Goal: Information Seeking & Learning: Learn about a topic

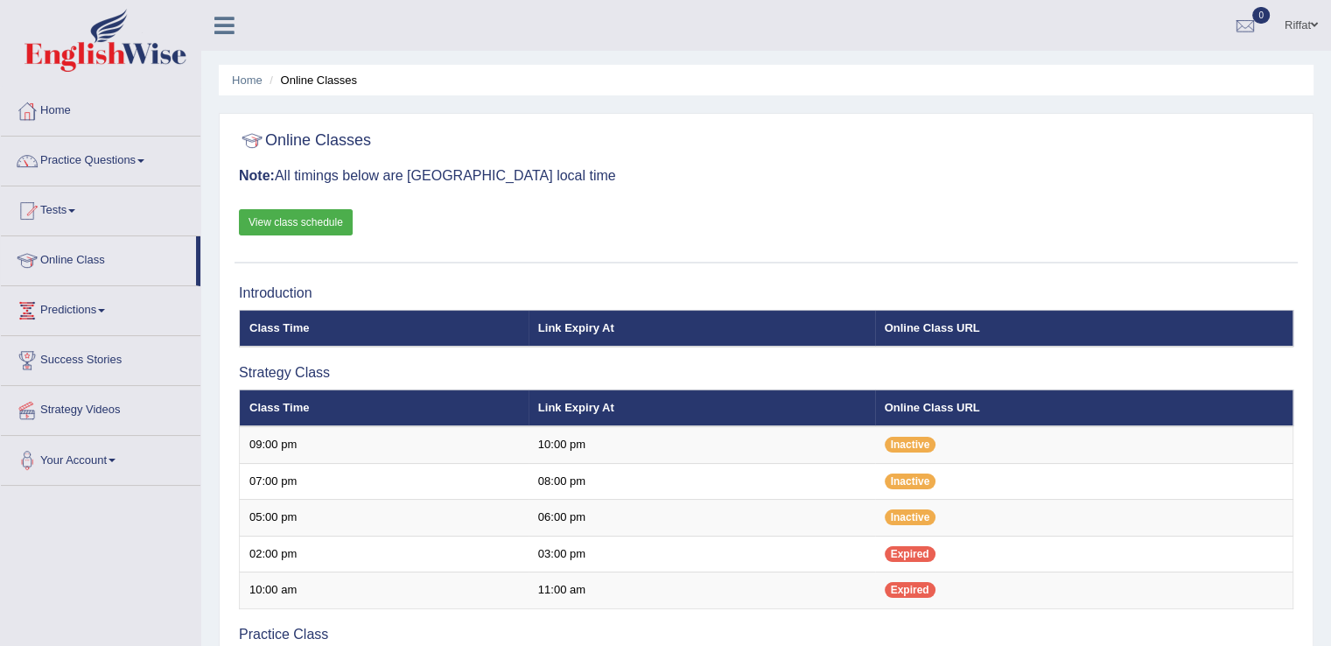
click at [322, 221] on link "View class schedule" at bounding box center [296, 222] width 114 height 26
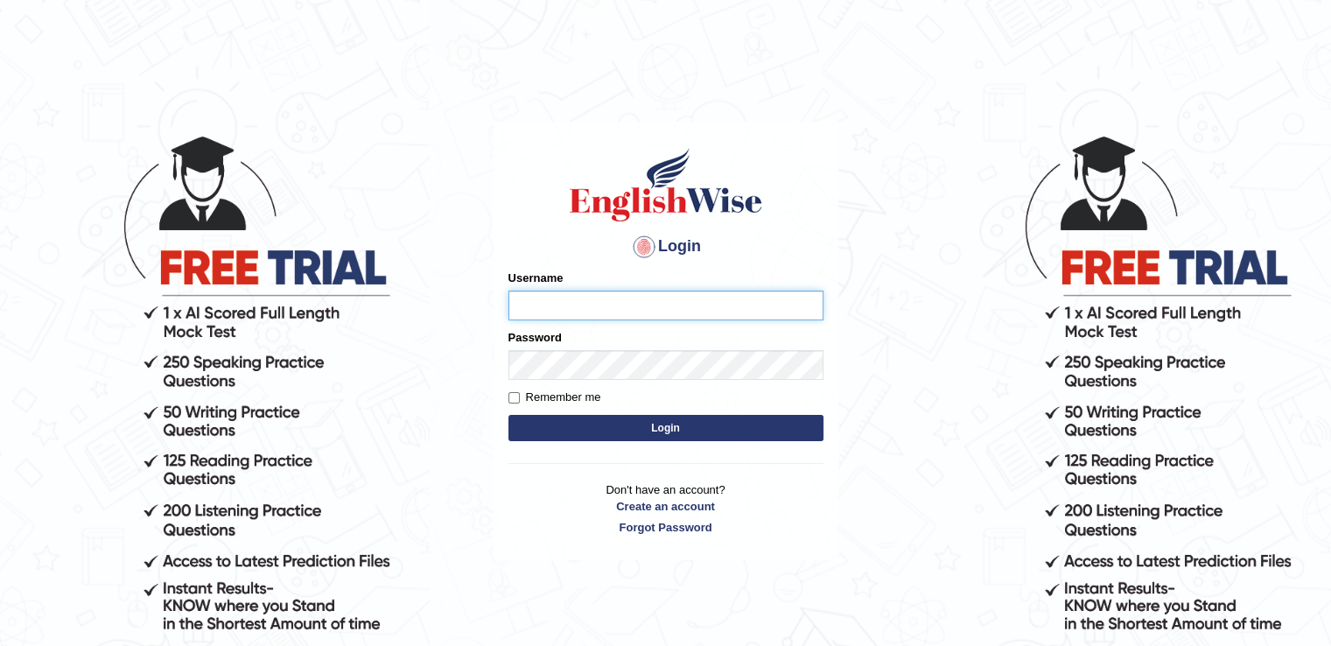
type input "RiffatM1"
click at [544, 436] on button "Login" at bounding box center [665, 428] width 315 height 26
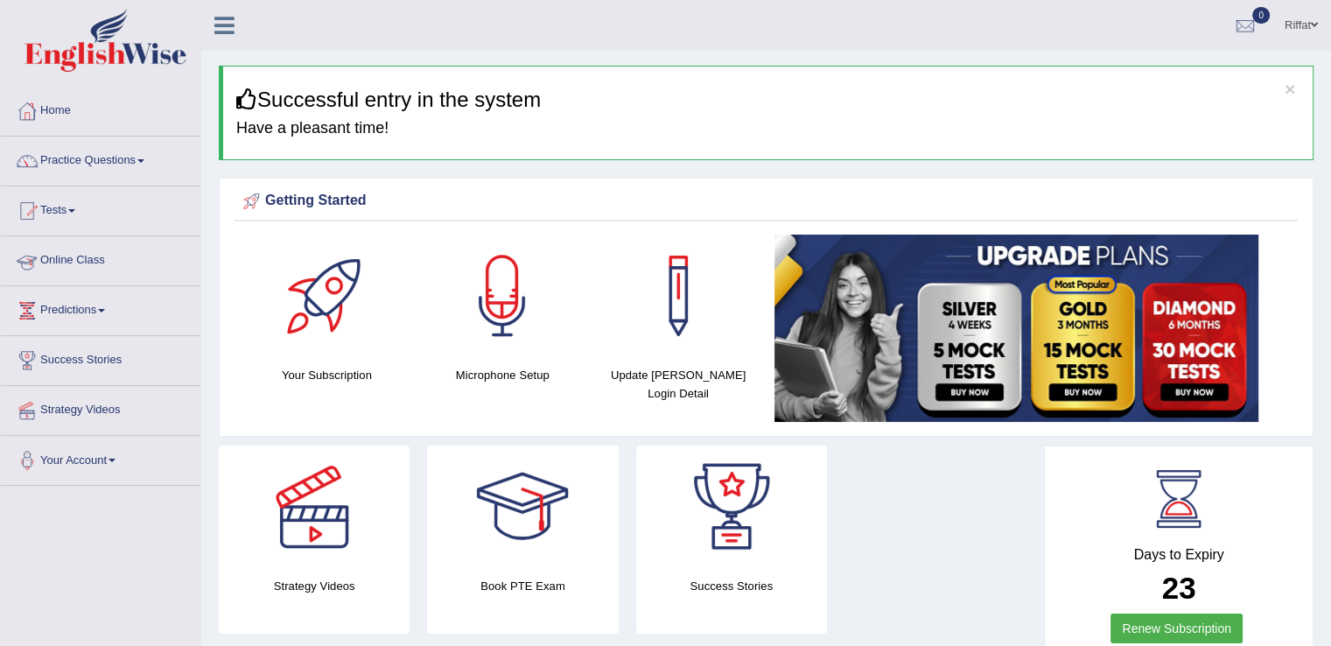
click at [135, 252] on link "Online Class" at bounding box center [101, 258] width 200 height 44
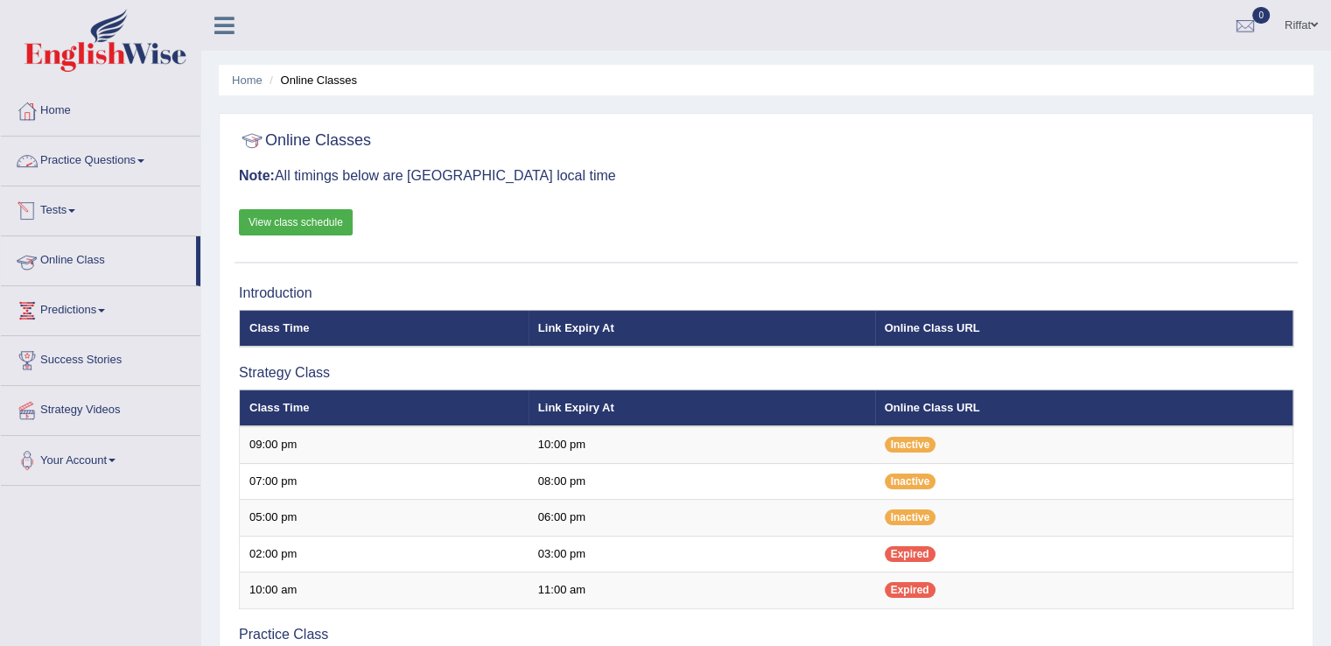
click at [143, 171] on link "Practice Questions" at bounding box center [101, 159] width 200 height 44
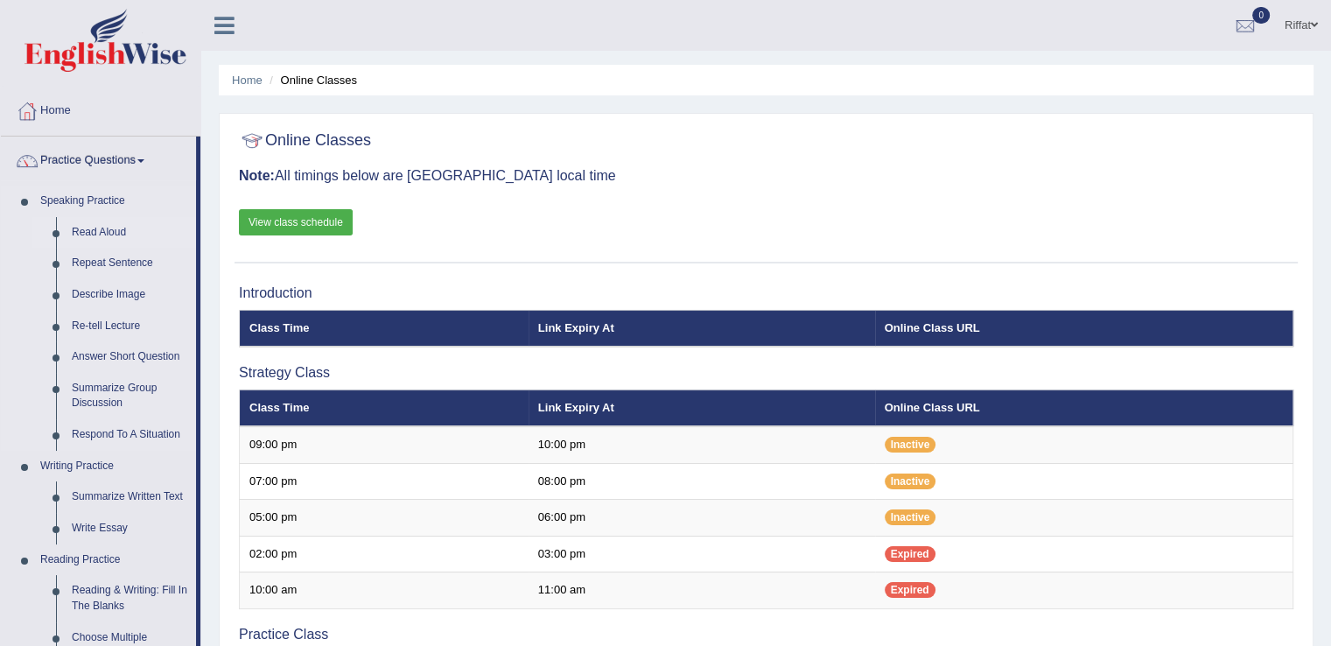
click at [101, 234] on link "Read Aloud" at bounding box center [130, 233] width 132 height 32
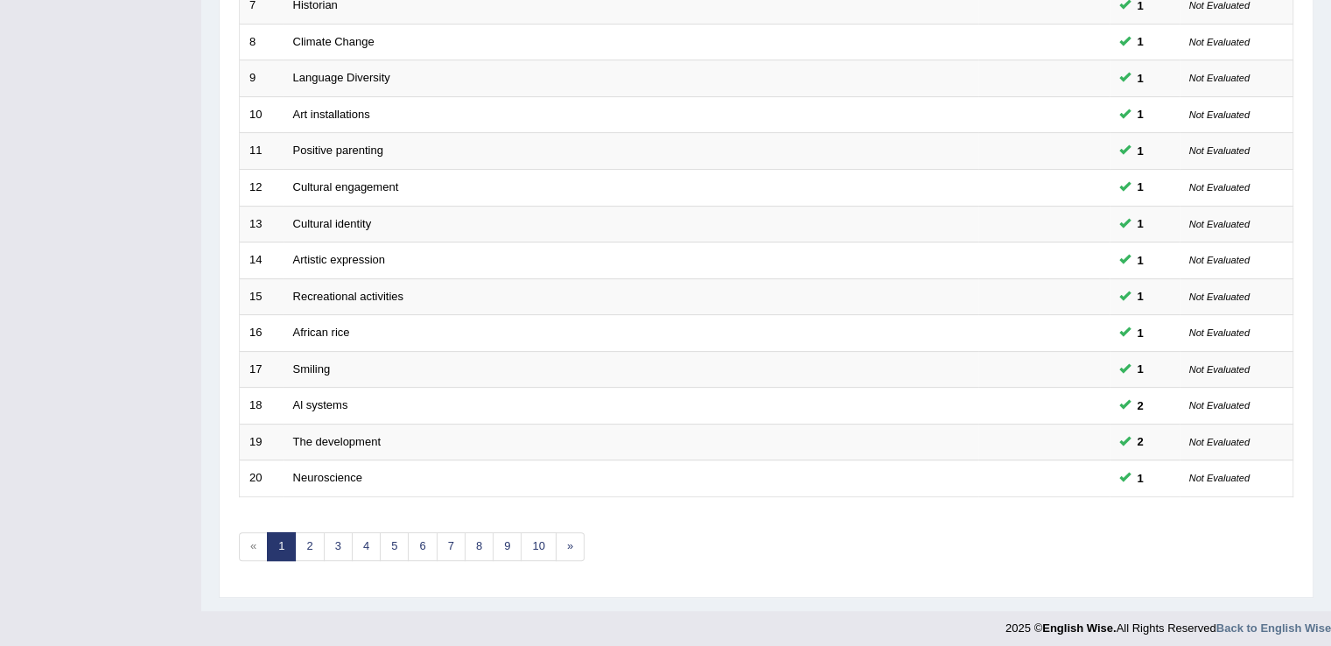
scroll to position [508, 0]
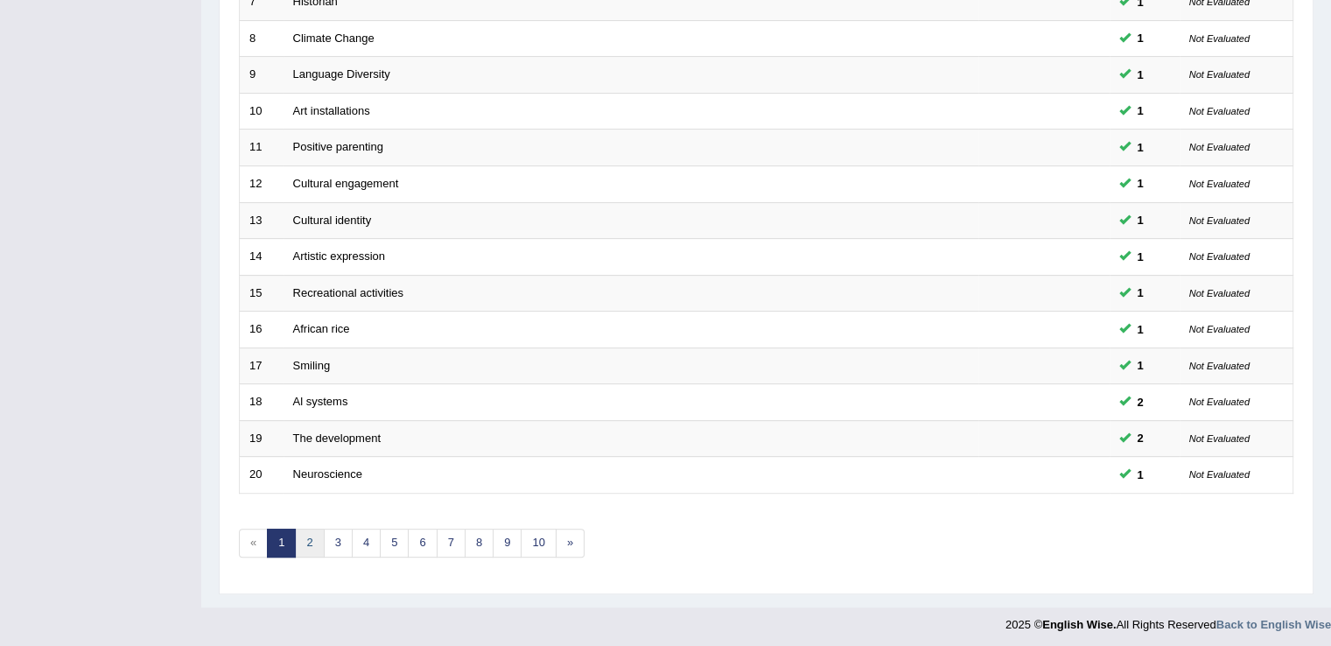
click at [312, 536] on link "2" at bounding box center [309, 543] width 29 height 29
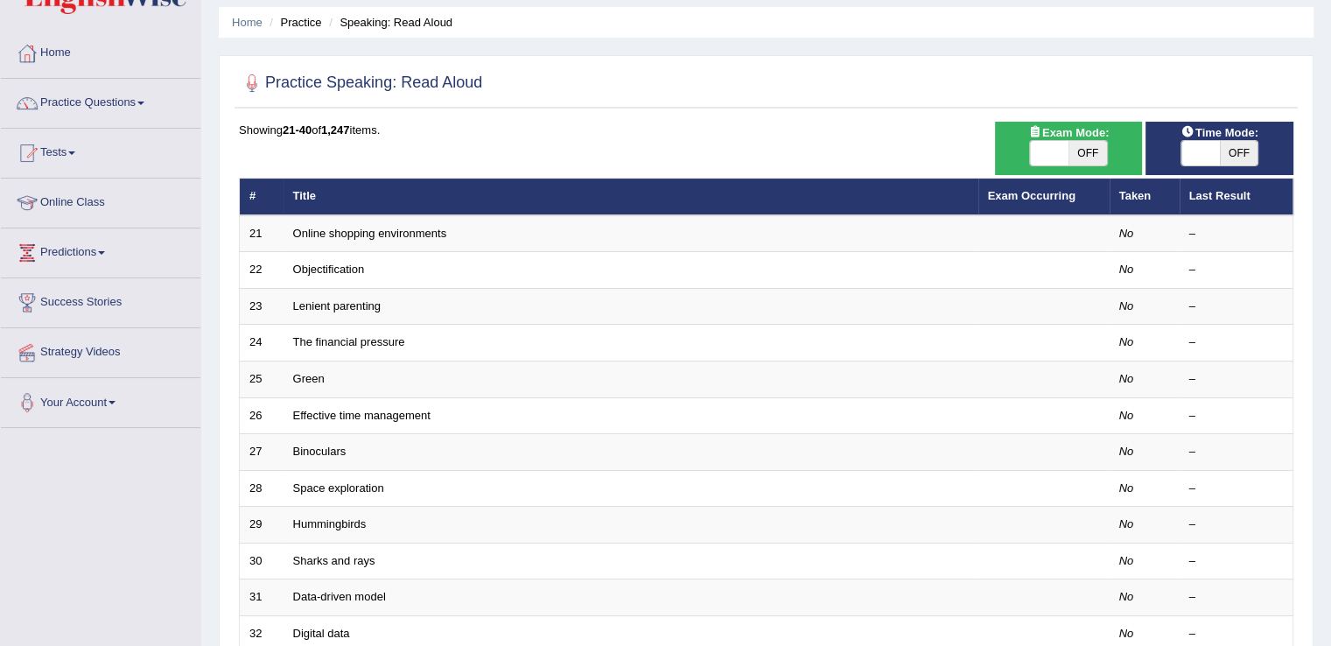
scroll to position [52, 0]
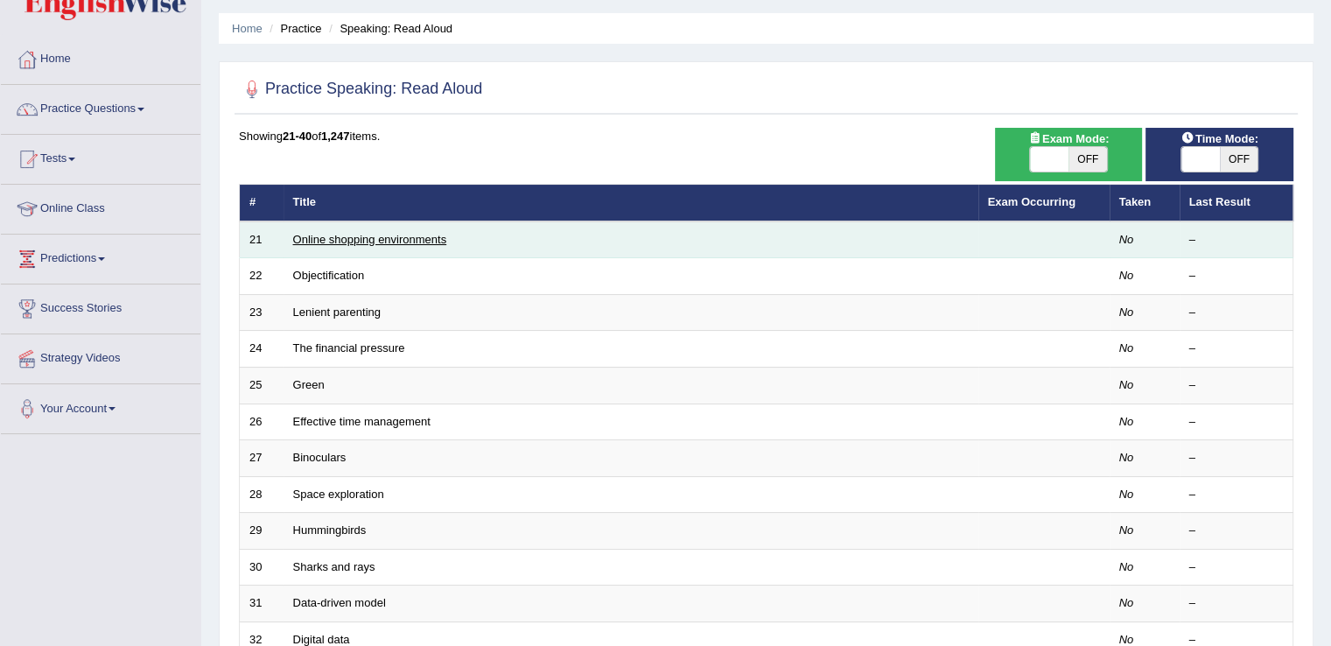
click at [405, 239] on link "Online shopping environments" at bounding box center [370, 239] width 154 height 13
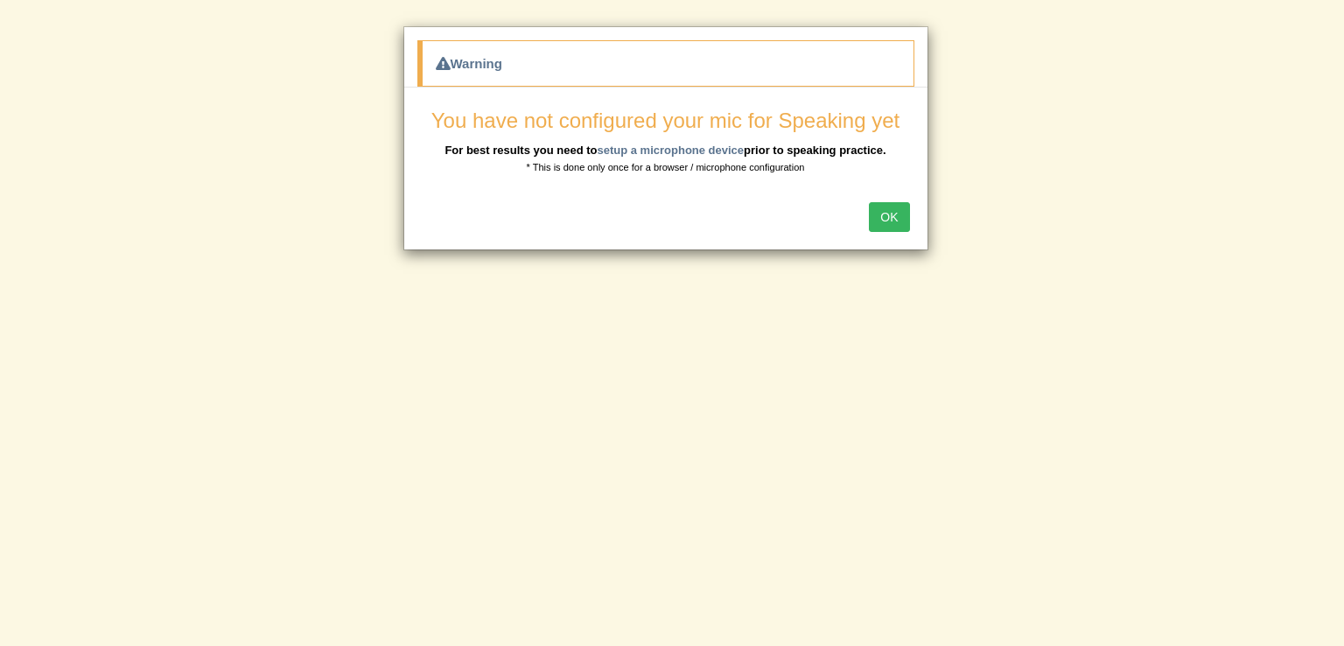
click at [886, 216] on button "OK" at bounding box center [889, 217] width 40 height 30
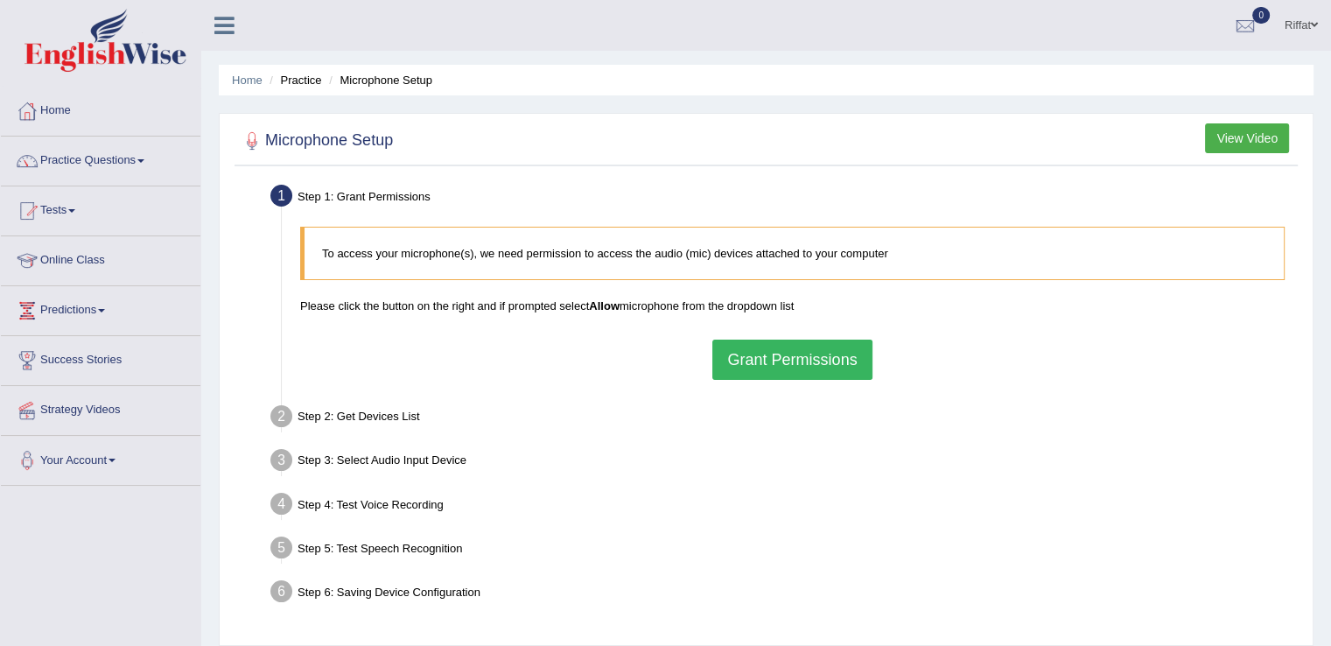
click at [764, 355] on button "Grant Permissions" at bounding box center [791, 360] width 159 height 40
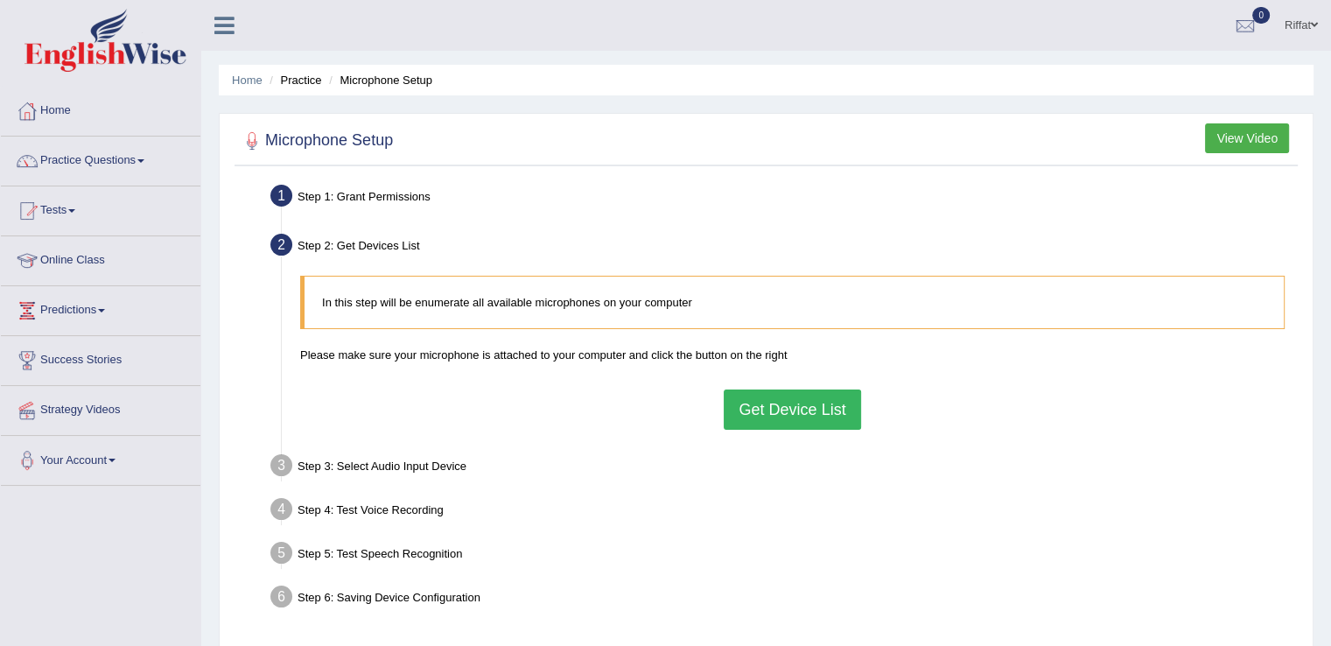
click at [777, 409] on button "Get Device List" at bounding box center [792, 409] width 137 height 40
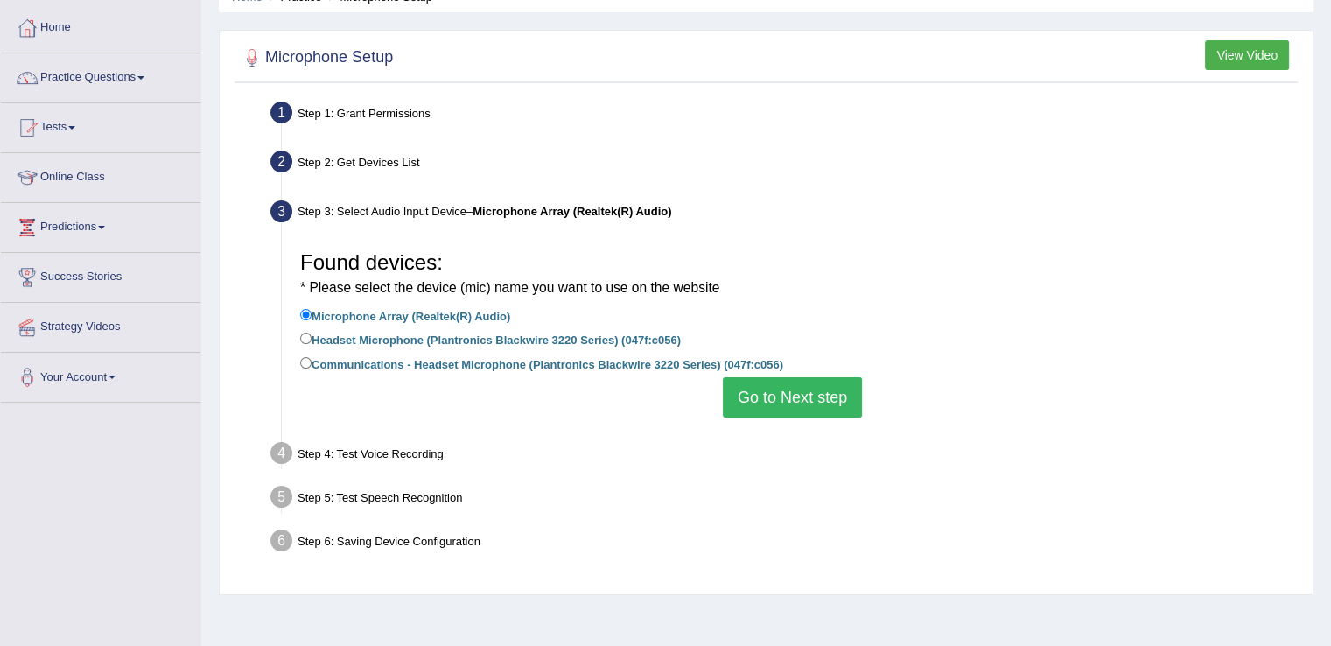
scroll to position [102, 0]
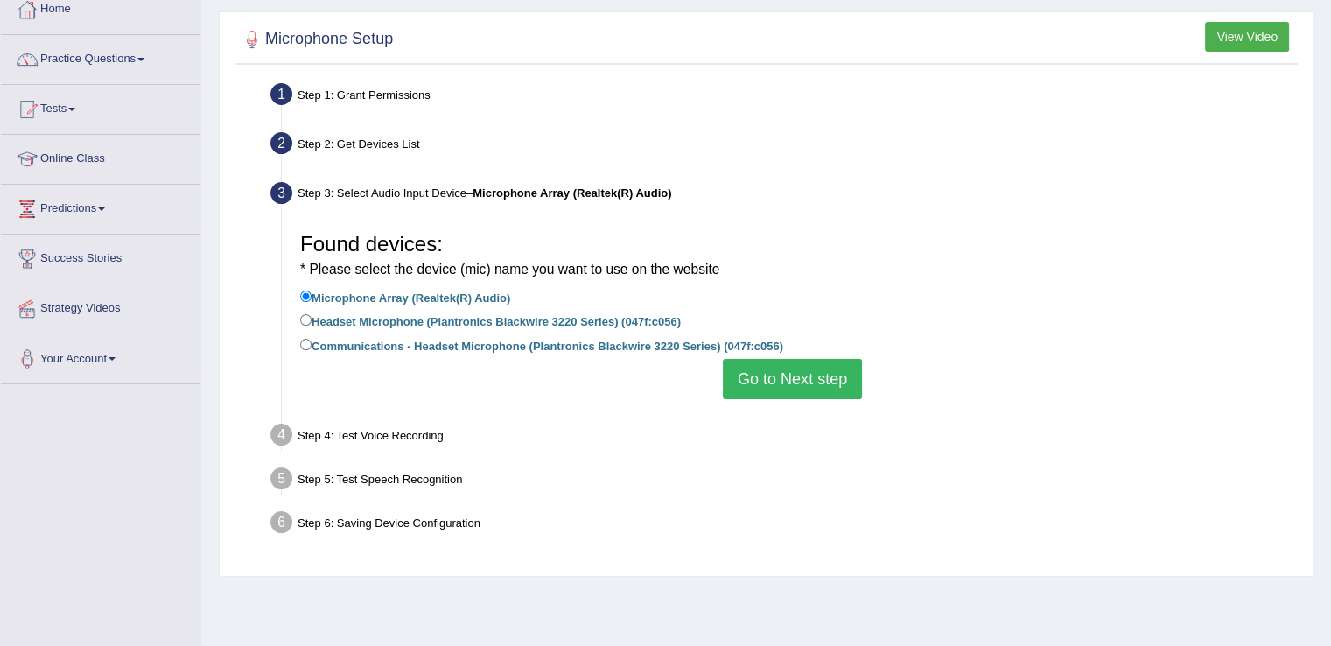
click at [765, 385] on button "Go to Next step" at bounding box center [792, 379] width 139 height 40
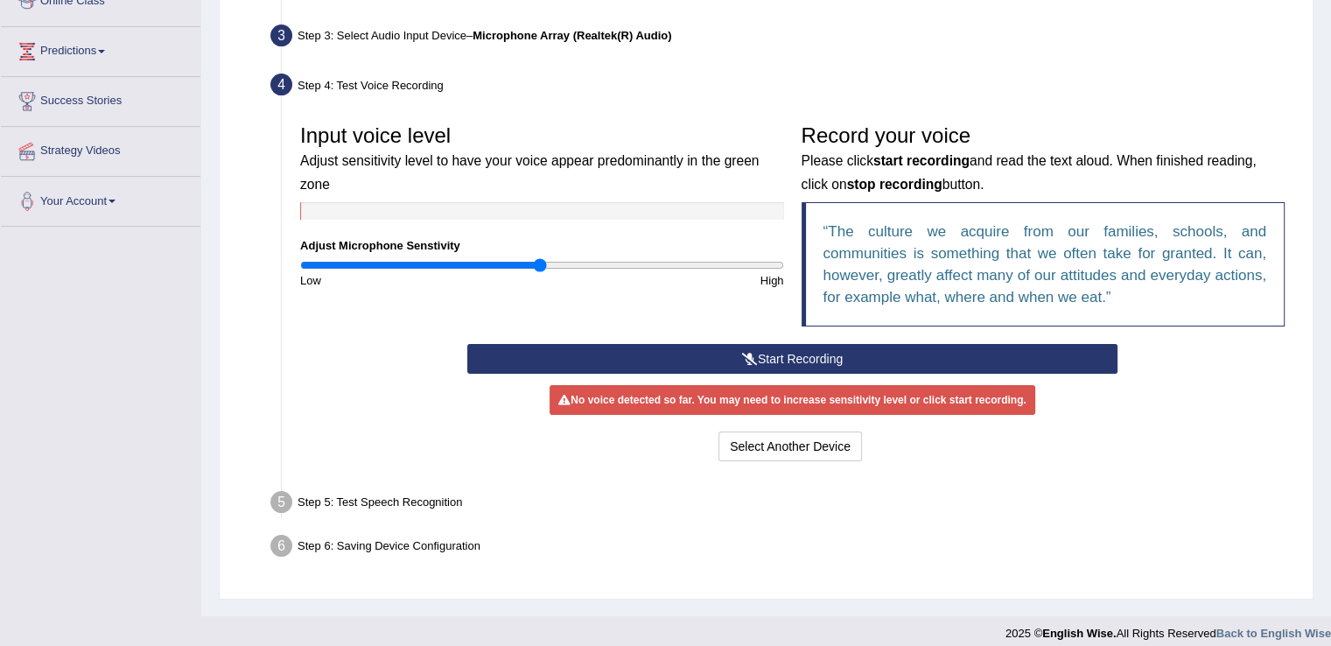
scroll to position [259, 0]
click at [690, 354] on button "Start Recording" at bounding box center [792, 359] width 650 height 30
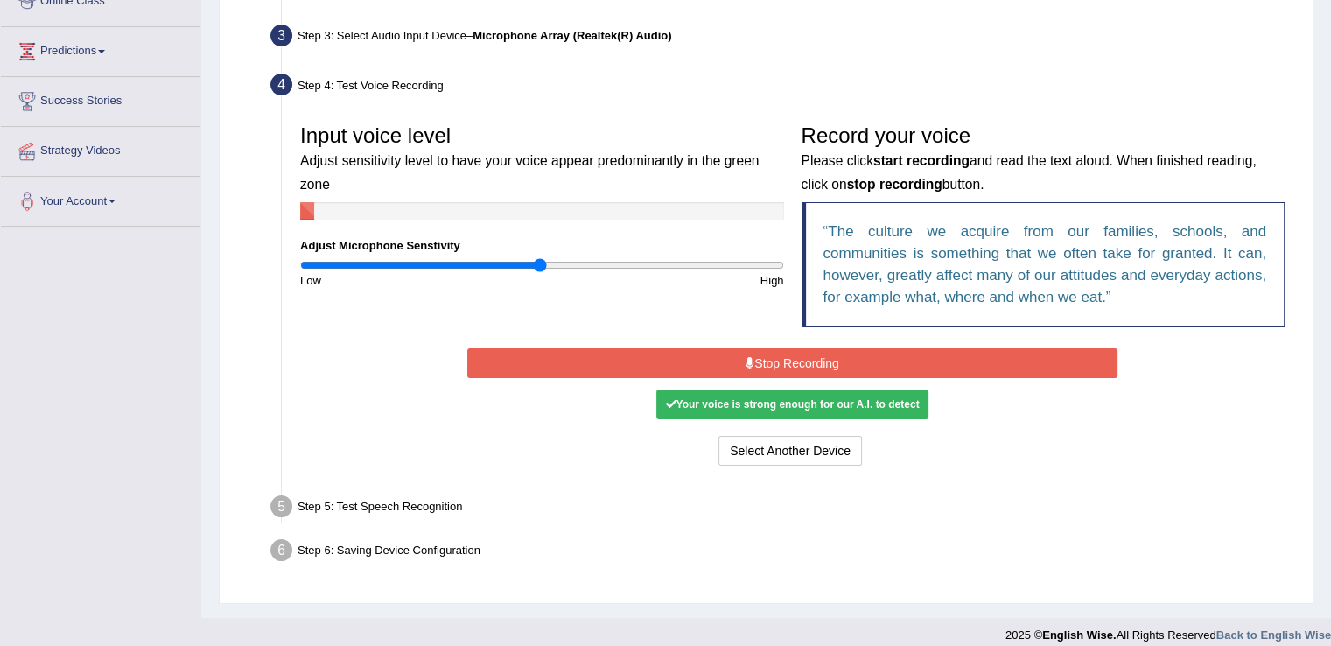
click at [690, 354] on button "Stop Recording" at bounding box center [792, 363] width 650 height 30
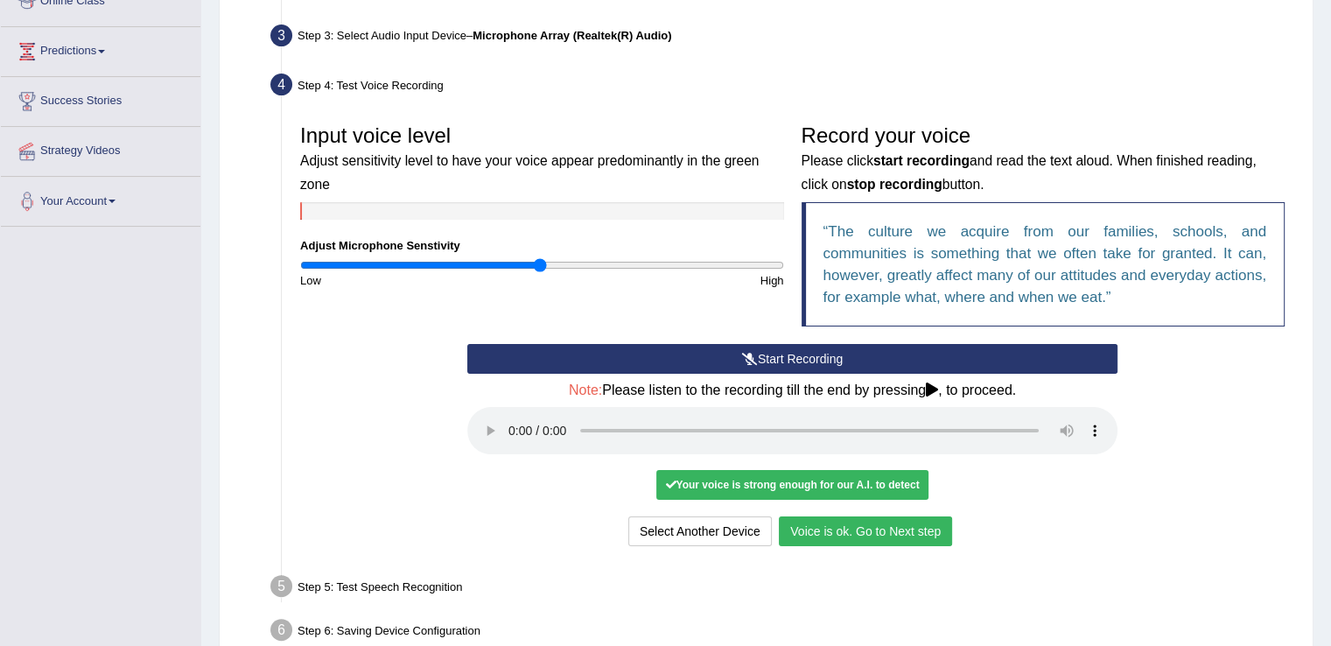
click at [828, 529] on button "Voice is ok. Go to Next step" at bounding box center [865, 531] width 173 height 30
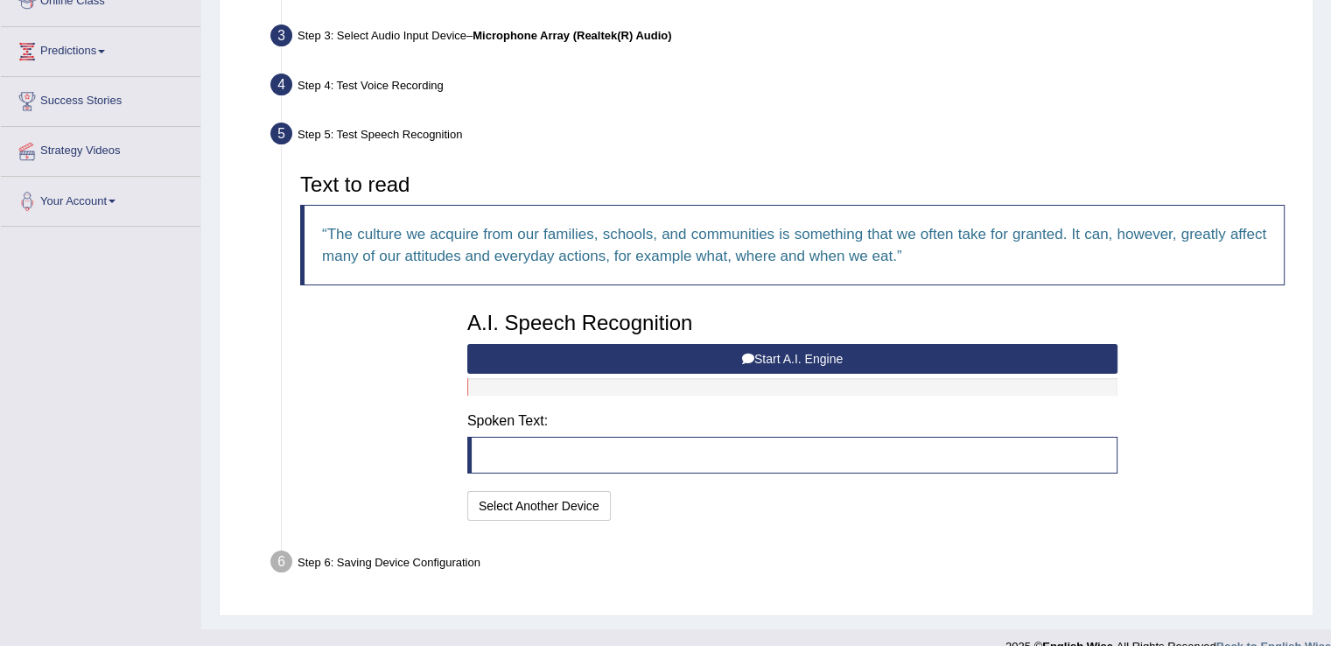
click at [875, 354] on button "Start A.I. Engine" at bounding box center [792, 359] width 650 height 30
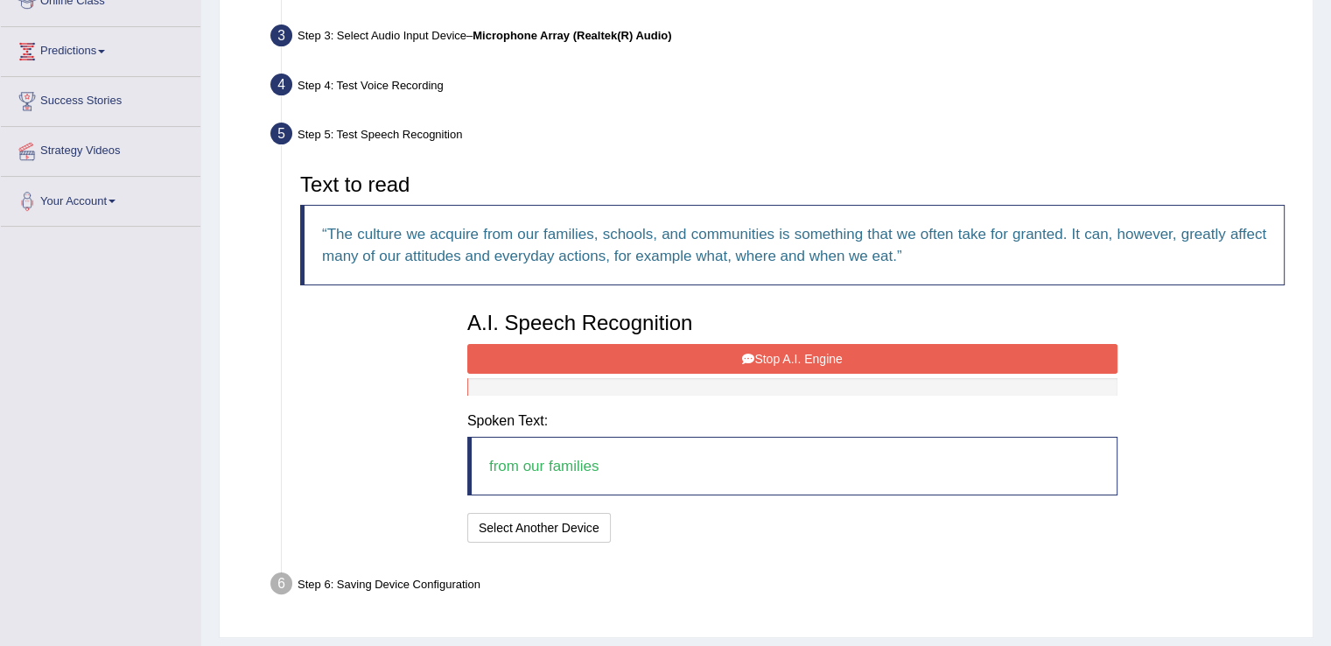
click at [875, 354] on button "Stop A.I. Engine" at bounding box center [792, 359] width 650 height 30
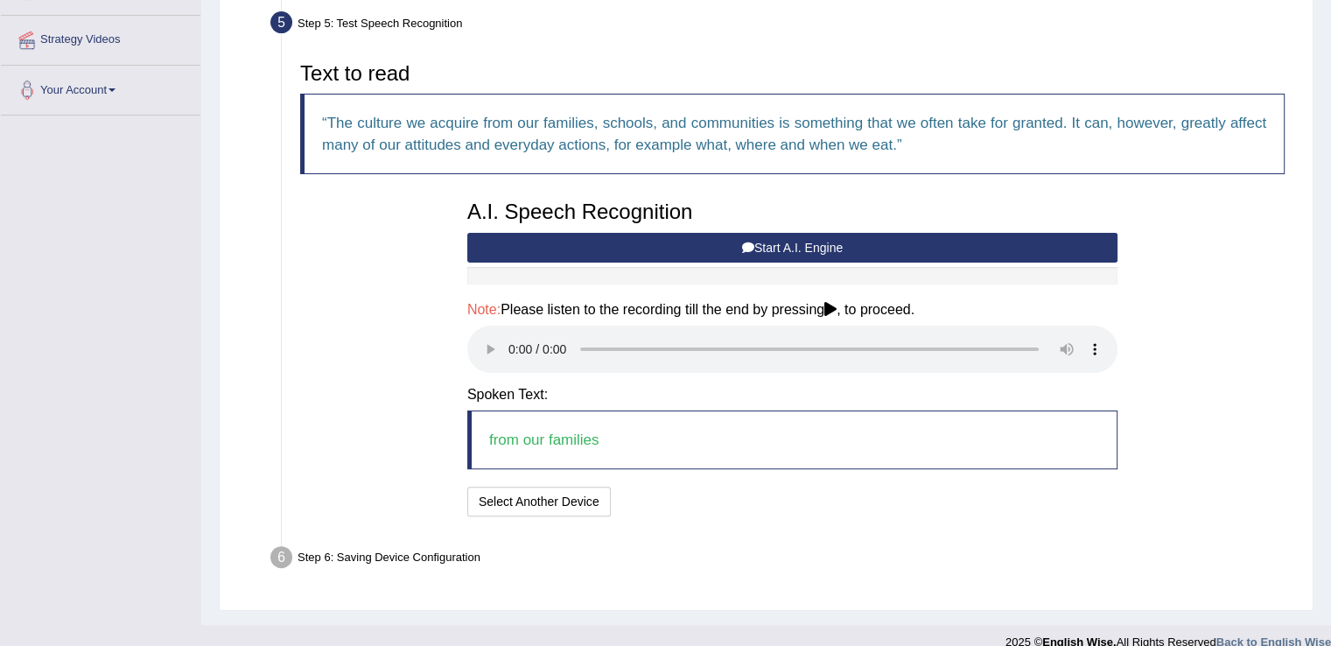
scroll to position [391, 0]
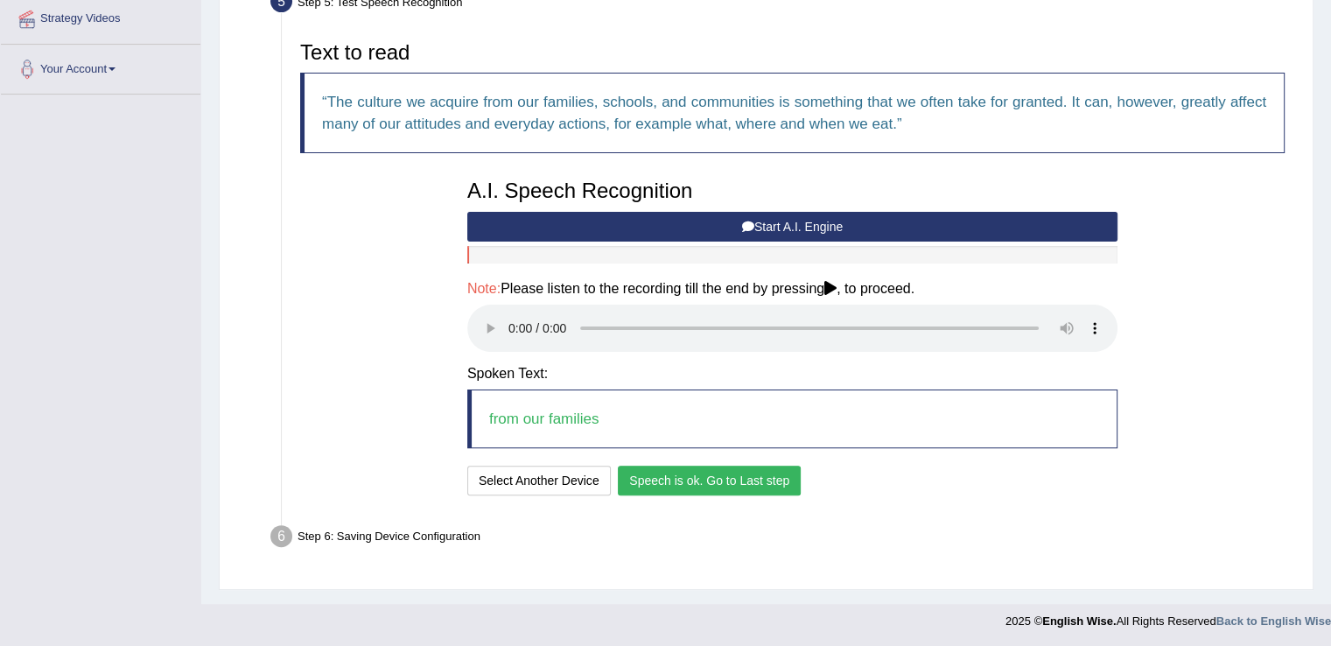
click at [673, 480] on button "Speech is ok. Go to Last step" at bounding box center [709, 481] width 183 height 30
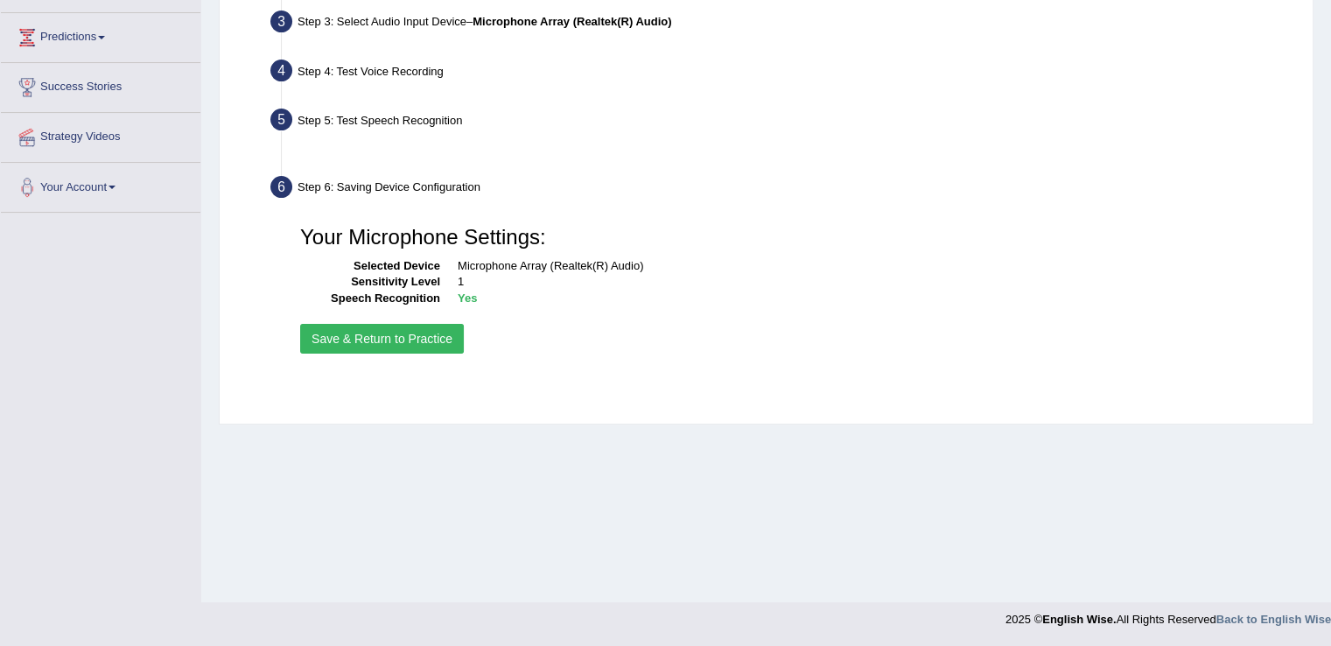
scroll to position [273, 0]
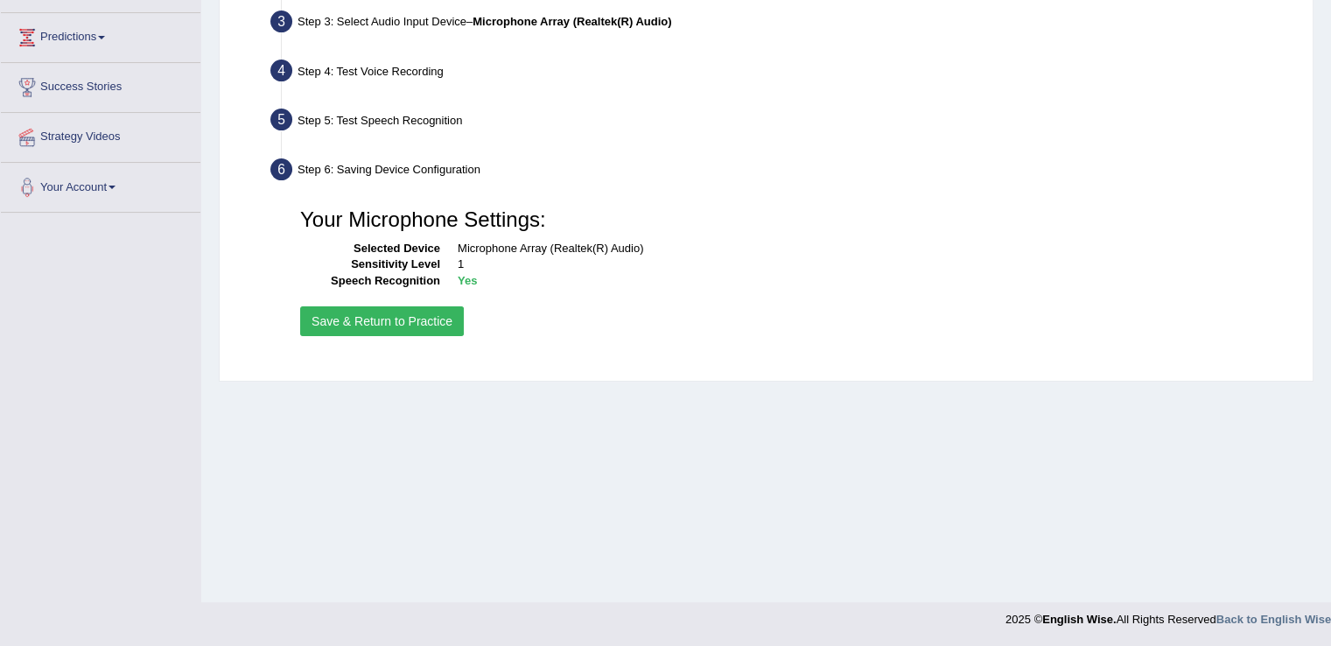
click at [432, 330] on button "Save & Return to Practice" at bounding box center [382, 321] width 164 height 30
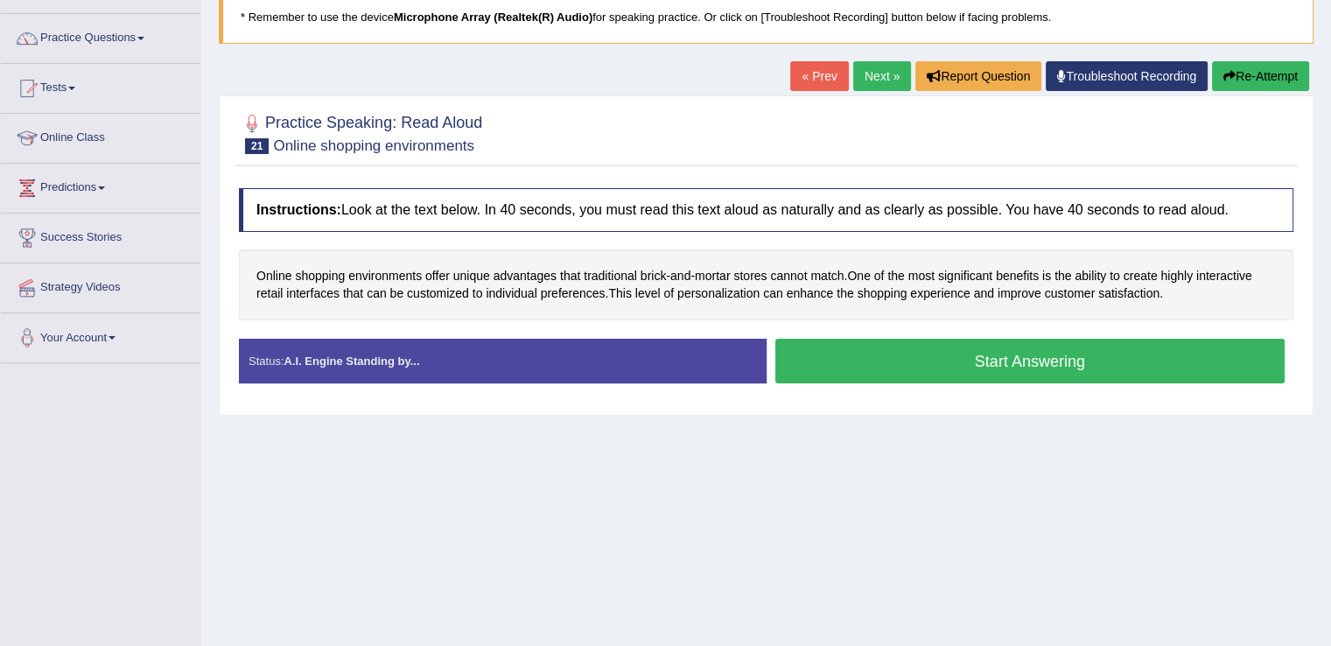
scroll to position [126, 0]
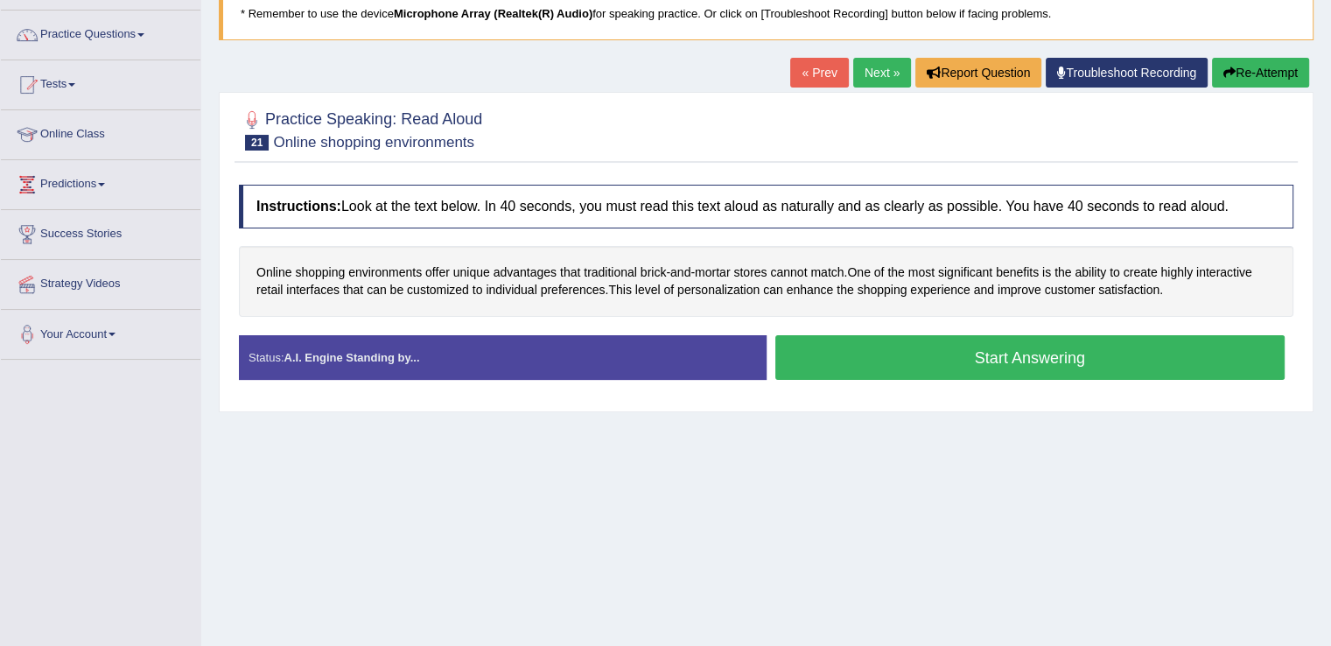
click at [883, 369] on button "Start Answering" at bounding box center [1030, 357] width 510 height 45
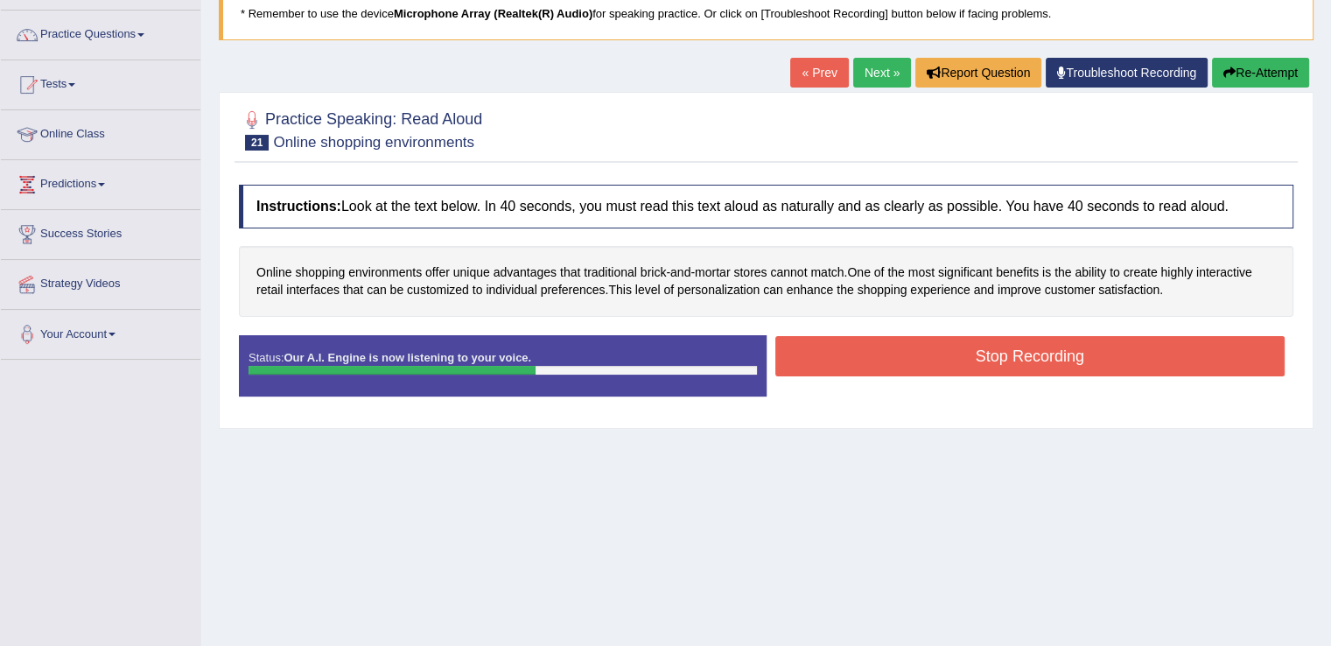
click at [893, 354] on button "Stop Recording" at bounding box center [1030, 356] width 510 height 40
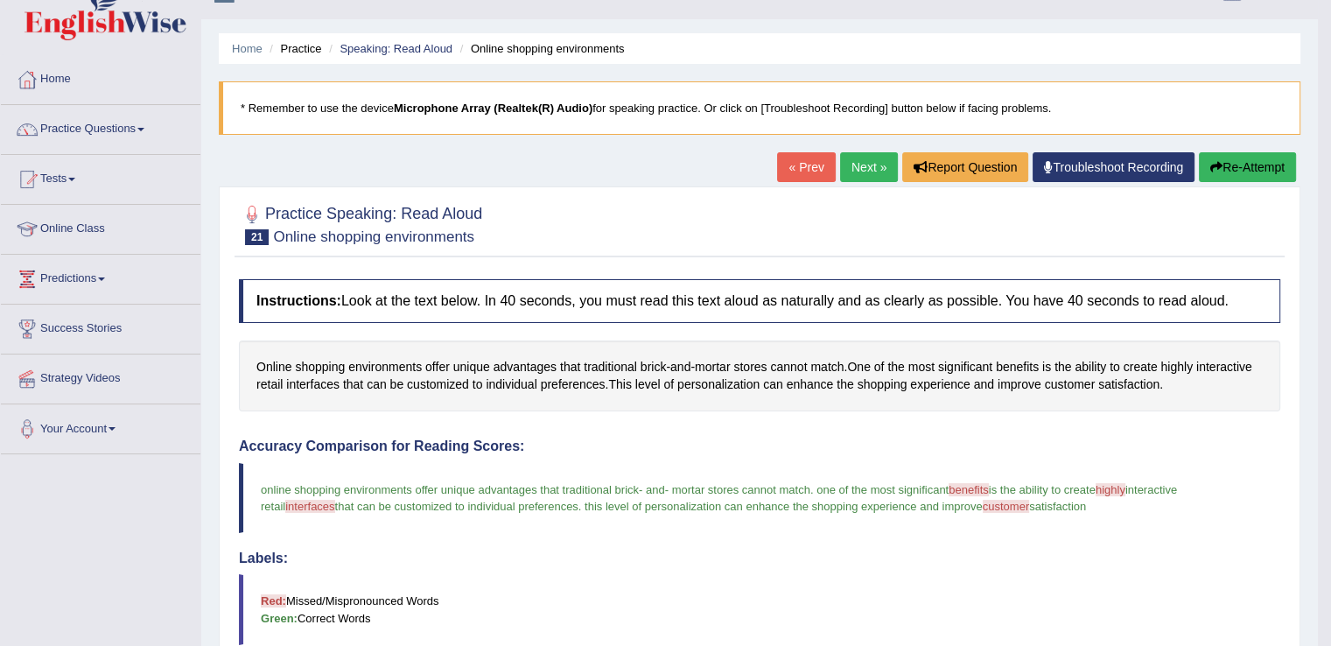
scroll to position [0, 0]
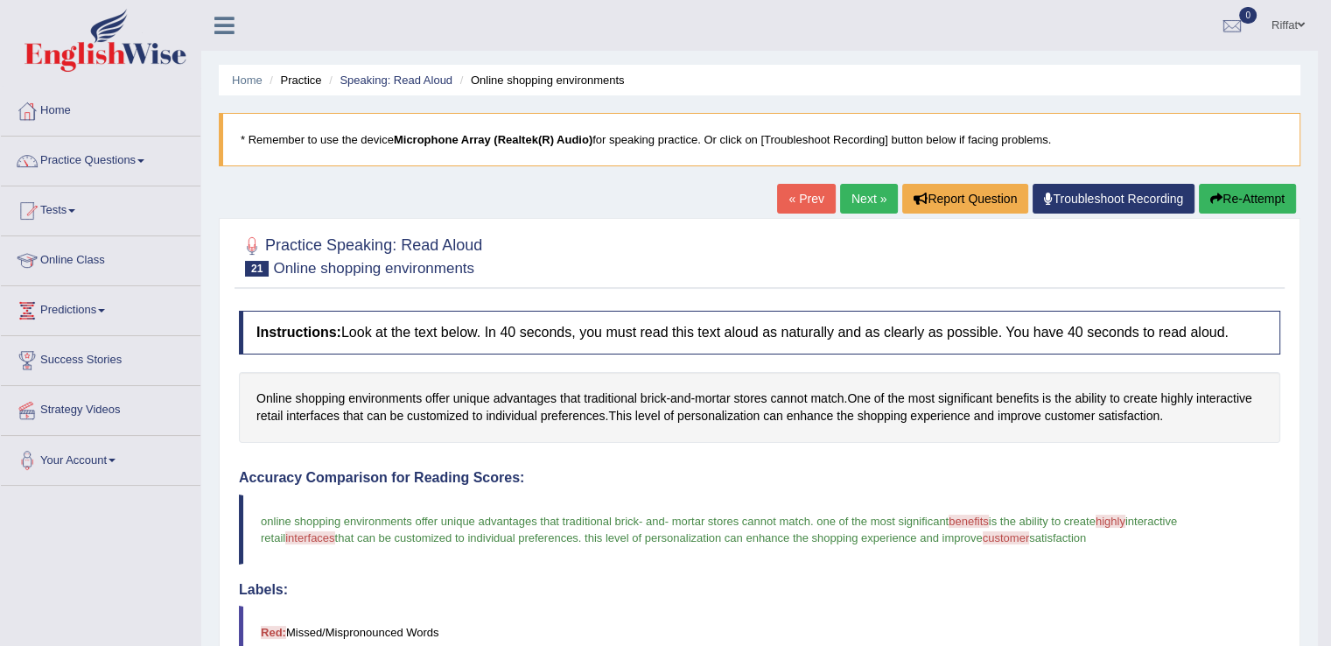
click at [856, 194] on link "Next »" at bounding box center [869, 199] width 58 height 30
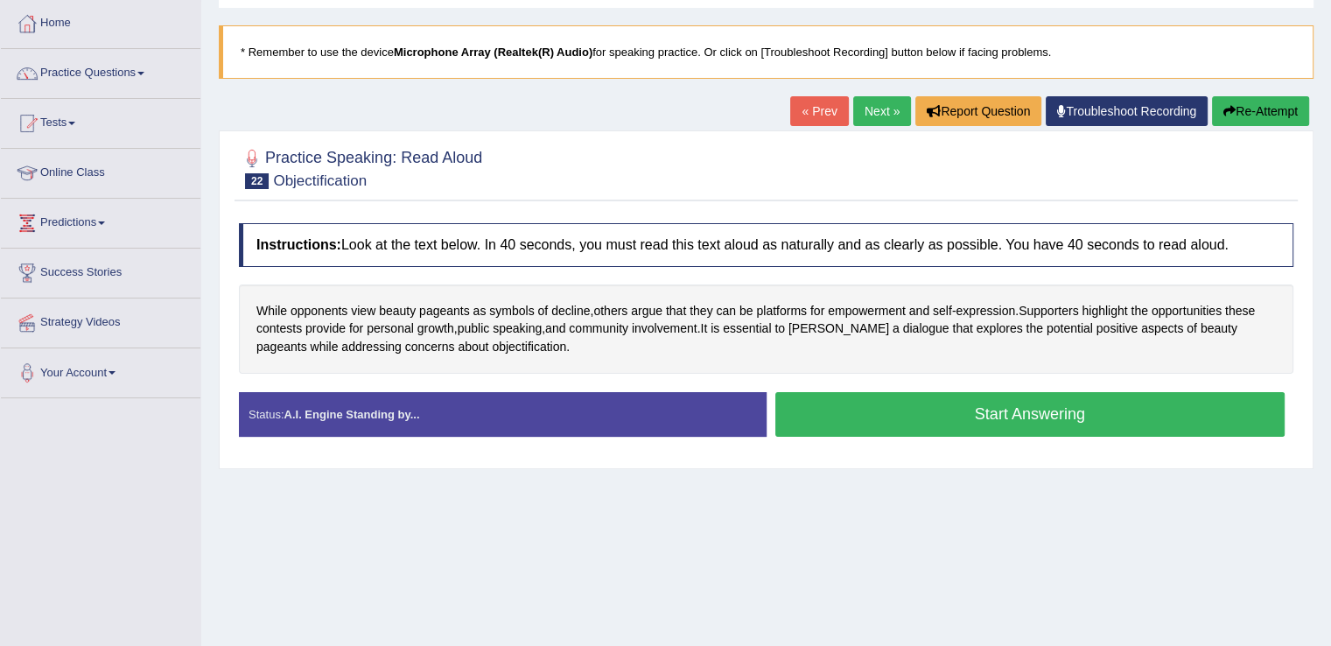
scroll to position [88, 0]
click at [879, 409] on button "Start Answering" at bounding box center [1030, 414] width 510 height 45
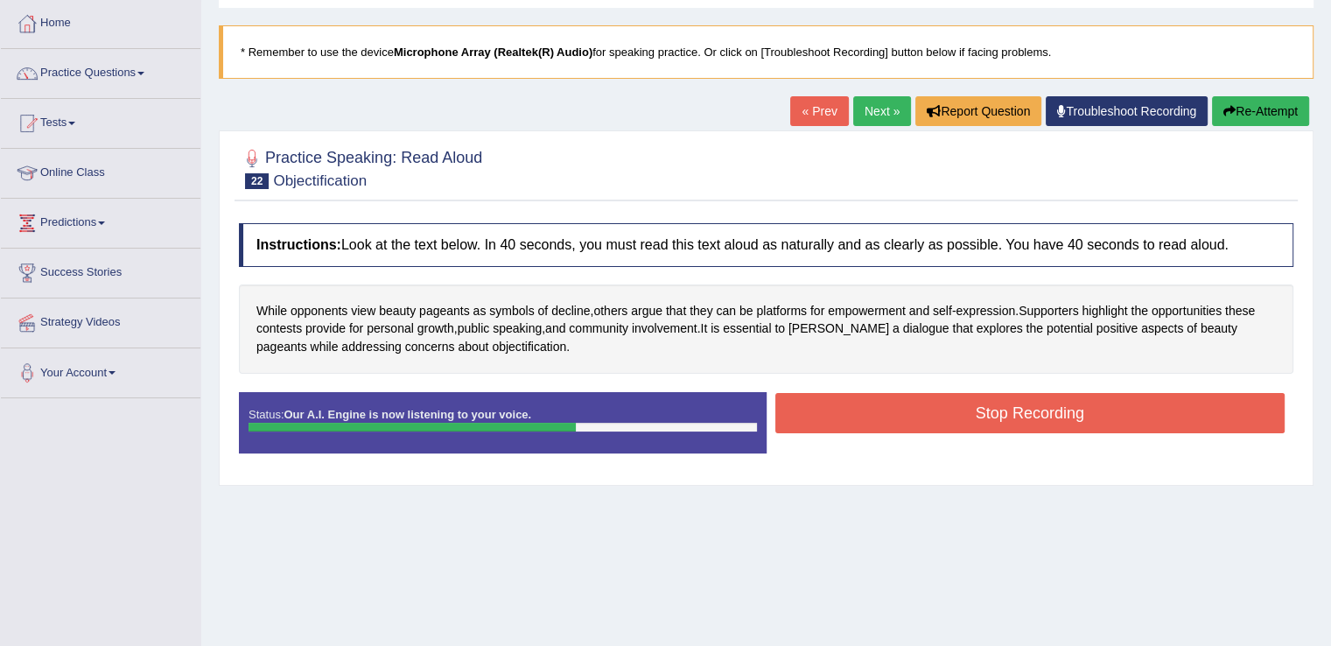
click at [879, 409] on button "Stop Recording" at bounding box center [1030, 413] width 510 height 40
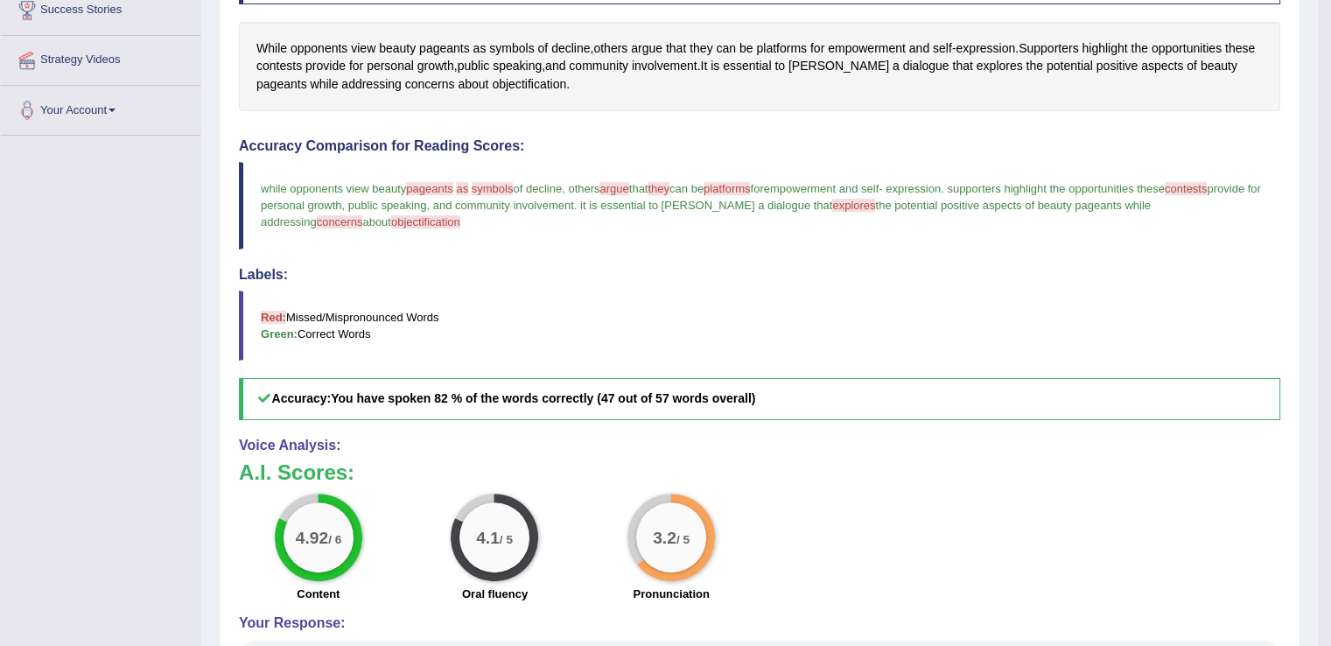
scroll to position [350, 0]
click at [445, 182] on span "pageants" at bounding box center [429, 188] width 47 height 13
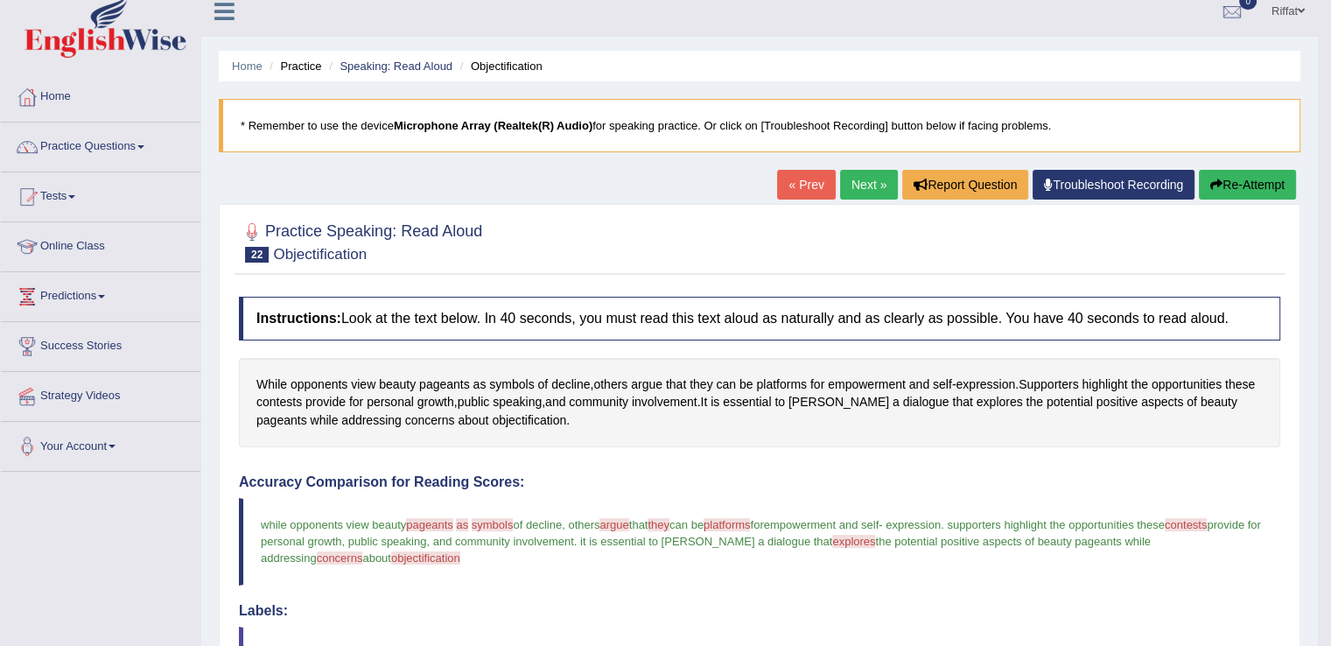
scroll to position [0, 0]
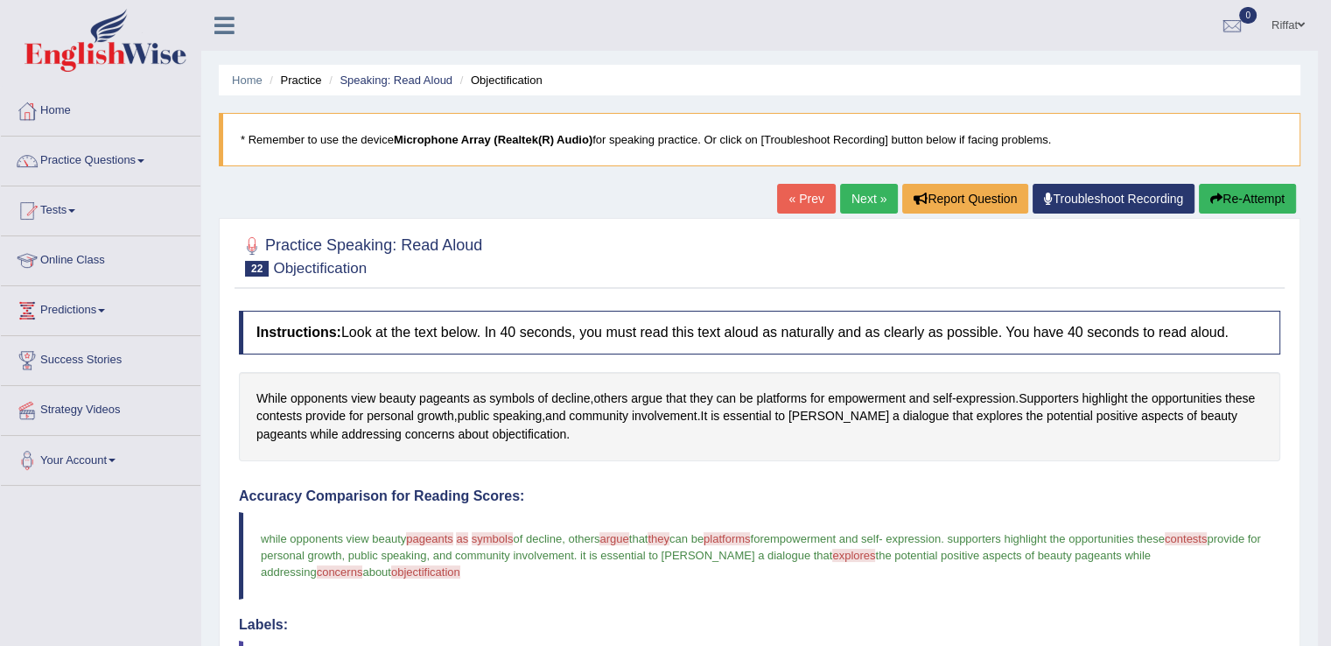
click at [1253, 189] on button "Re-Attempt" at bounding box center [1247, 199] width 97 height 30
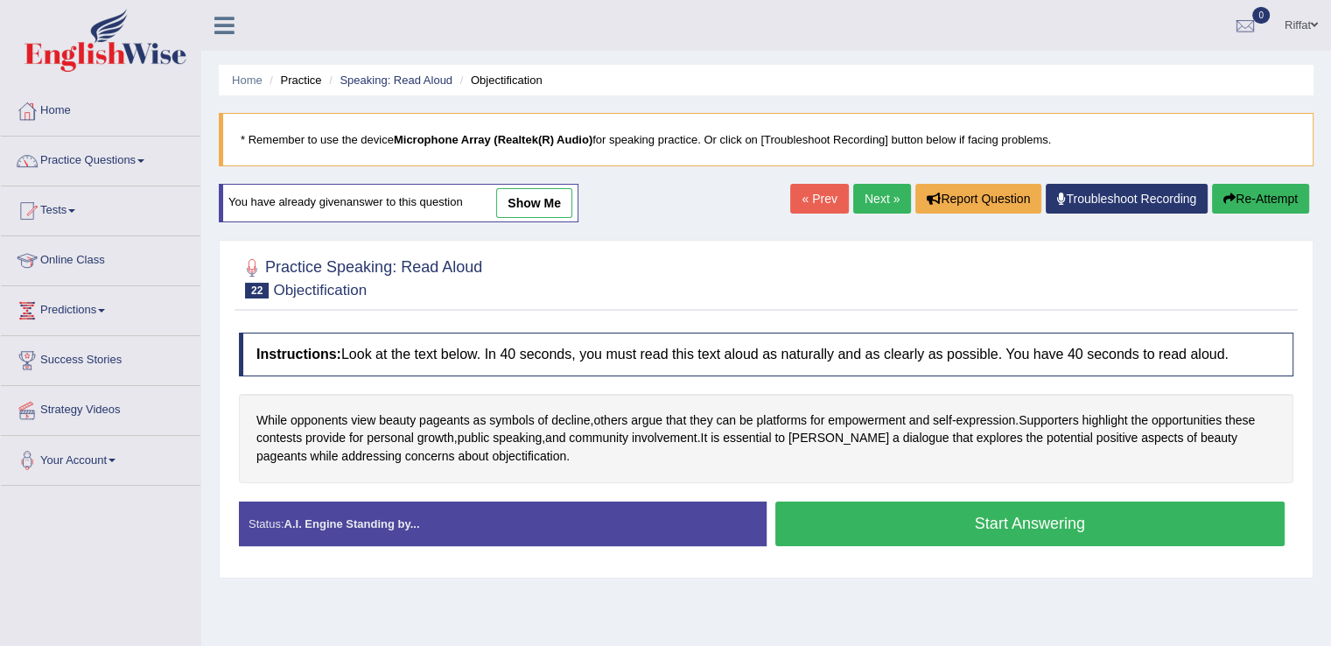
scroll to position [170, 0]
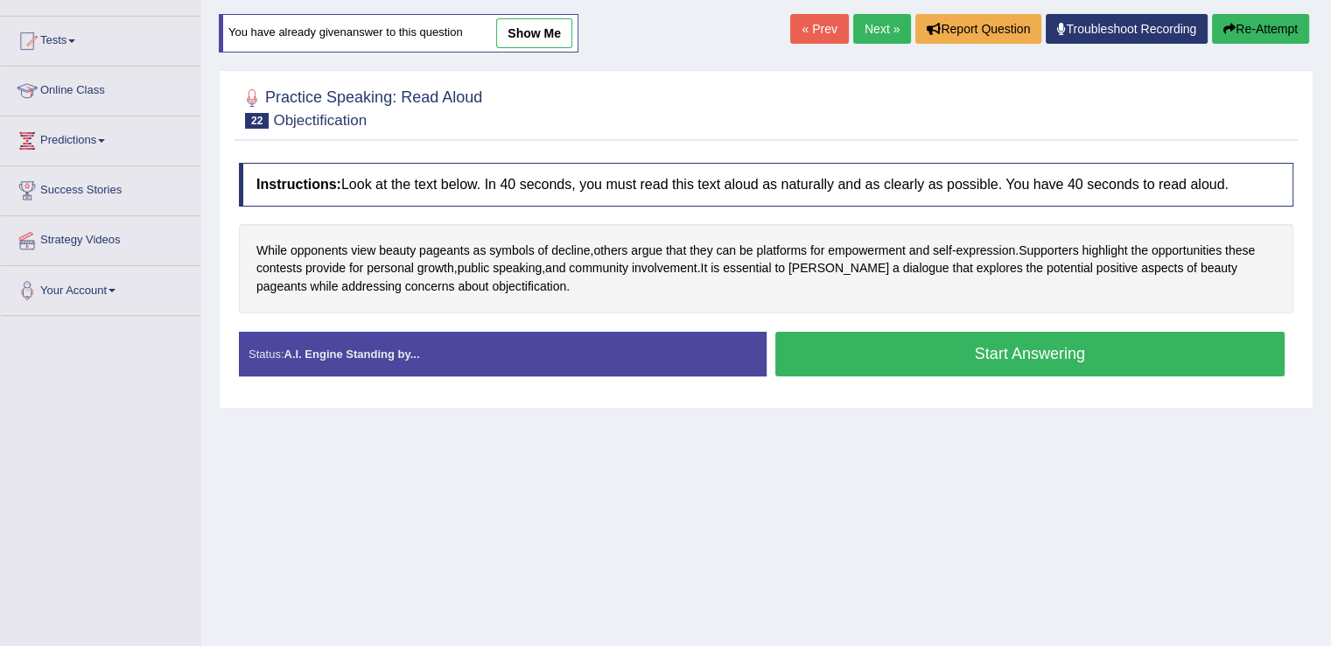
click at [907, 346] on button "Start Answering" at bounding box center [1030, 354] width 510 height 45
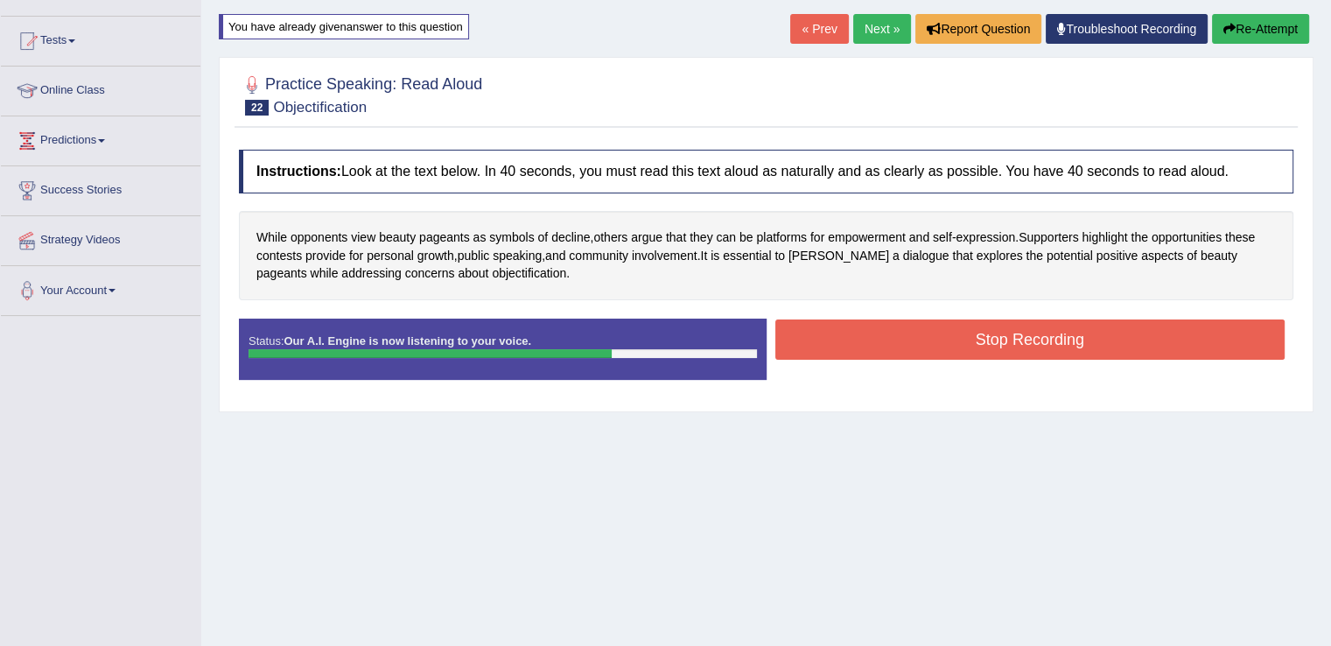
click at [907, 346] on button "Stop Recording" at bounding box center [1030, 339] width 510 height 40
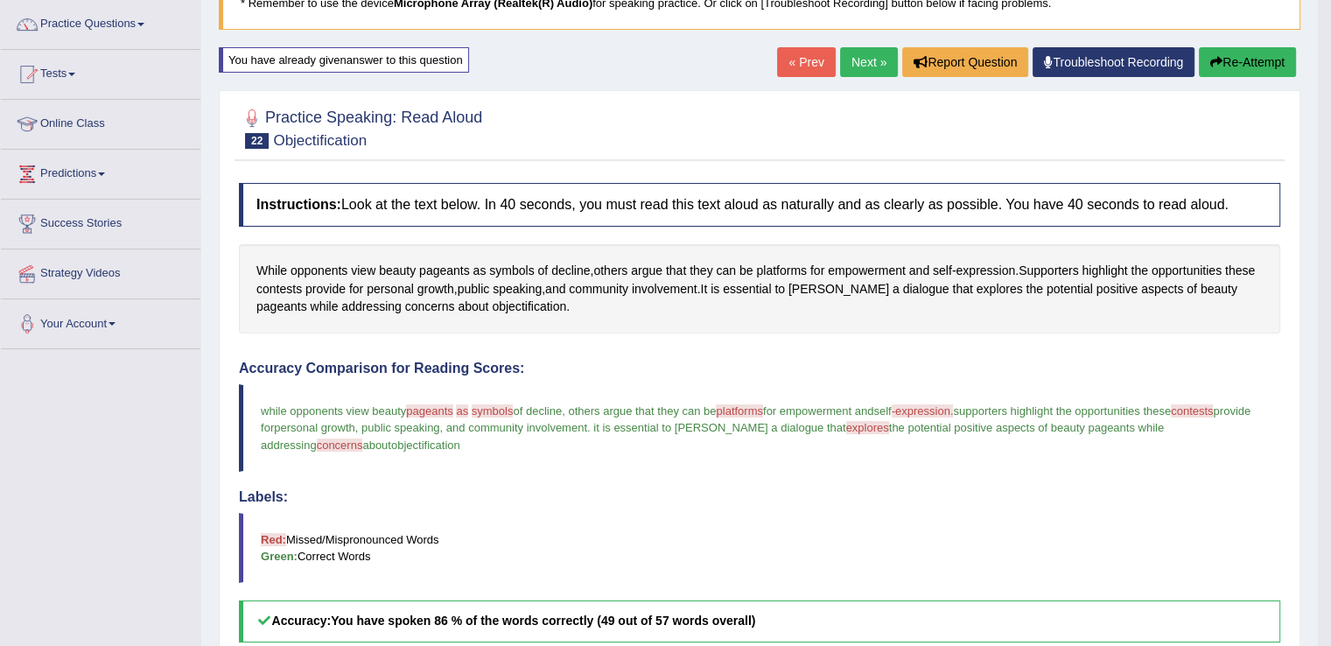
scroll to position [135, 0]
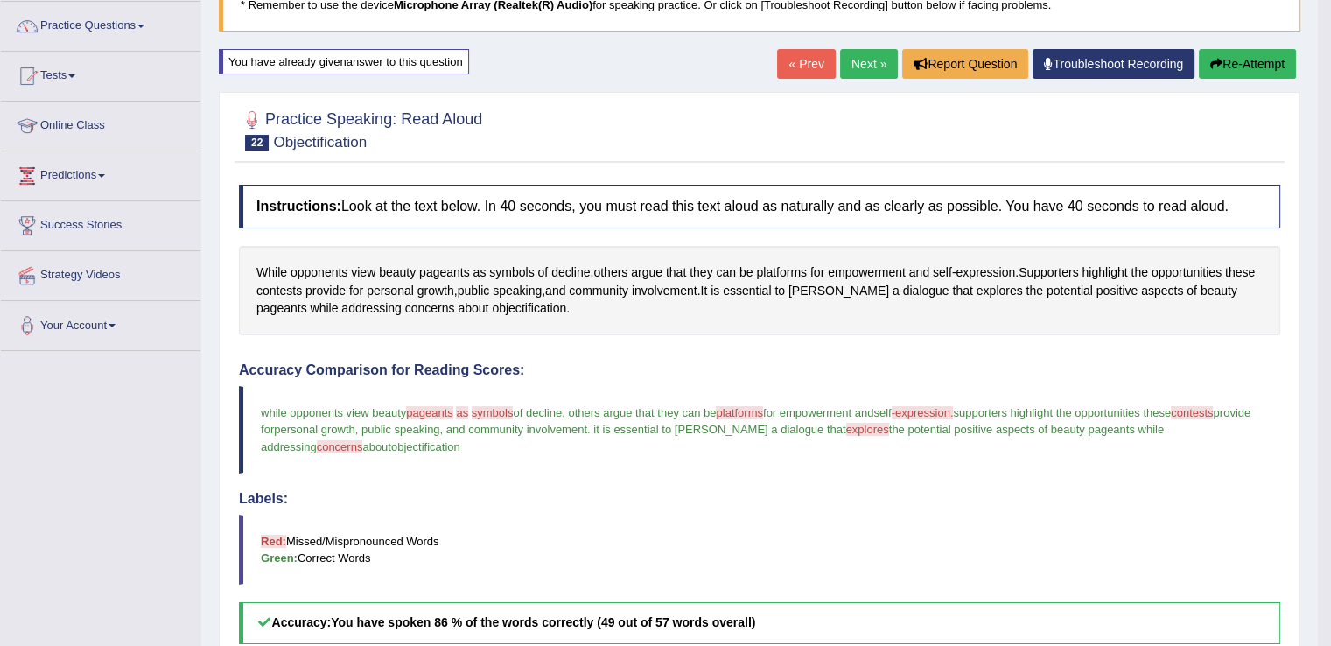
click at [1229, 56] on button "Re-Attempt" at bounding box center [1247, 64] width 97 height 30
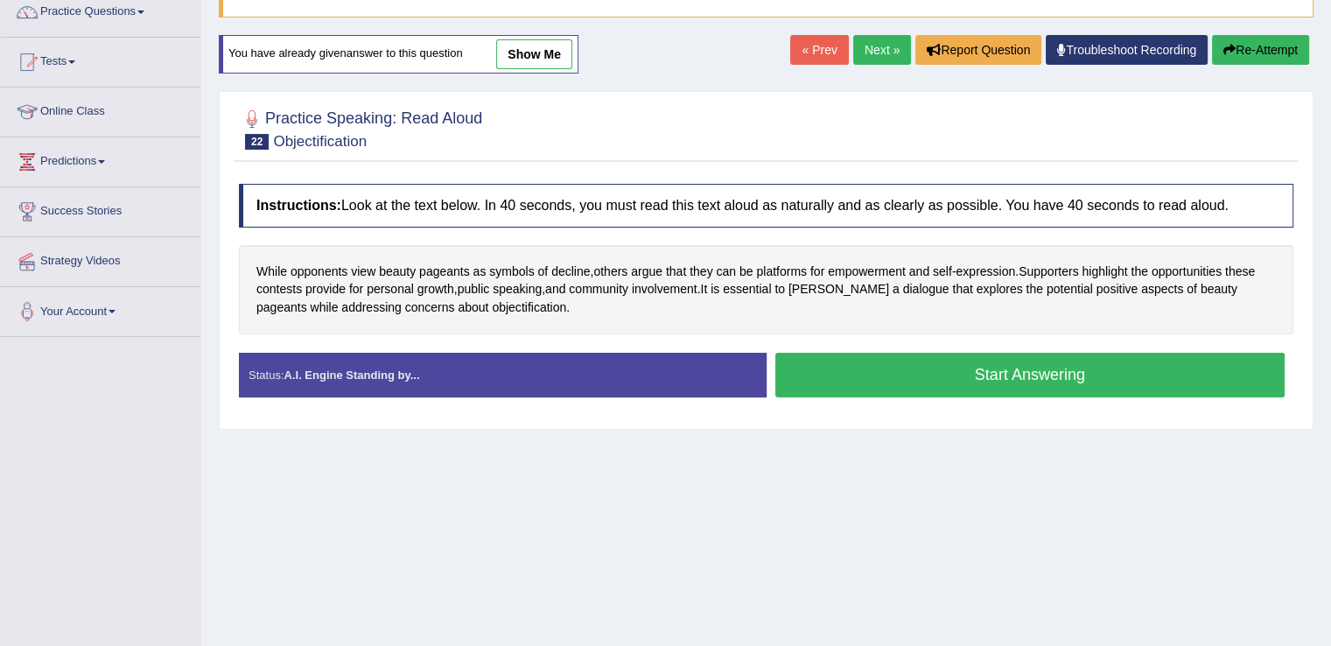
click at [907, 365] on button "Start Answering" at bounding box center [1030, 375] width 510 height 45
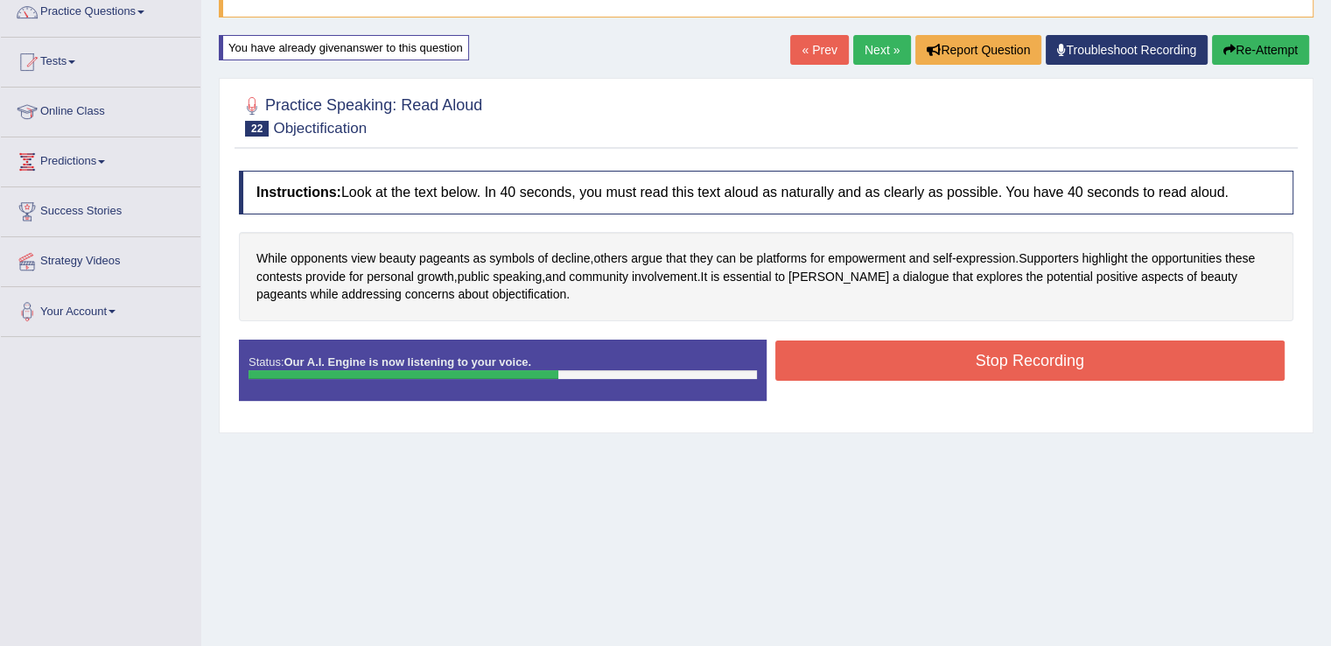
click at [907, 365] on button "Stop Recording" at bounding box center [1030, 360] width 510 height 40
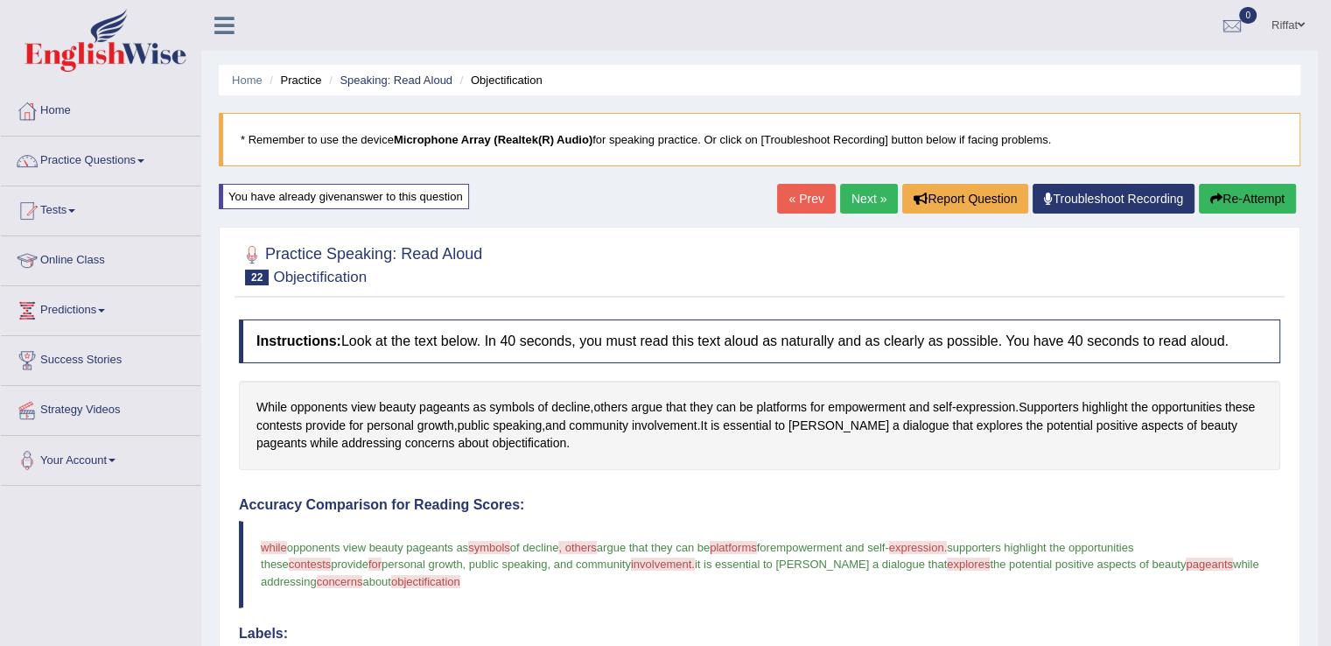
click at [863, 204] on link "Next »" at bounding box center [869, 199] width 58 height 30
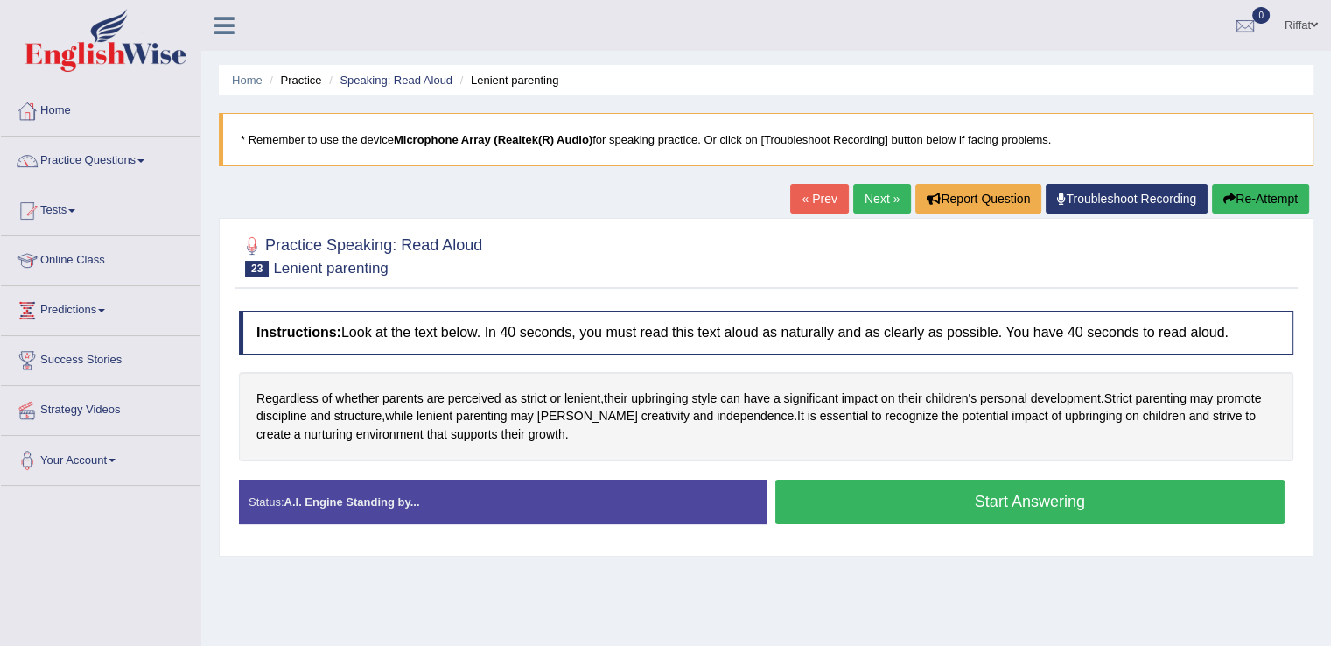
click at [844, 495] on button "Start Answering" at bounding box center [1030, 502] width 510 height 45
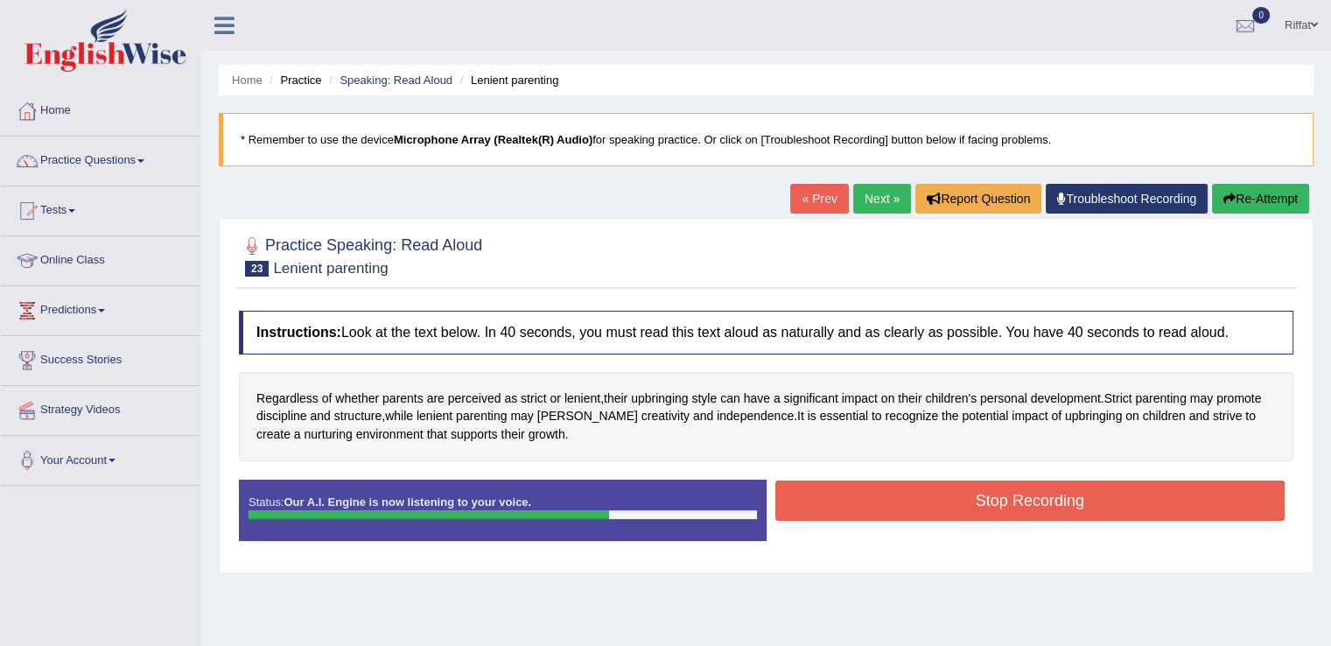
click at [844, 495] on button "Stop Recording" at bounding box center [1030, 500] width 510 height 40
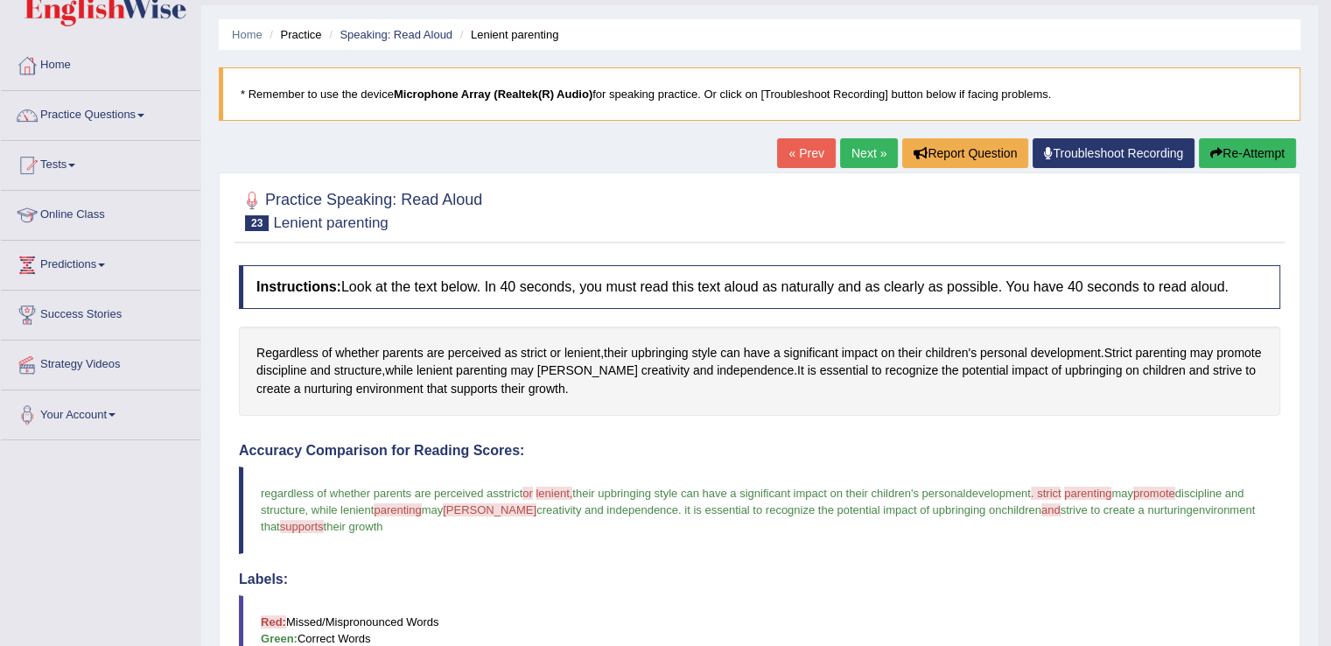
scroll to position [40, 0]
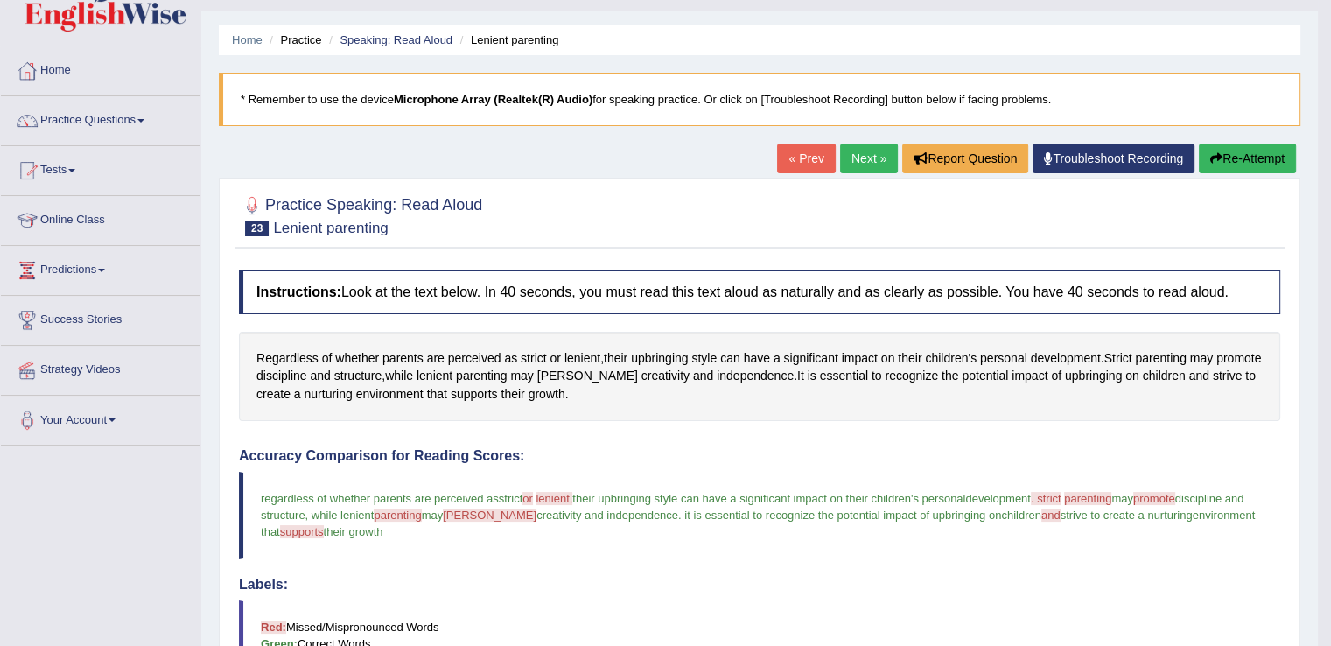
click at [1237, 165] on button "Re-Attempt" at bounding box center [1247, 159] width 97 height 30
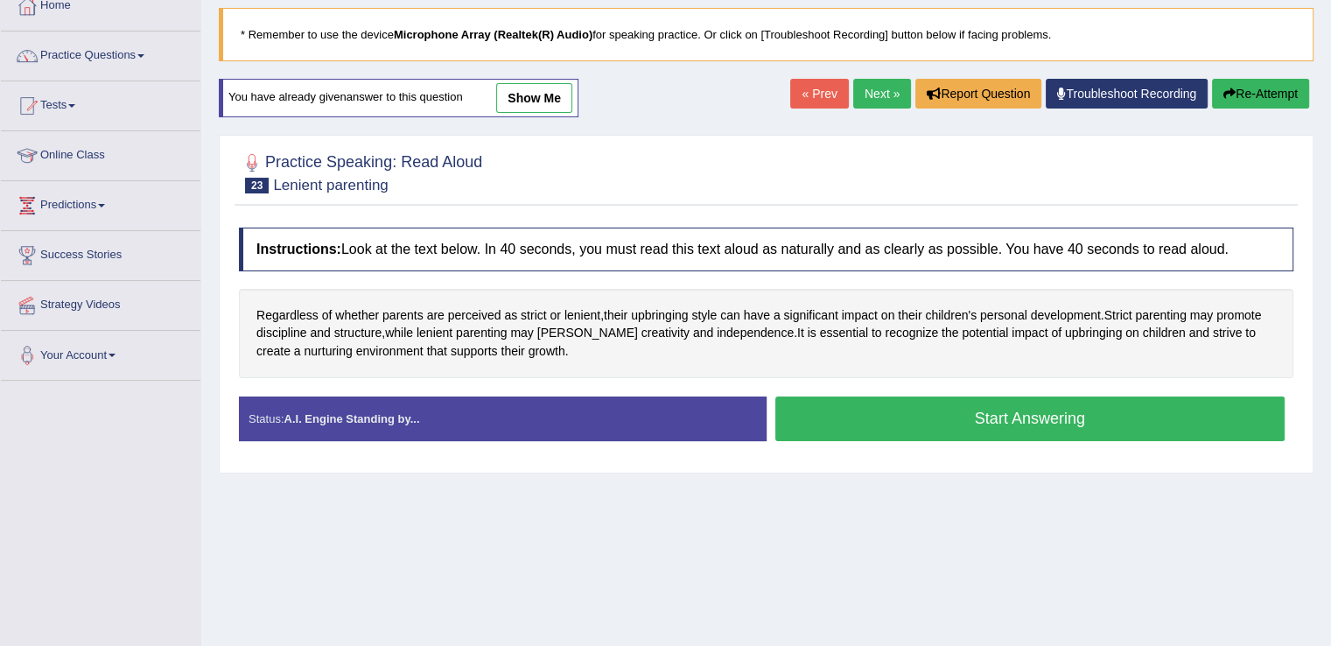
scroll to position [107, 0]
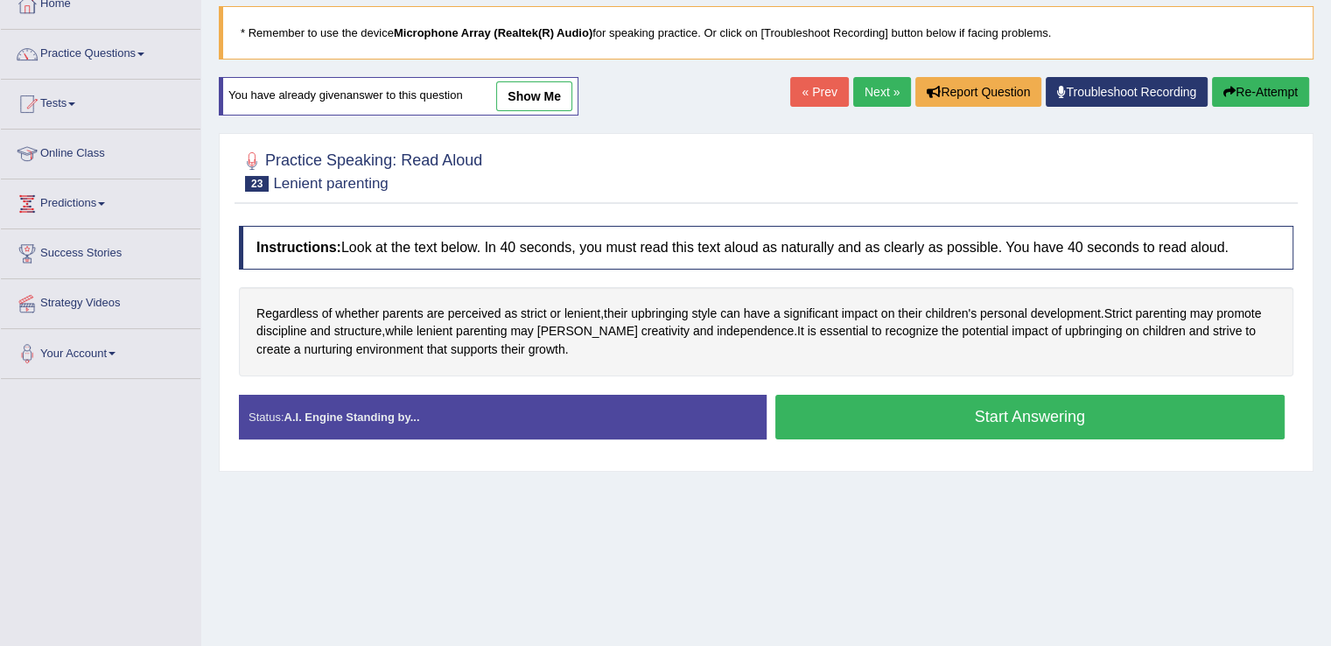
click at [956, 415] on button "Start Answering" at bounding box center [1030, 417] width 510 height 45
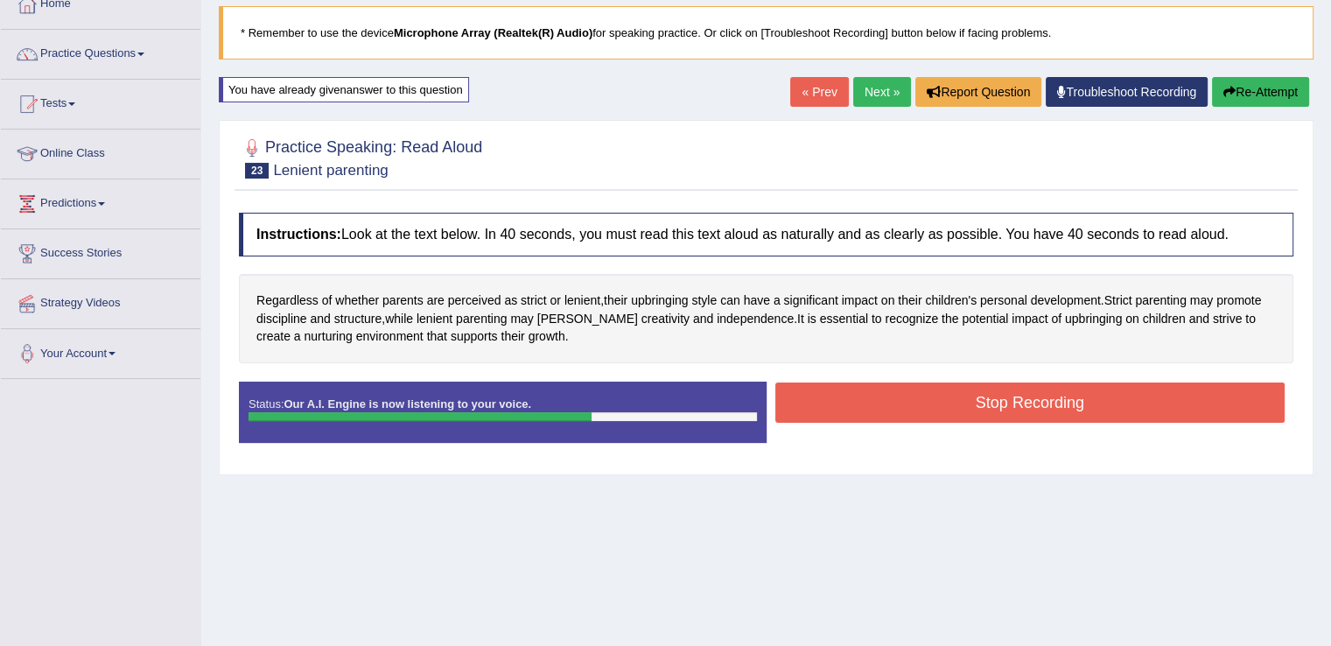
click at [956, 415] on button "Stop Recording" at bounding box center [1030, 402] width 510 height 40
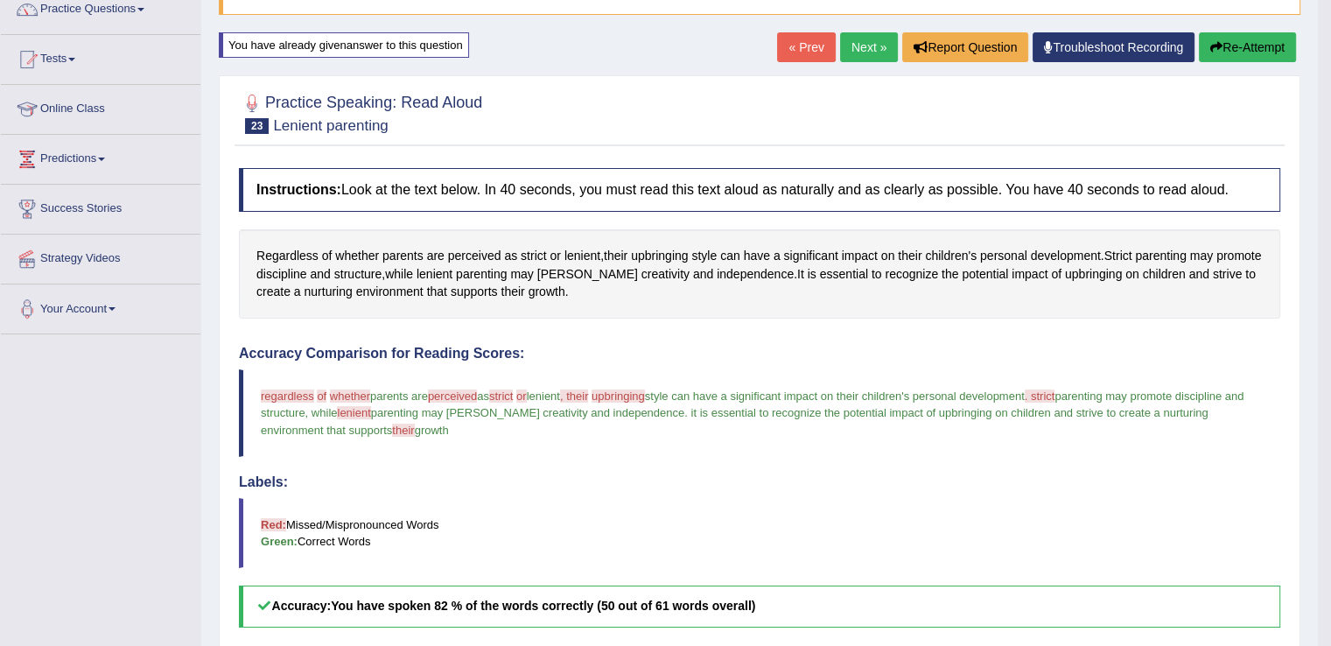
scroll to position [149, 0]
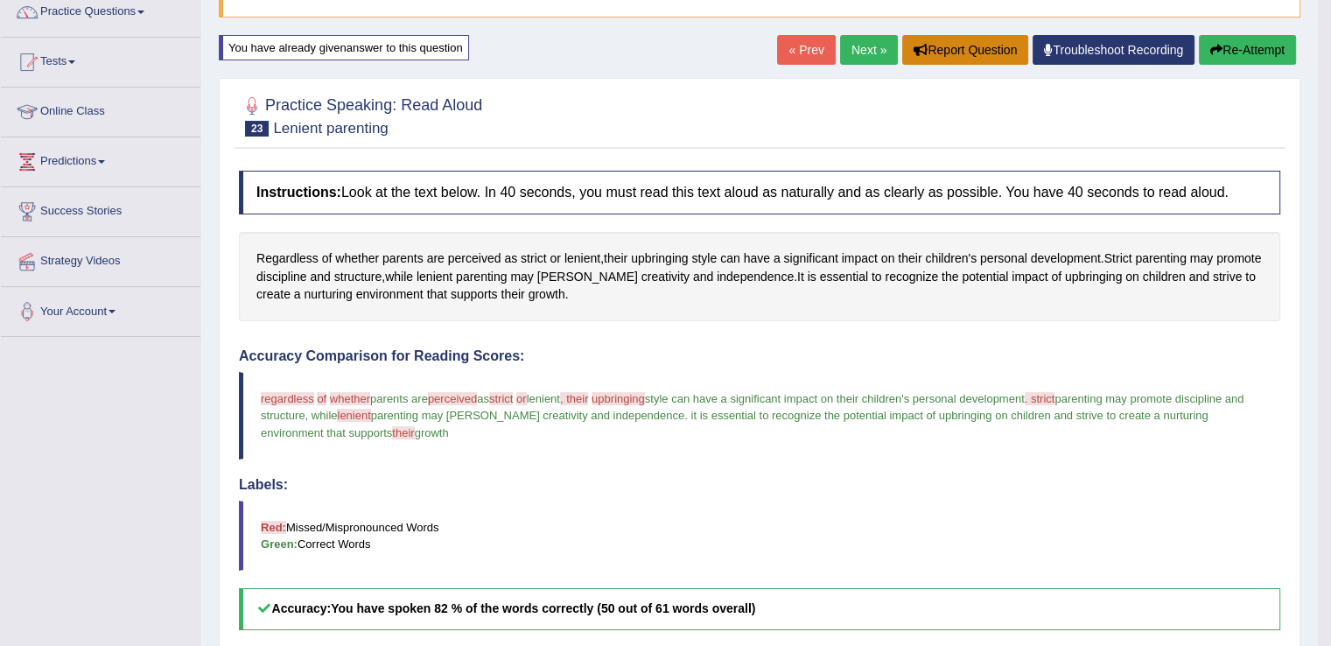
click at [986, 46] on button "Report Question" at bounding box center [965, 50] width 126 height 30
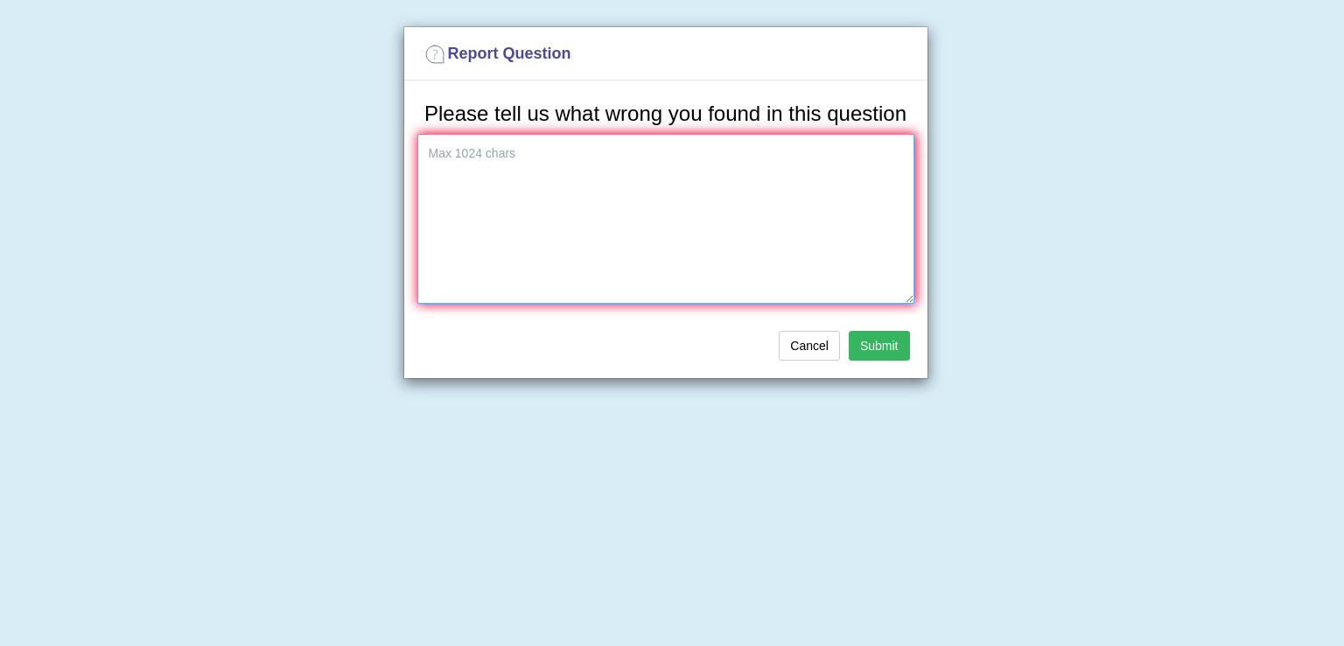
click at [670, 151] on textarea at bounding box center [665, 219] width 497 height 170
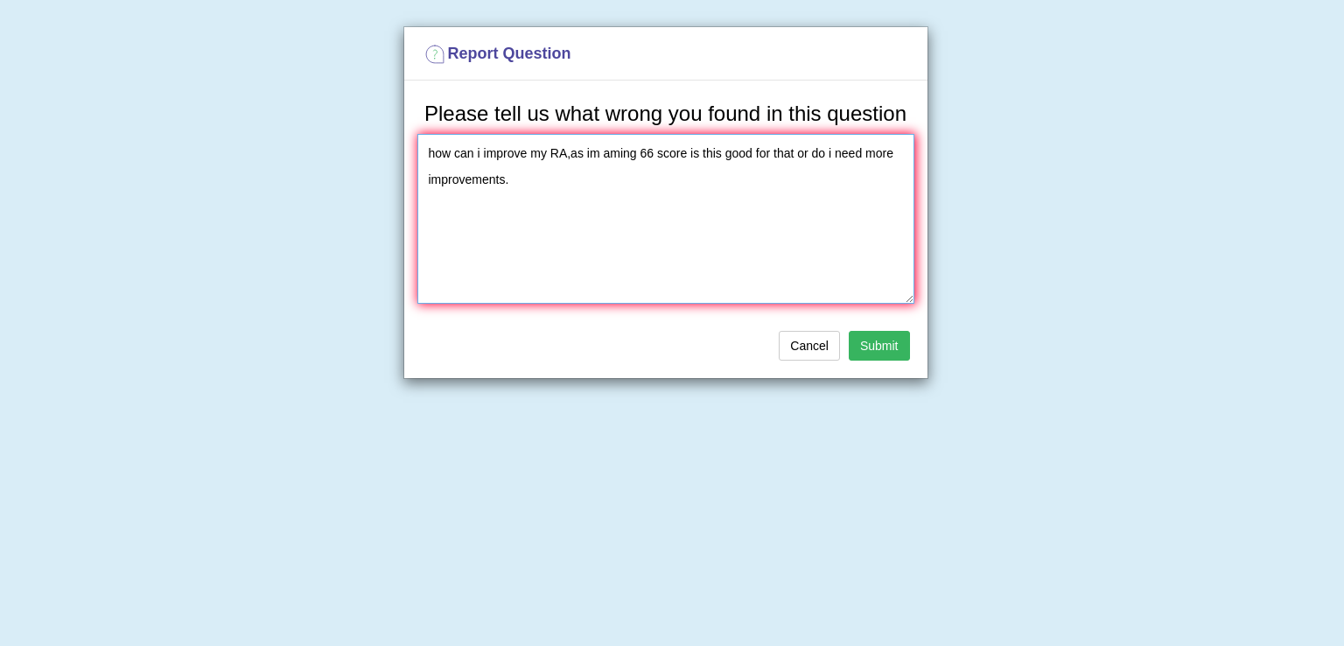
type textarea "how can i improve my RA,as im aming 66 score is this good for that or do i need…"
click at [867, 340] on button "Submit" at bounding box center [879, 346] width 61 height 30
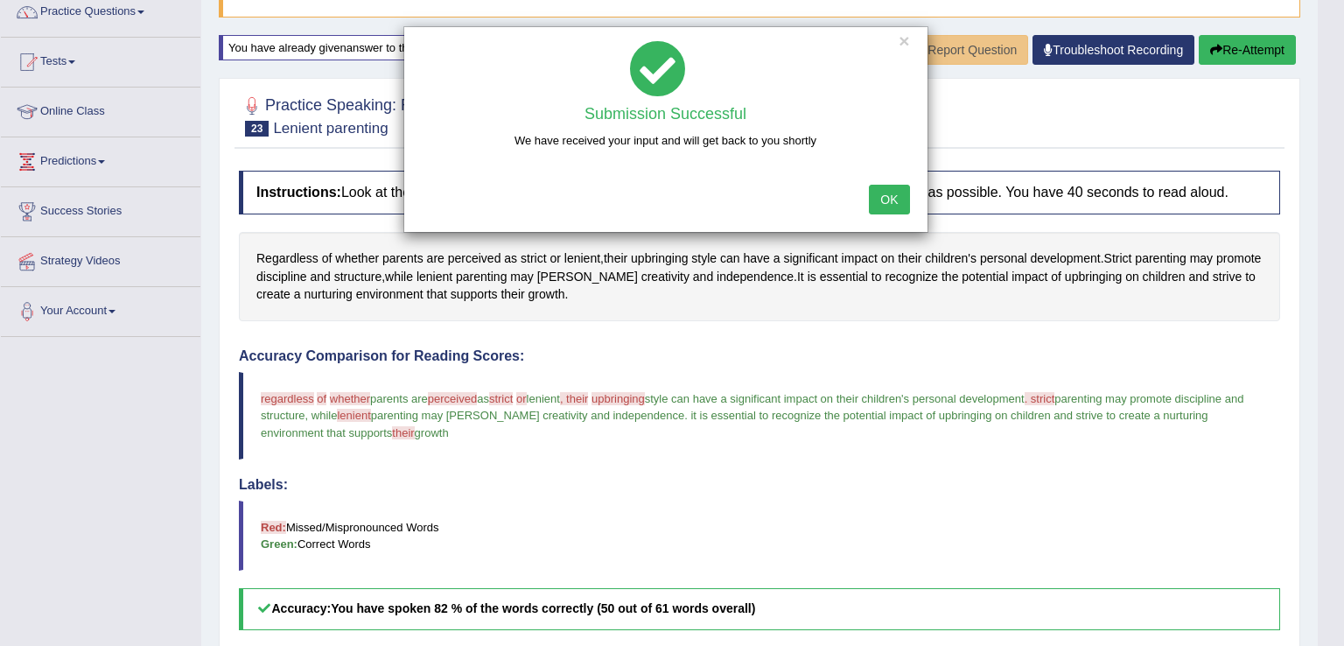
click at [888, 201] on button "OK" at bounding box center [889, 200] width 40 height 30
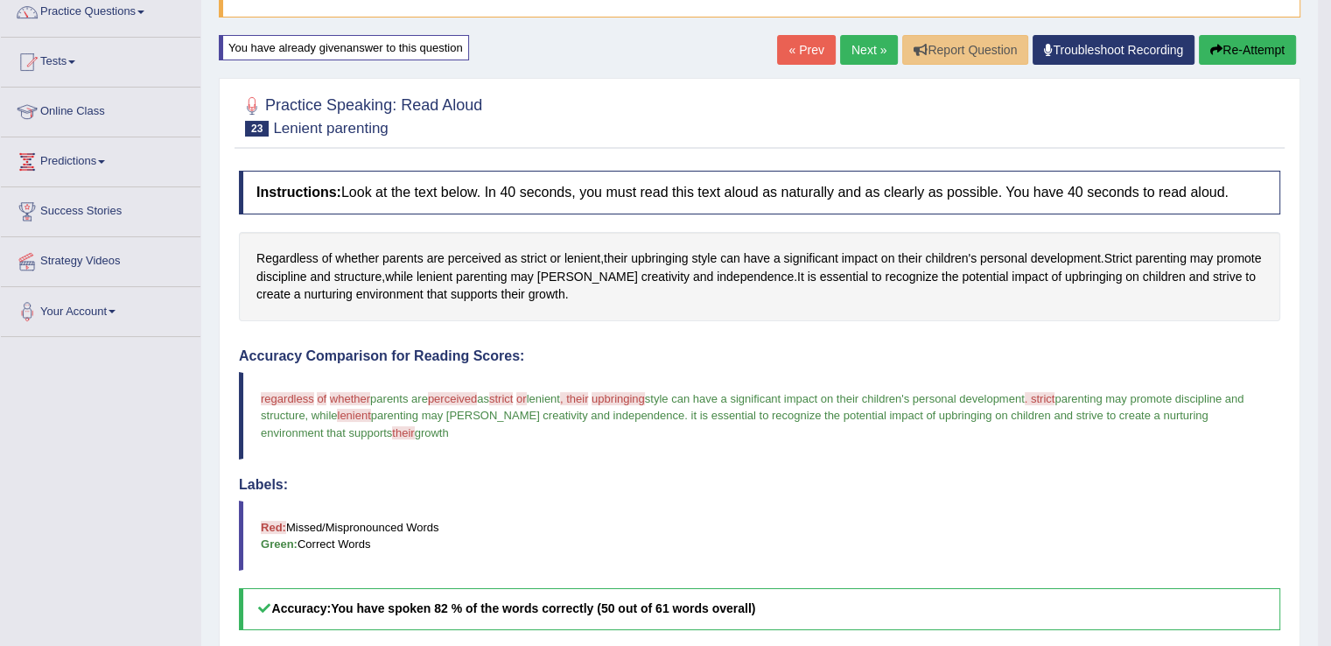
click at [854, 53] on link "Next »" at bounding box center [869, 50] width 58 height 30
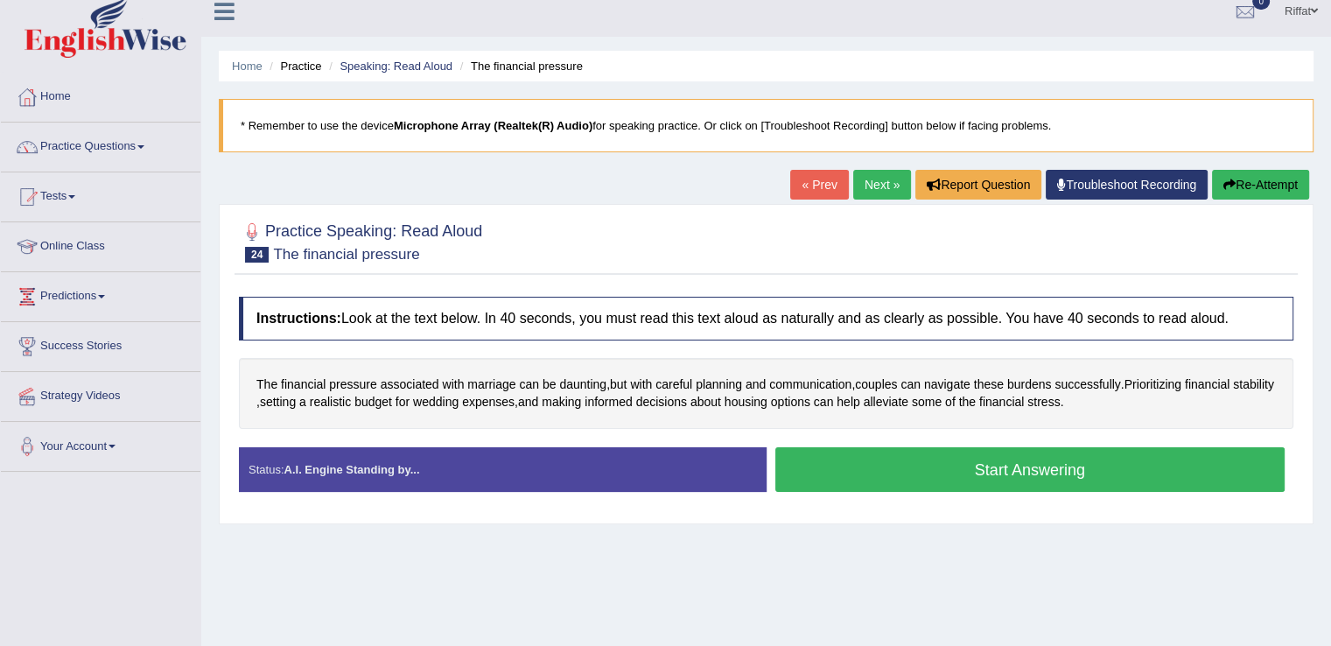
scroll to position [16, 0]
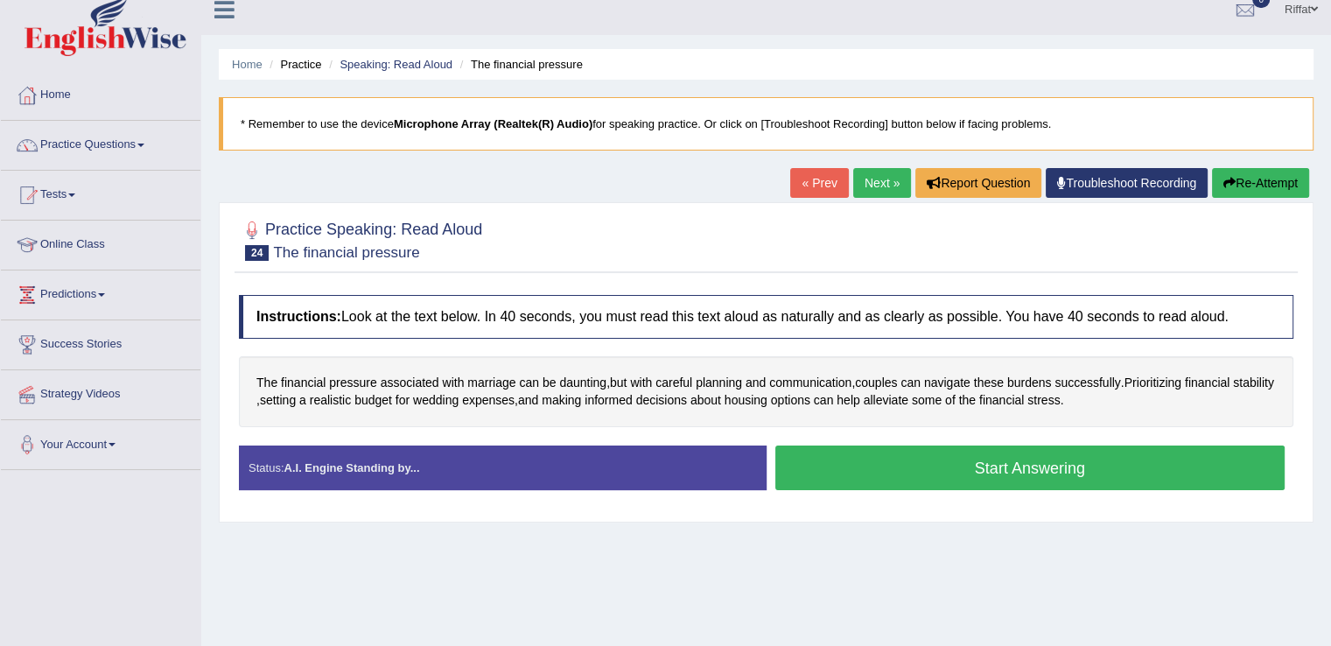
click at [854, 53] on ul "Home Practice Speaking: Read Aloud The financial pressure" at bounding box center [766, 64] width 1095 height 31
click at [995, 466] on button "Start Answering" at bounding box center [1030, 467] width 510 height 45
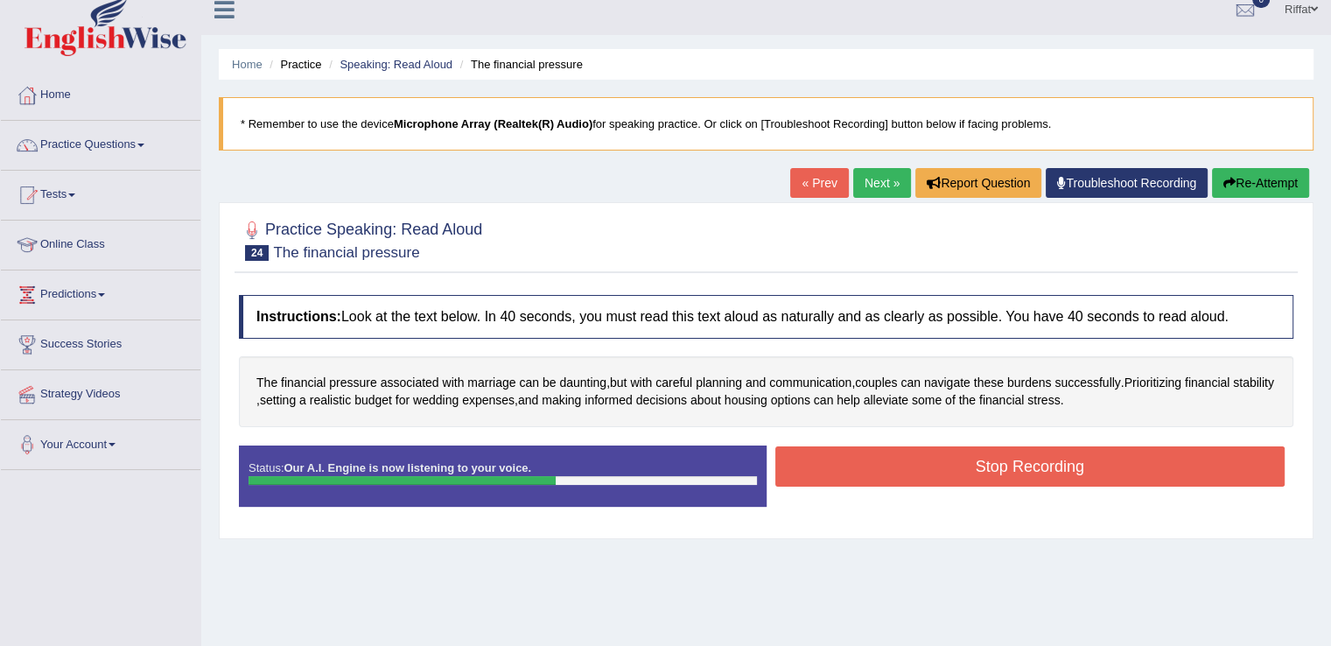
click at [995, 466] on button "Stop Recording" at bounding box center [1030, 466] width 510 height 40
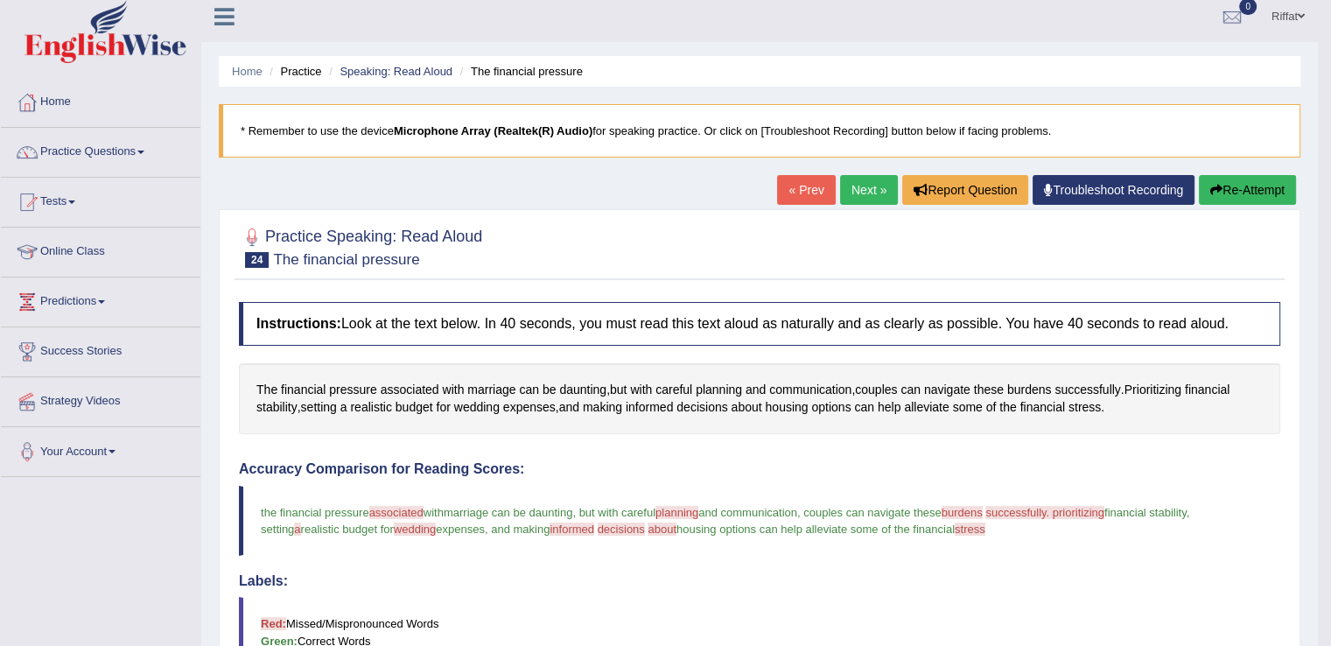
scroll to position [5, 0]
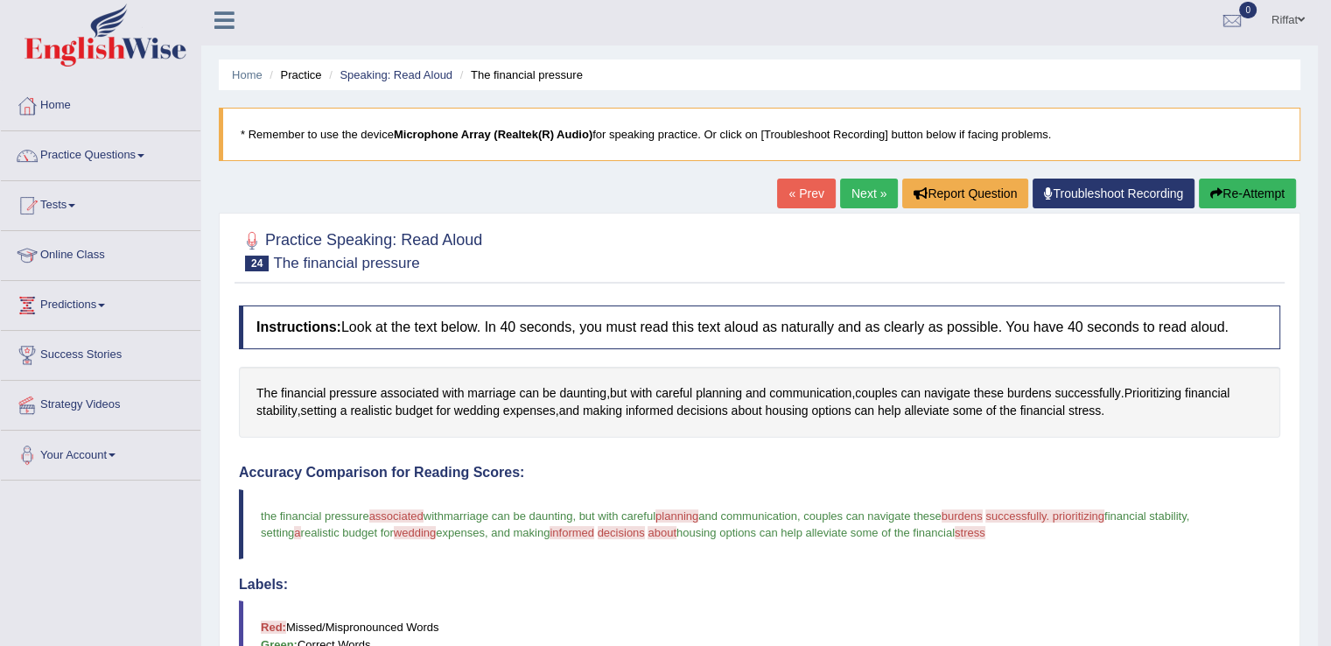
click at [1254, 193] on button "Re-Attempt" at bounding box center [1247, 194] width 97 height 30
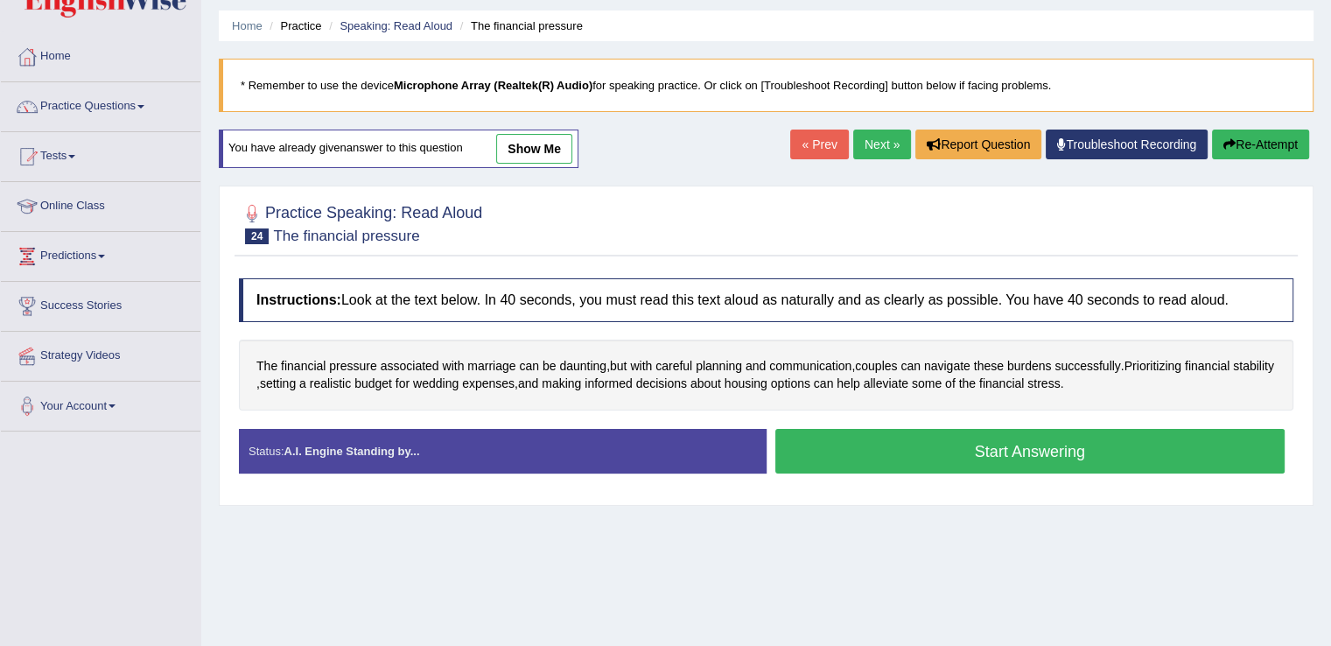
scroll to position [55, 0]
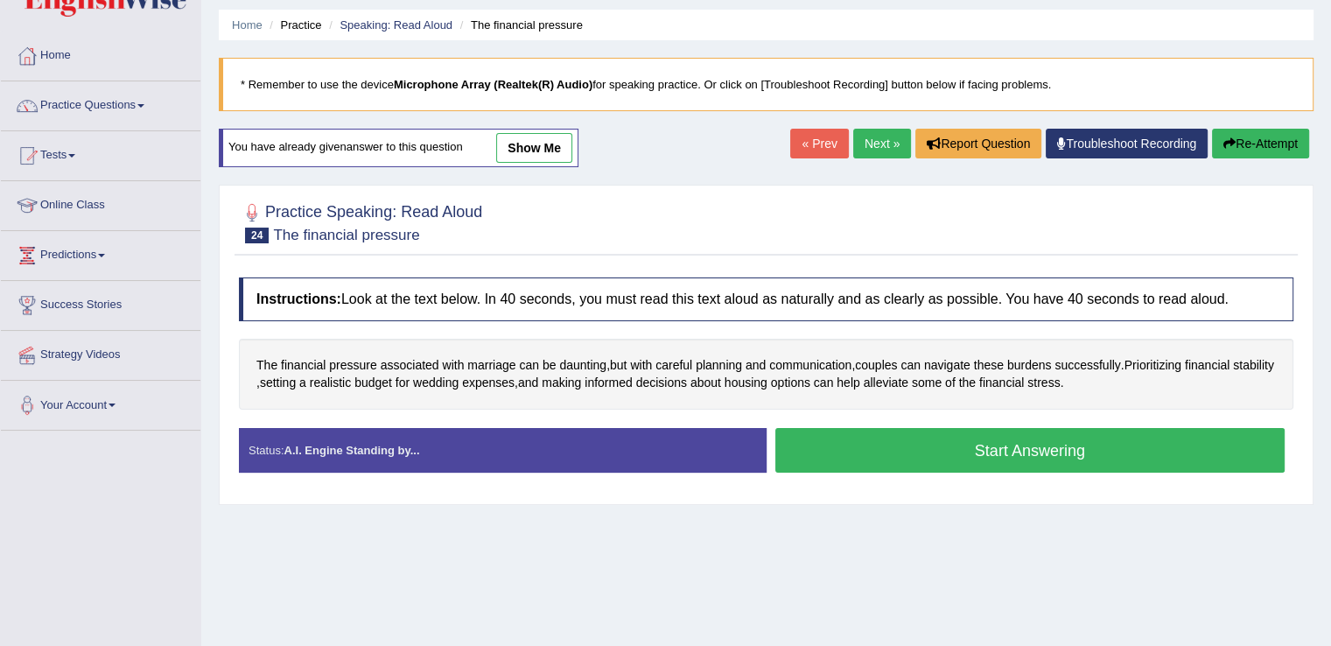
click at [941, 456] on button "Start Answering" at bounding box center [1030, 450] width 510 height 45
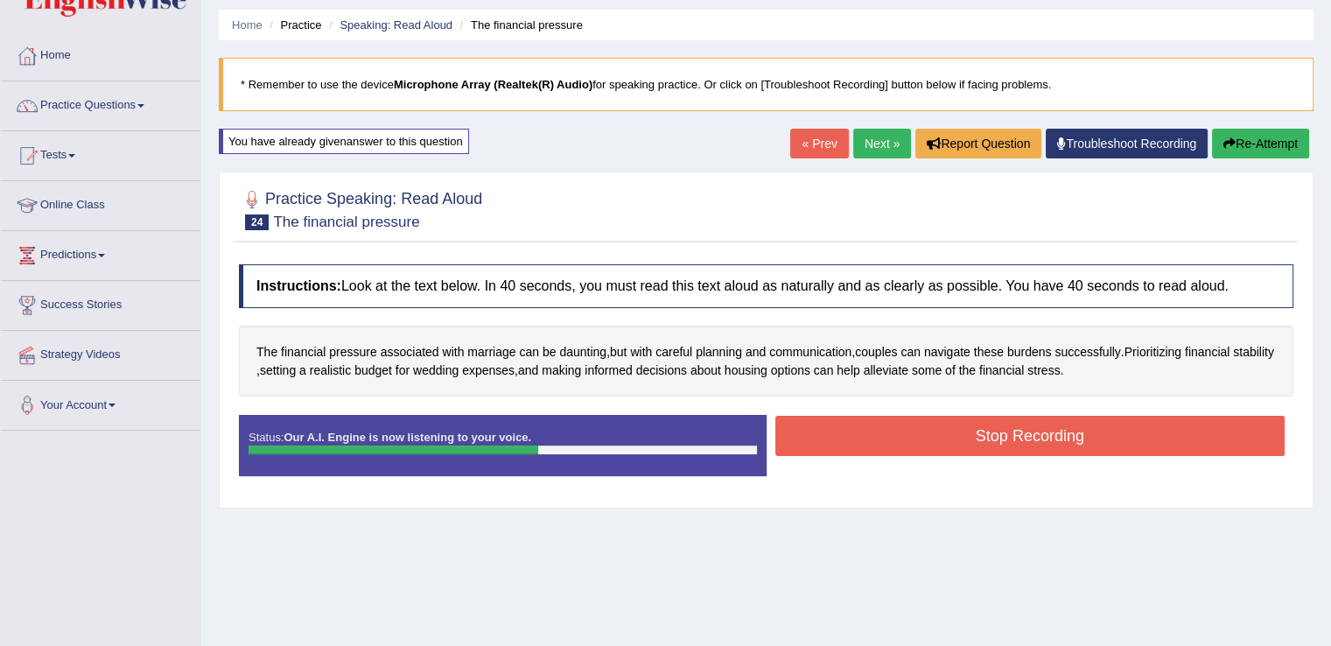
click at [954, 438] on button "Stop Recording" at bounding box center [1030, 436] width 510 height 40
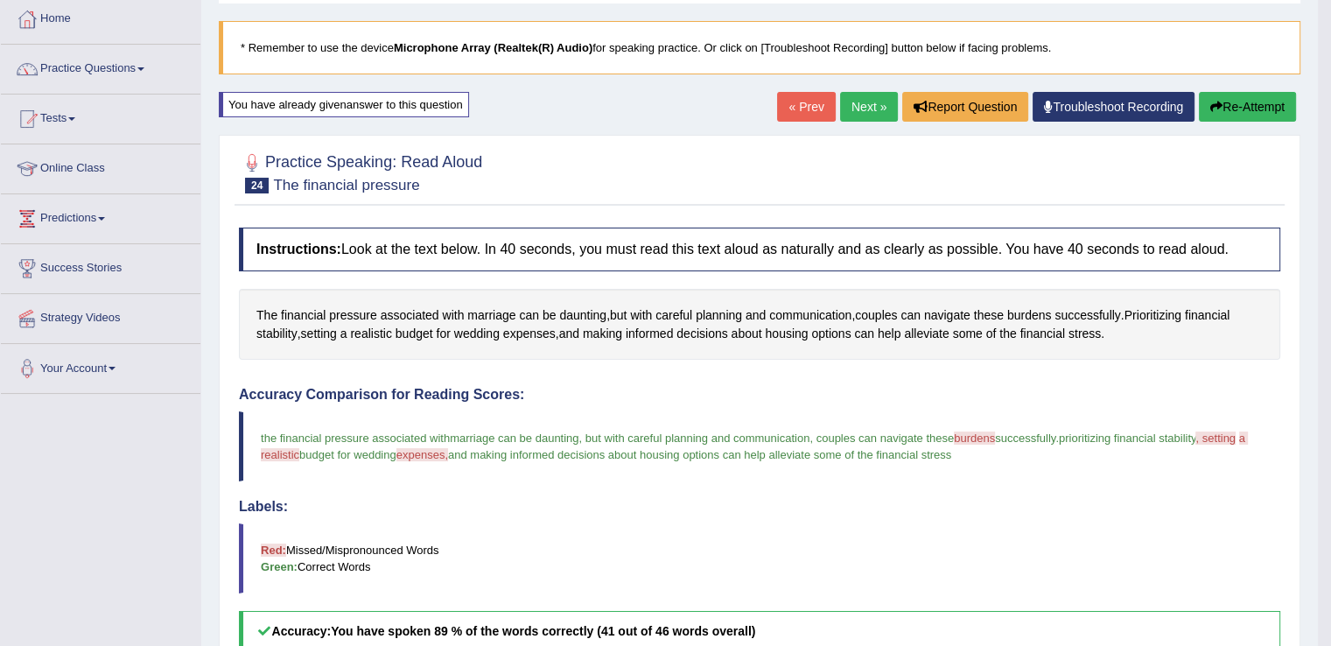
scroll to position [69, 0]
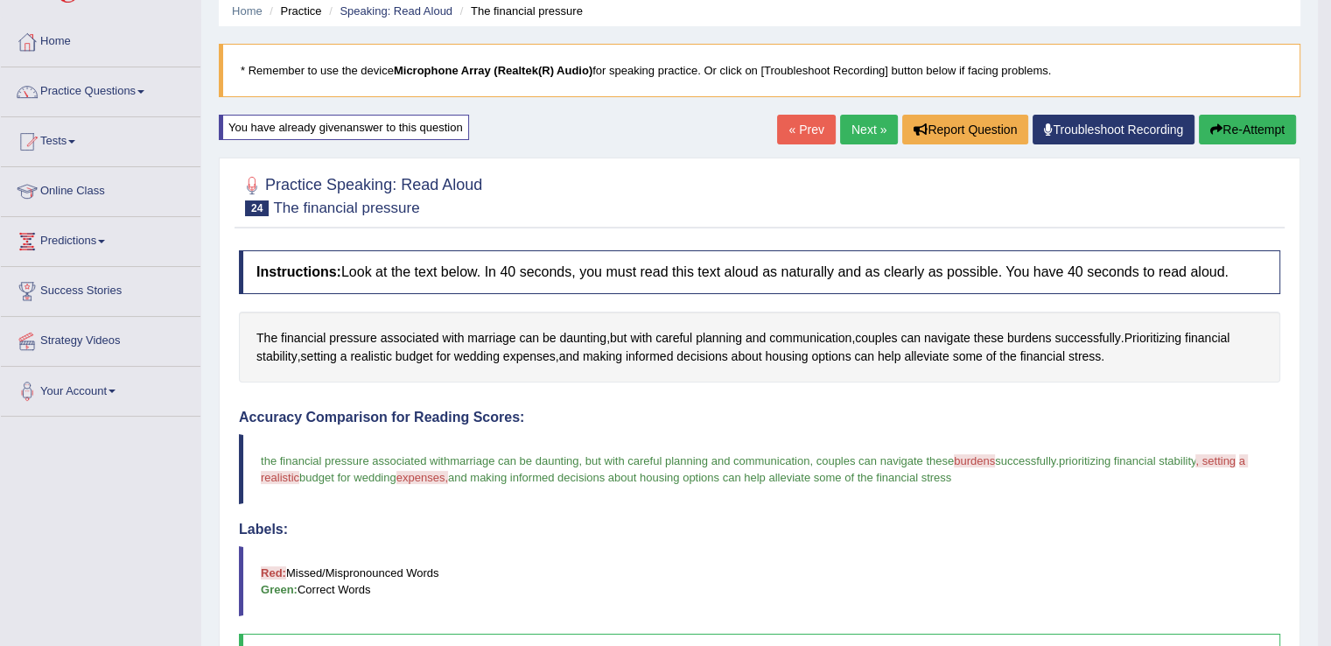
click at [864, 130] on link "Next »" at bounding box center [869, 130] width 58 height 30
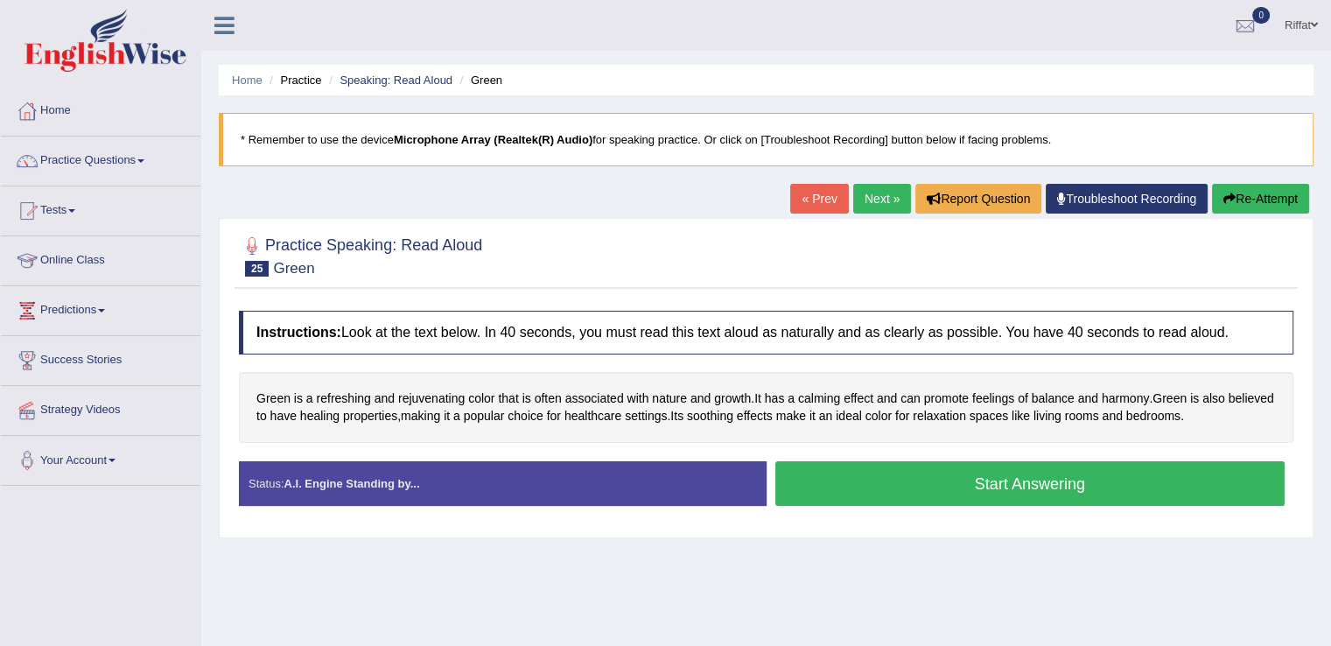
click at [907, 471] on button "Start Answering" at bounding box center [1030, 483] width 510 height 45
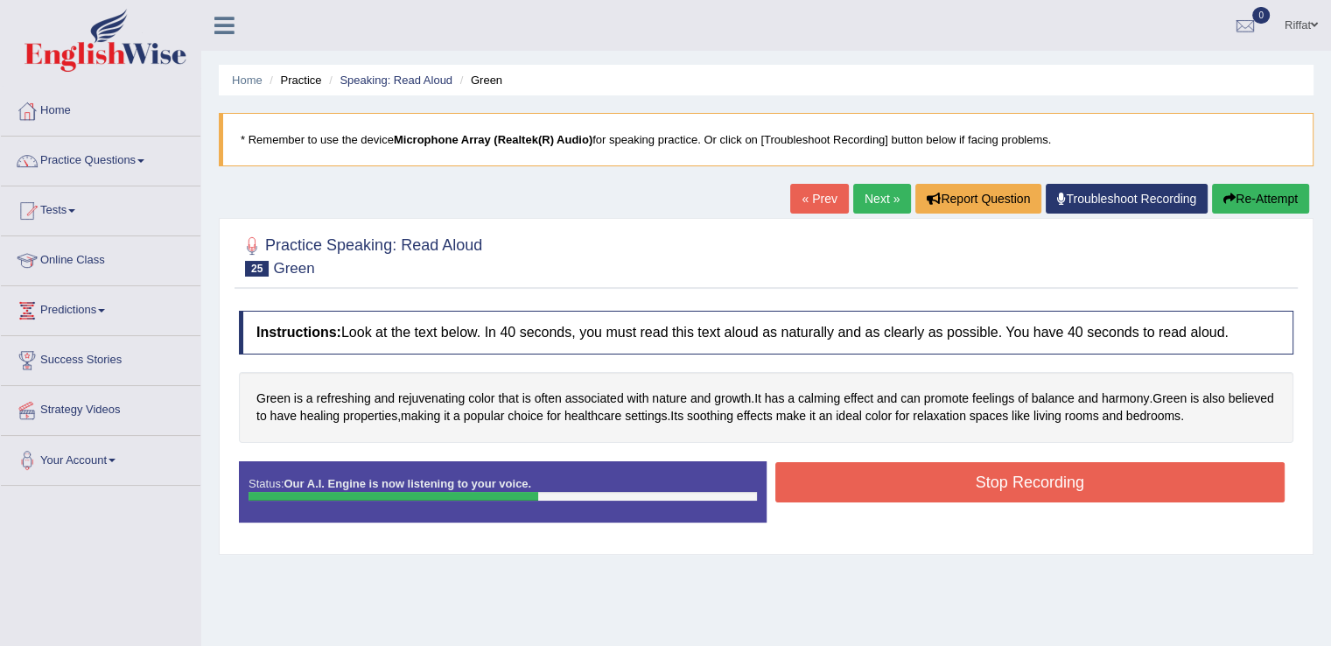
click at [907, 471] on button "Stop Recording" at bounding box center [1030, 482] width 510 height 40
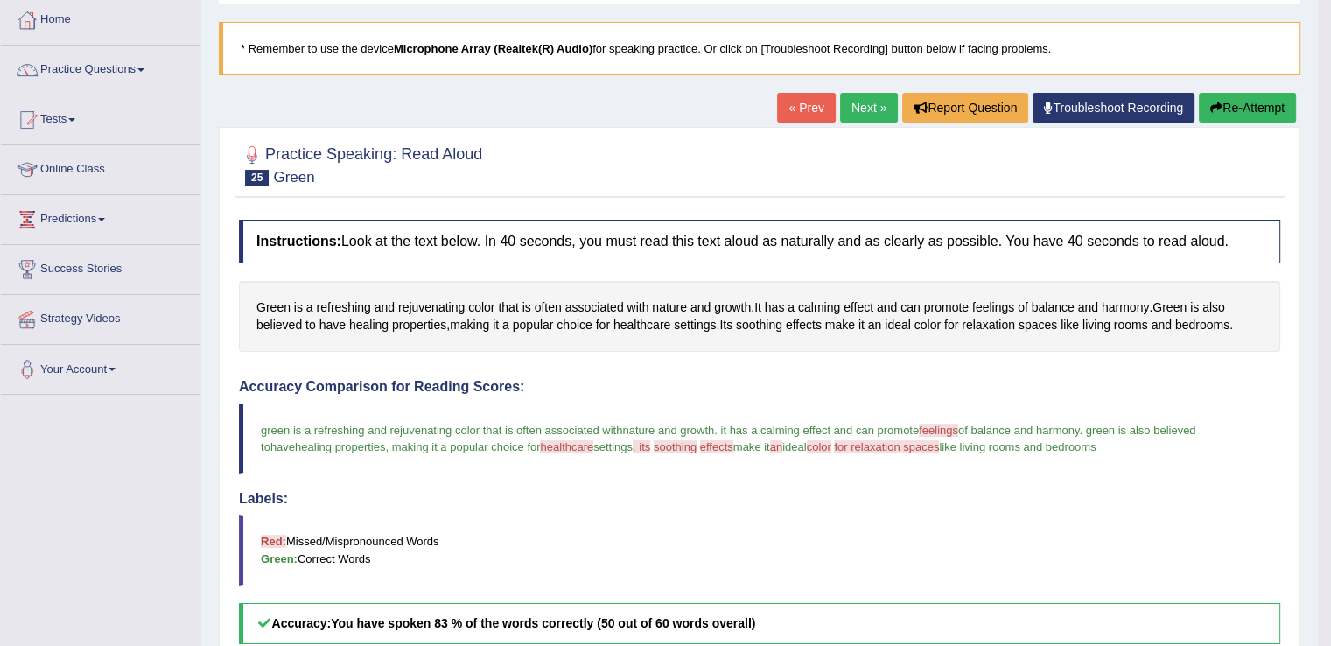
scroll to position [90, 0]
click at [862, 113] on link "Next »" at bounding box center [869, 109] width 58 height 30
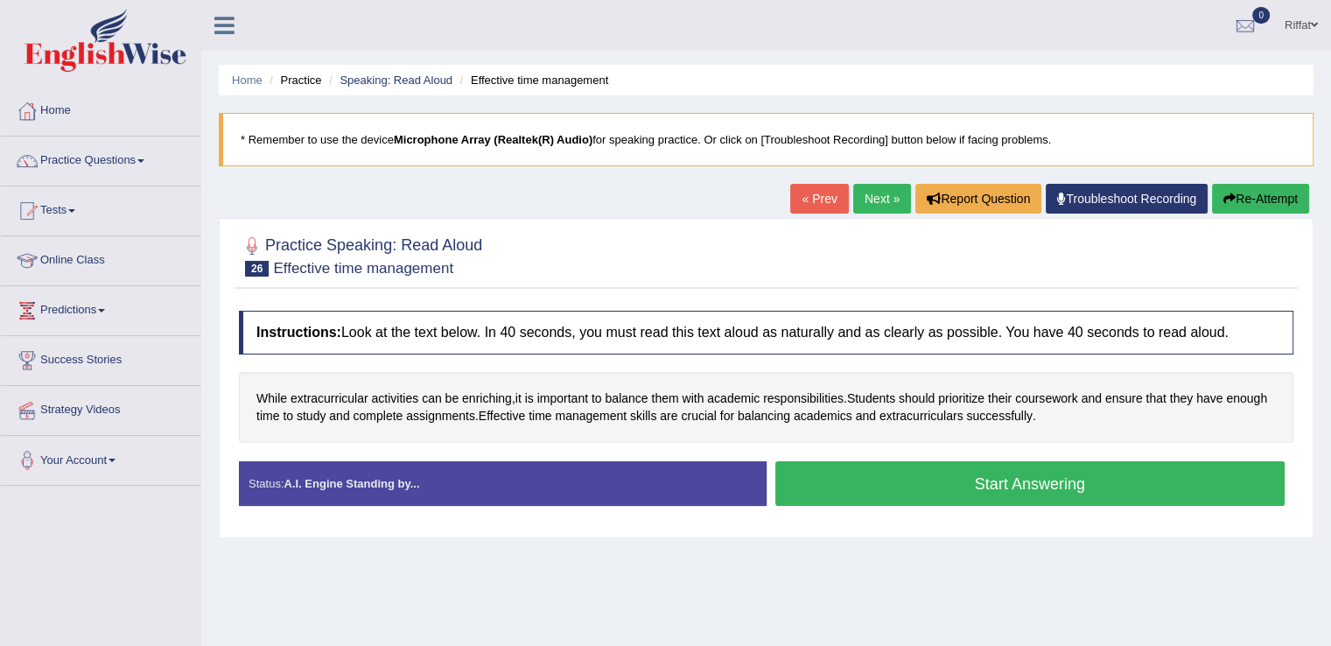
scroll to position [79, 0]
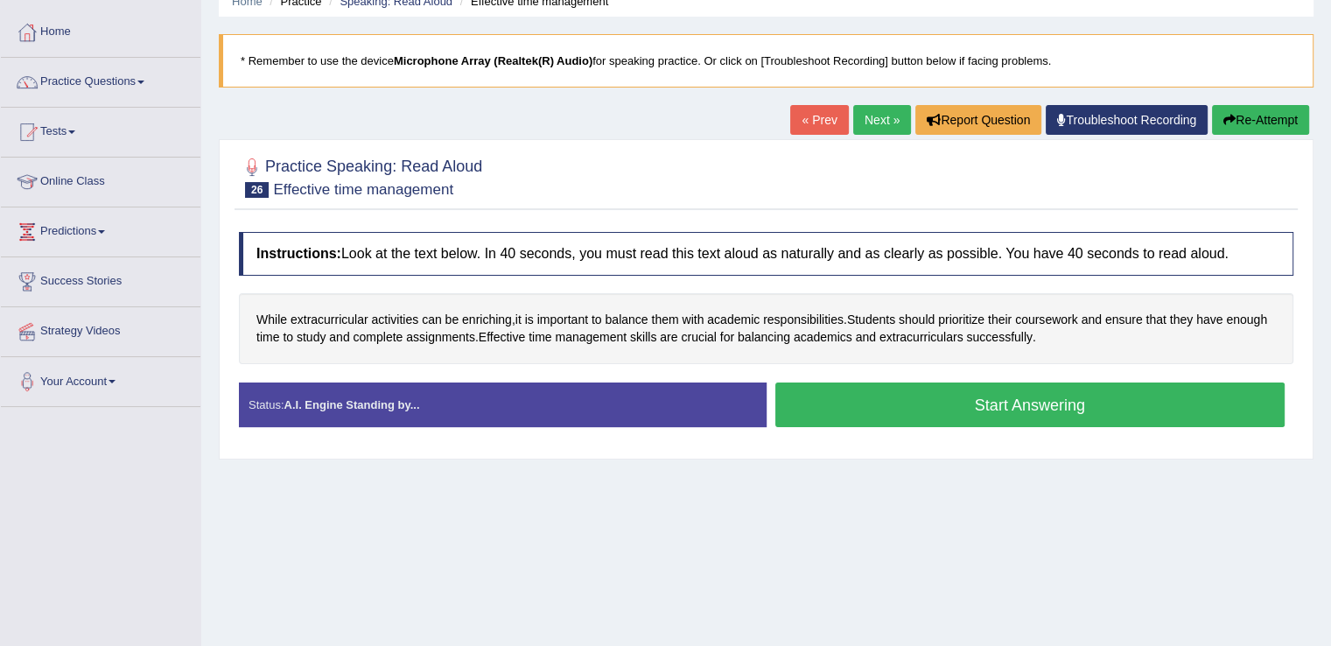
click at [935, 390] on button "Start Answering" at bounding box center [1030, 404] width 510 height 45
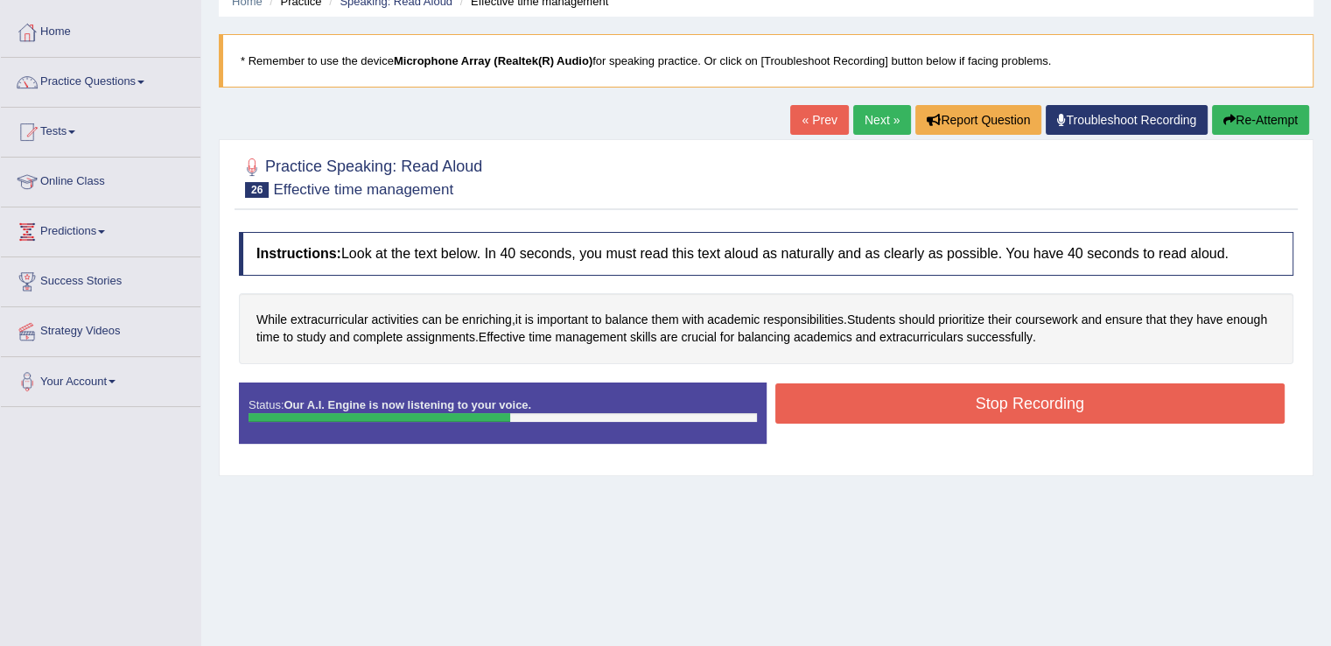
click at [935, 390] on button "Stop Recording" at bounding box center [1030, 403] width 510 height 40
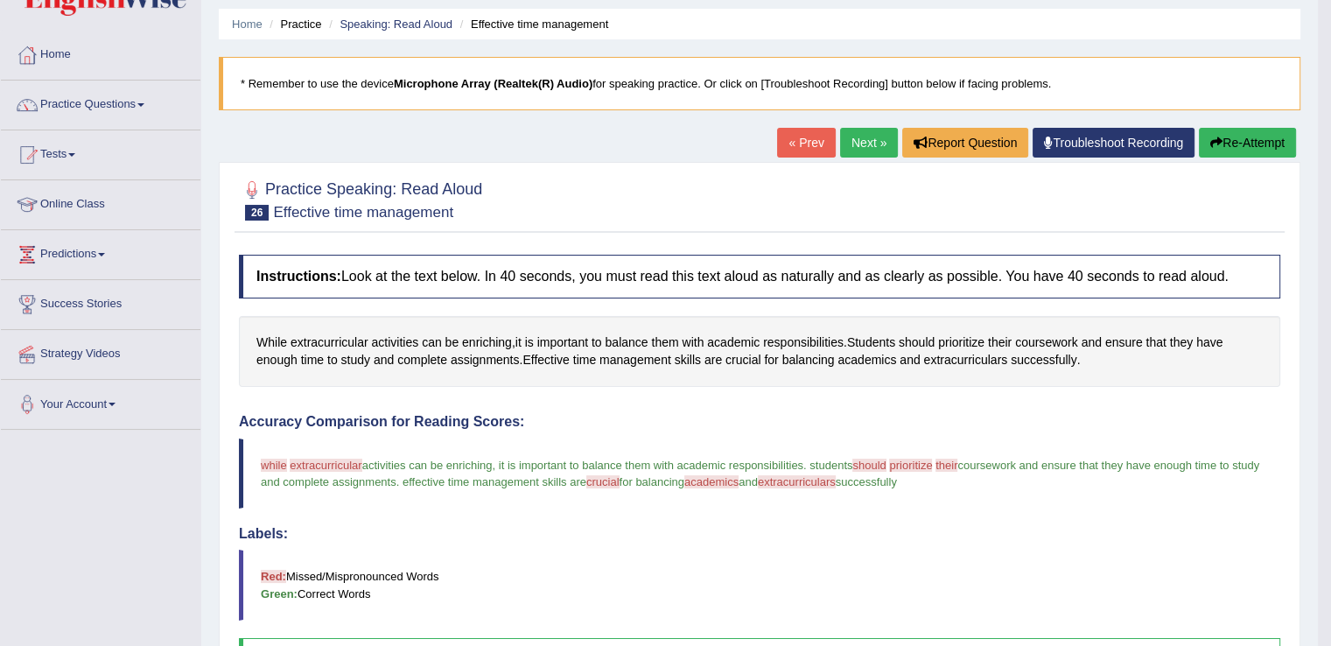
scroll to position [53, 0]
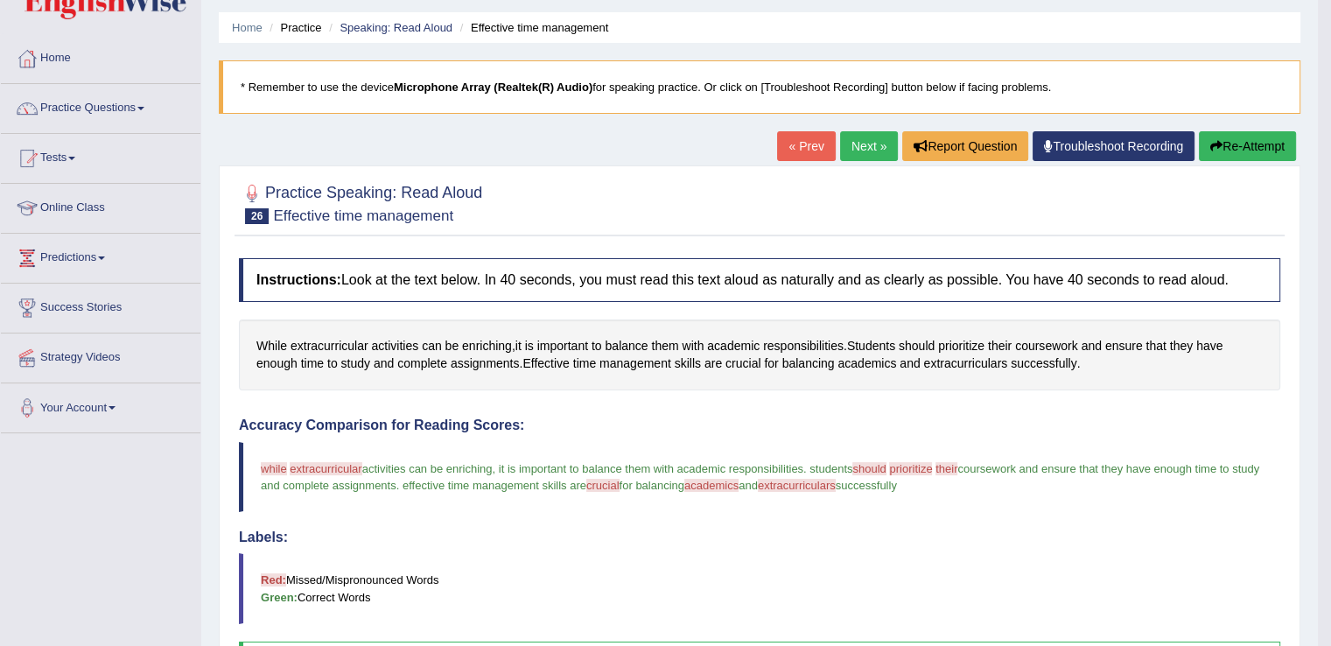
click at [1241, 141] on button "Re-Attempt" at bounding box center [1247, 146] width 97 height 30
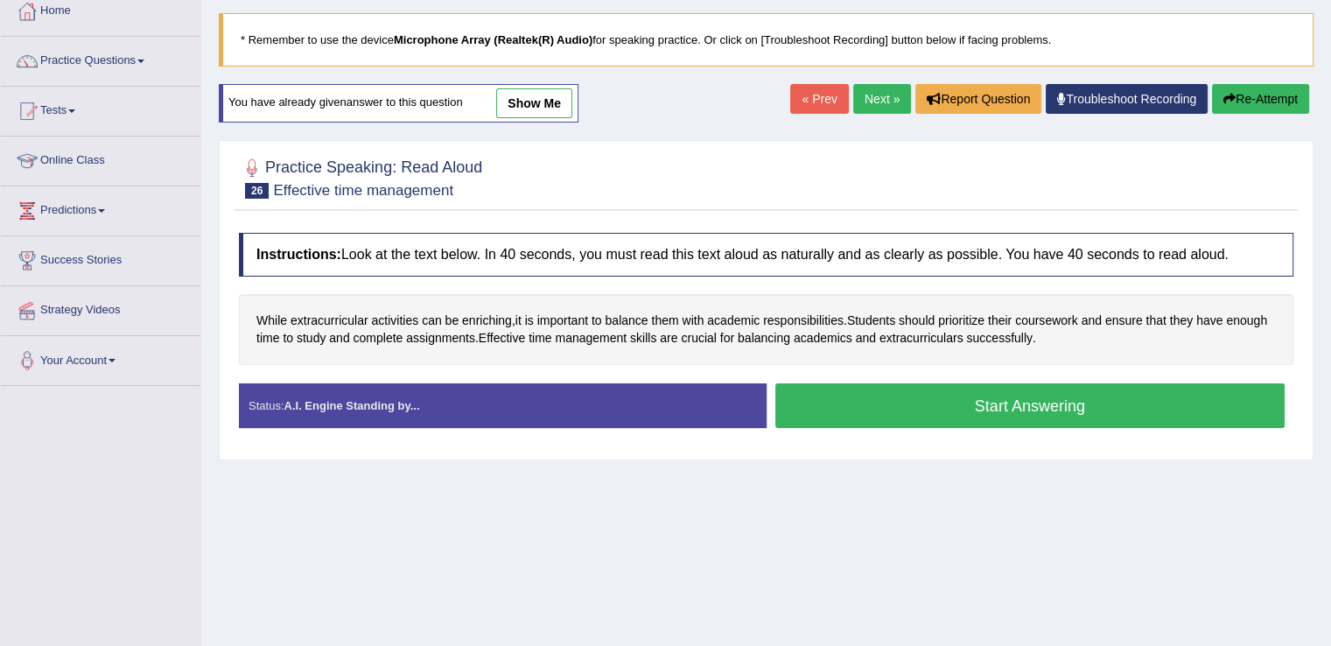
scroll to position [115, 0]
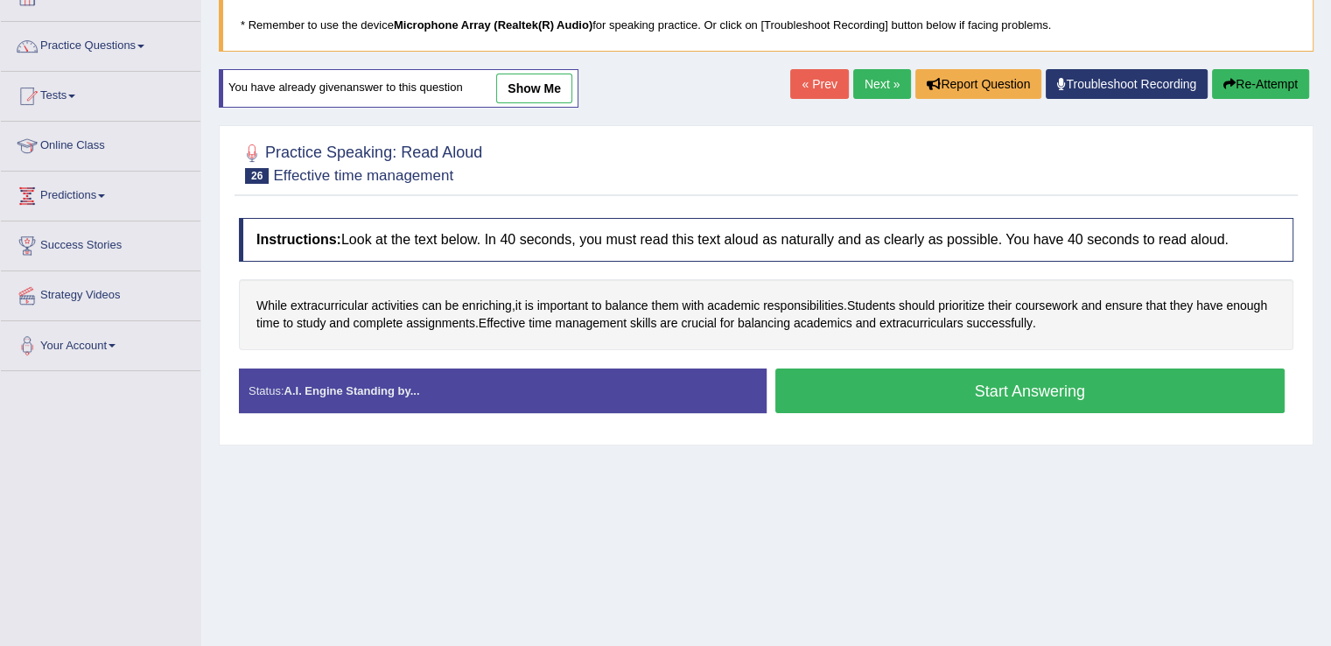
click at [917, 394] on button "Start Answering" at bounding box center [1030, 390] width 510 height 45
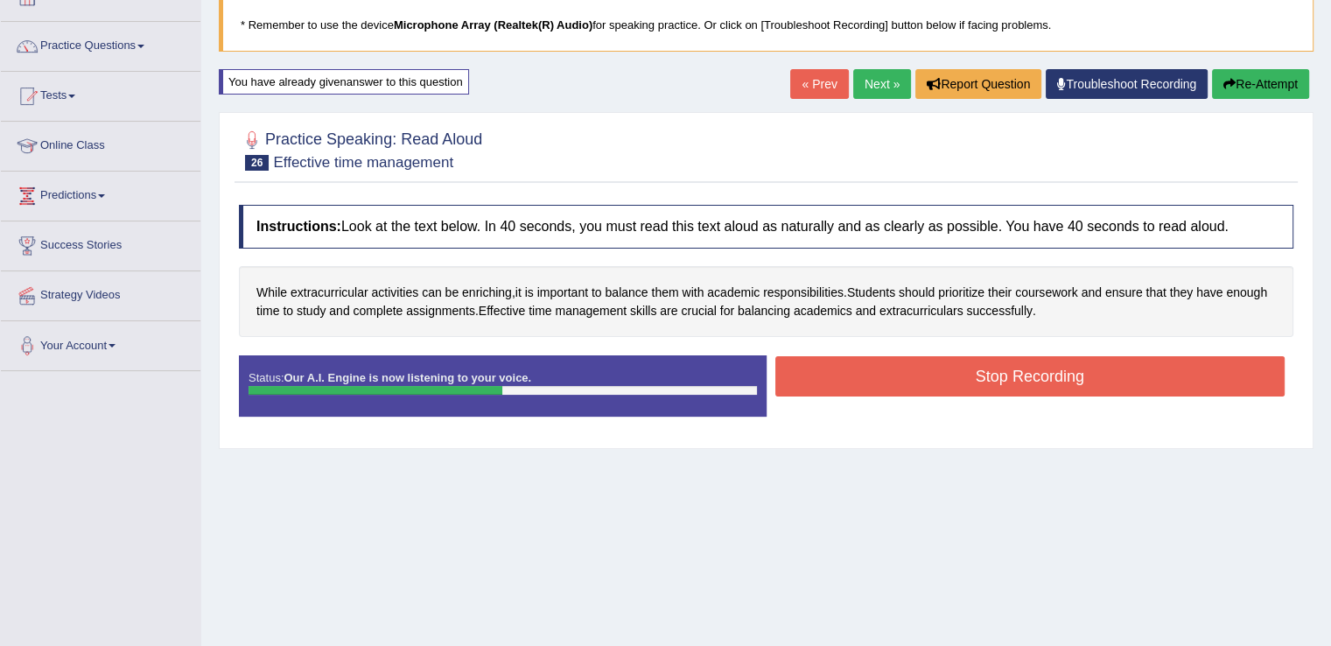
click at [917, 394] on div "Stop Recording" at bounding box center [1031, 378] width 528 height 45
click at [924, 382] on button "Stop Recording" at bounding box center [1030, 376] width 510 height 40
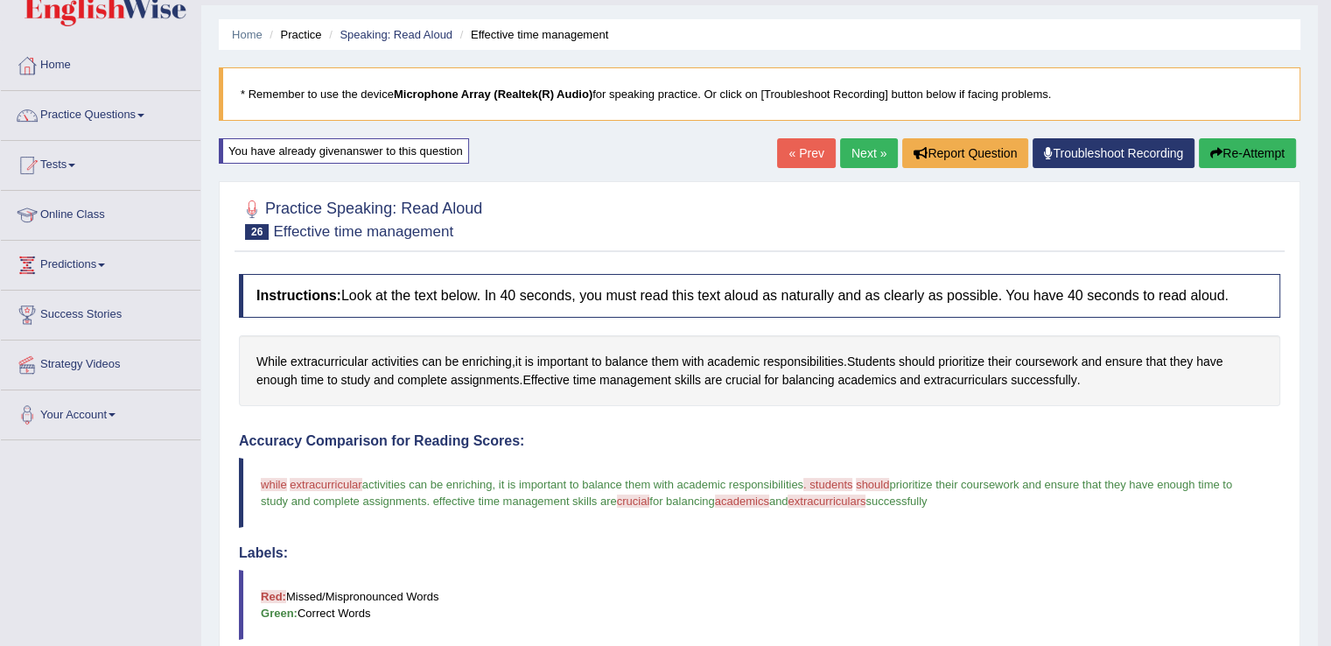
scroll to position [39, 0]
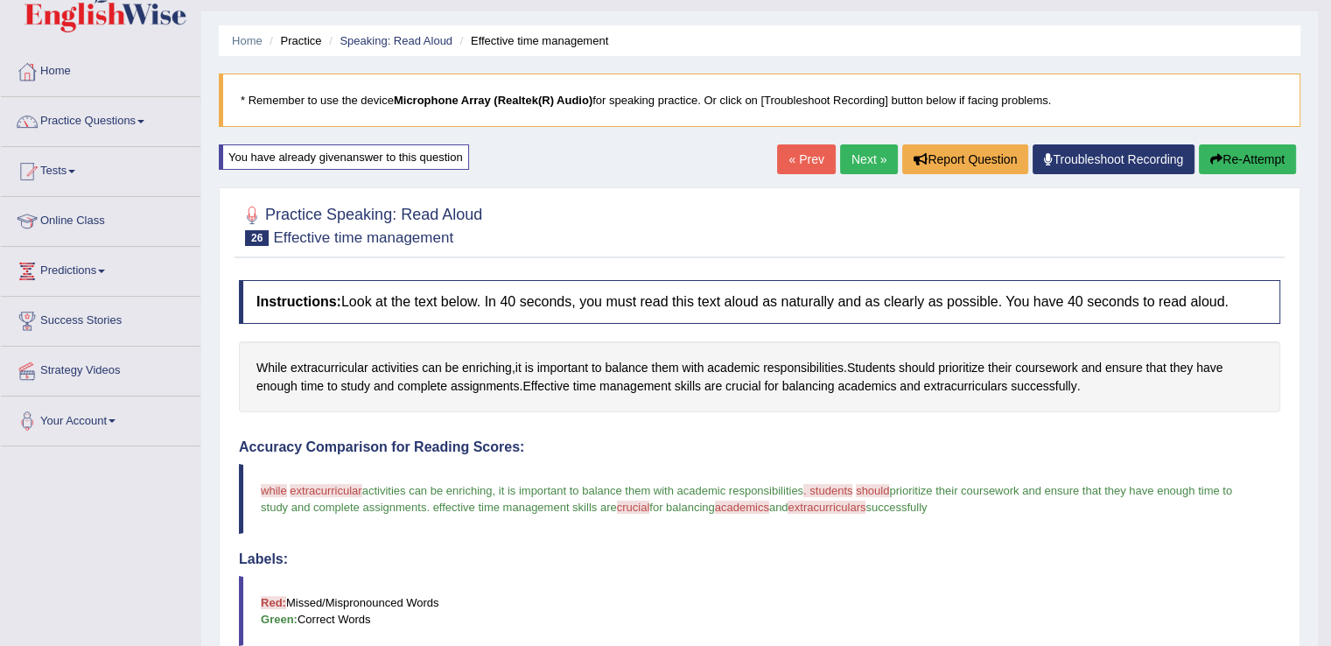
click at [858, 162] on link "Next »" at bounding box center [869, 159] width 58 height 30
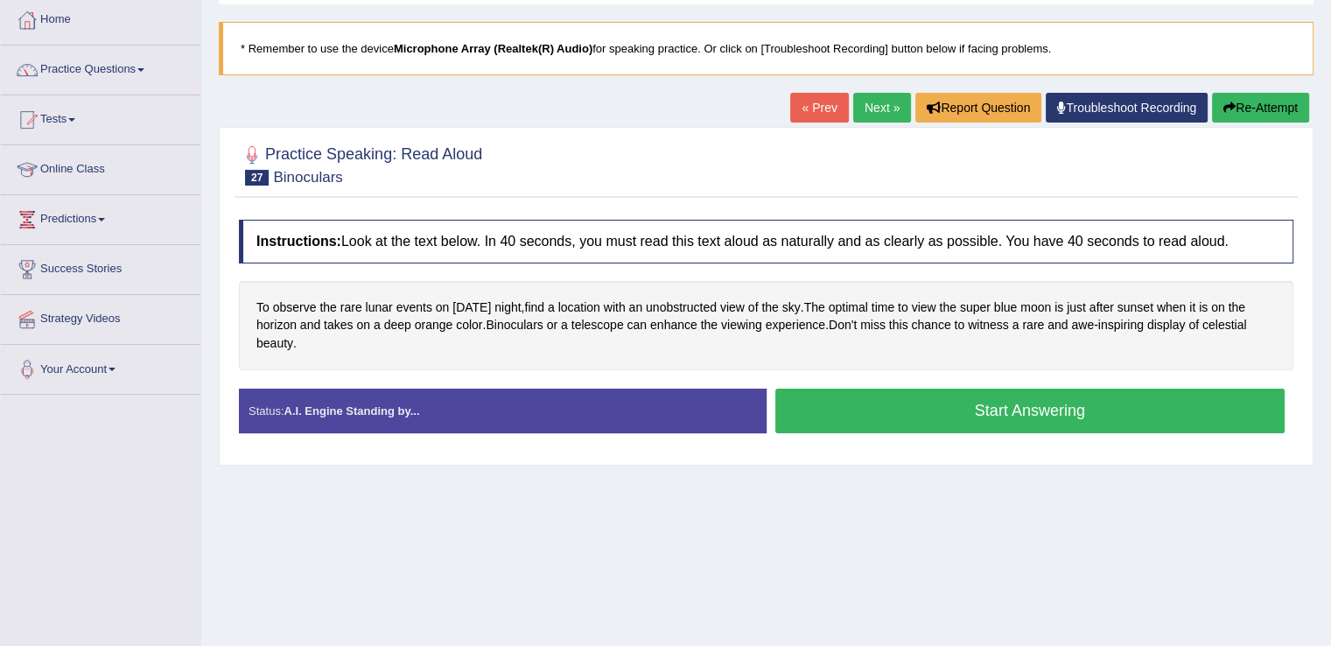
scroll to position [102, 0]
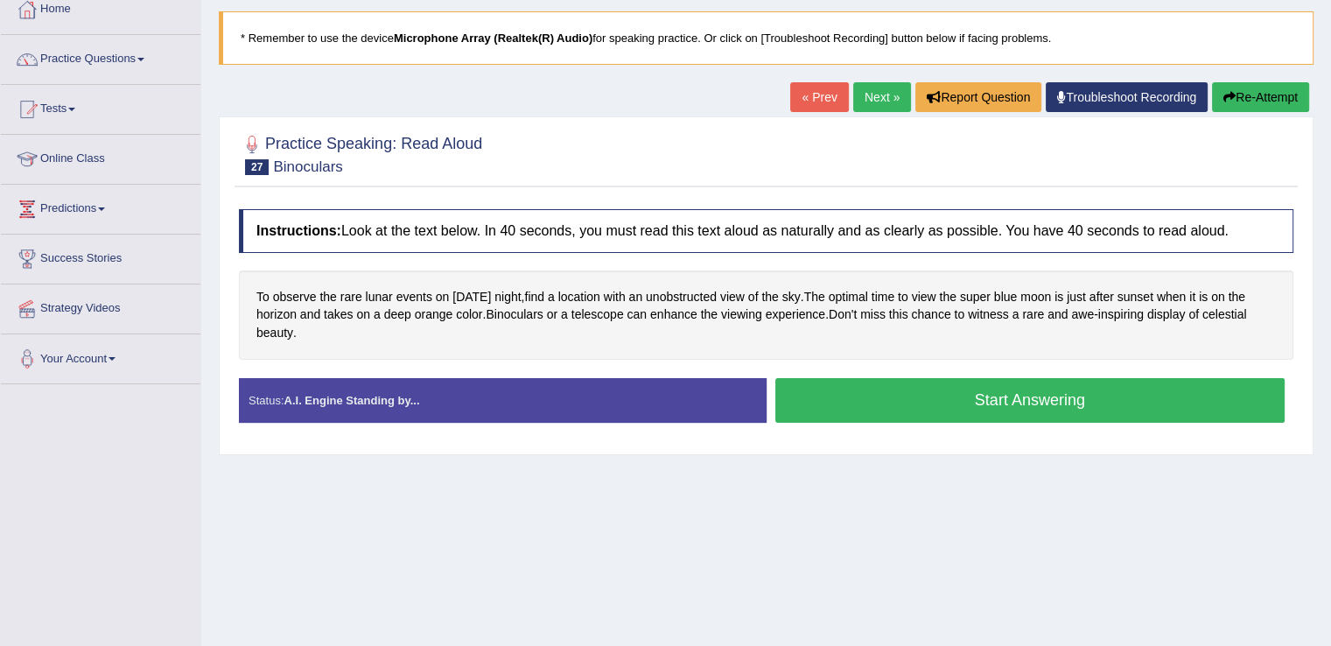
click at [943, 393] on button "Start Answering" at bounding box center [1030, 400] width 510 height 45
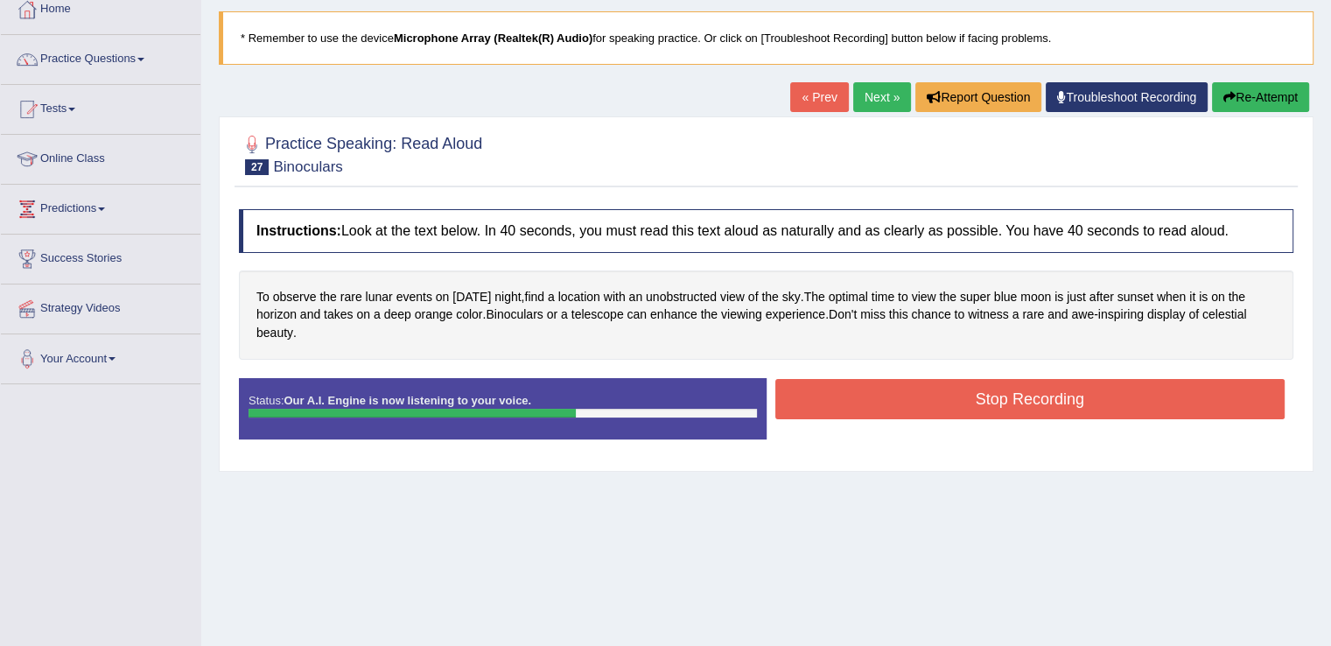
click at [943, 393] on button "Stop Recording" at bounding box center [1030, 399] width 510 height 40
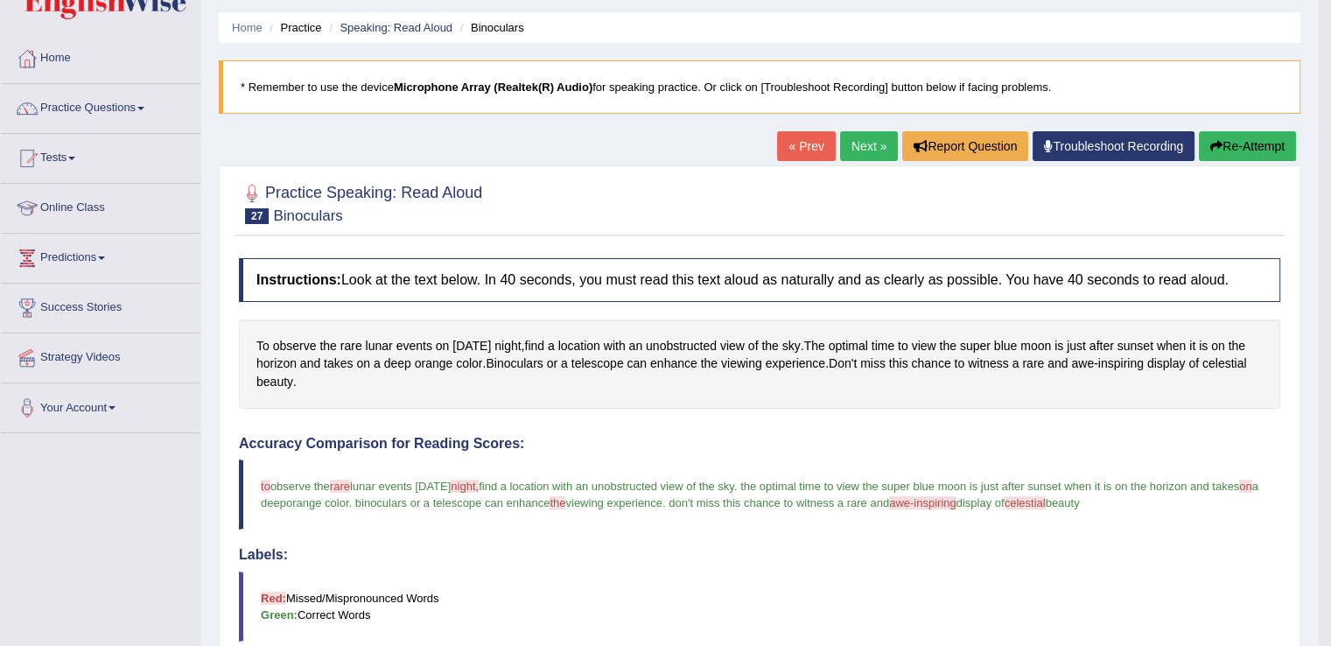
scroll to position [35, 0]
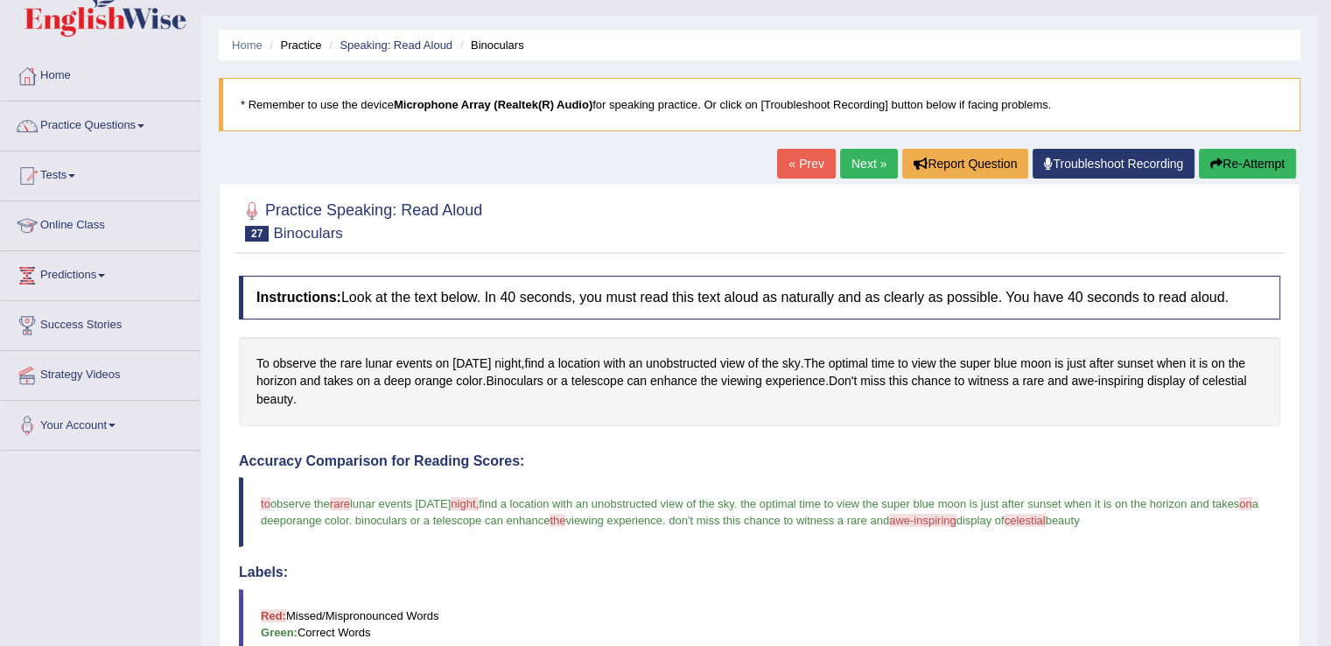
click at [859, 165] on link "Next »" at bounding box center [869, 164] width 58 height 30
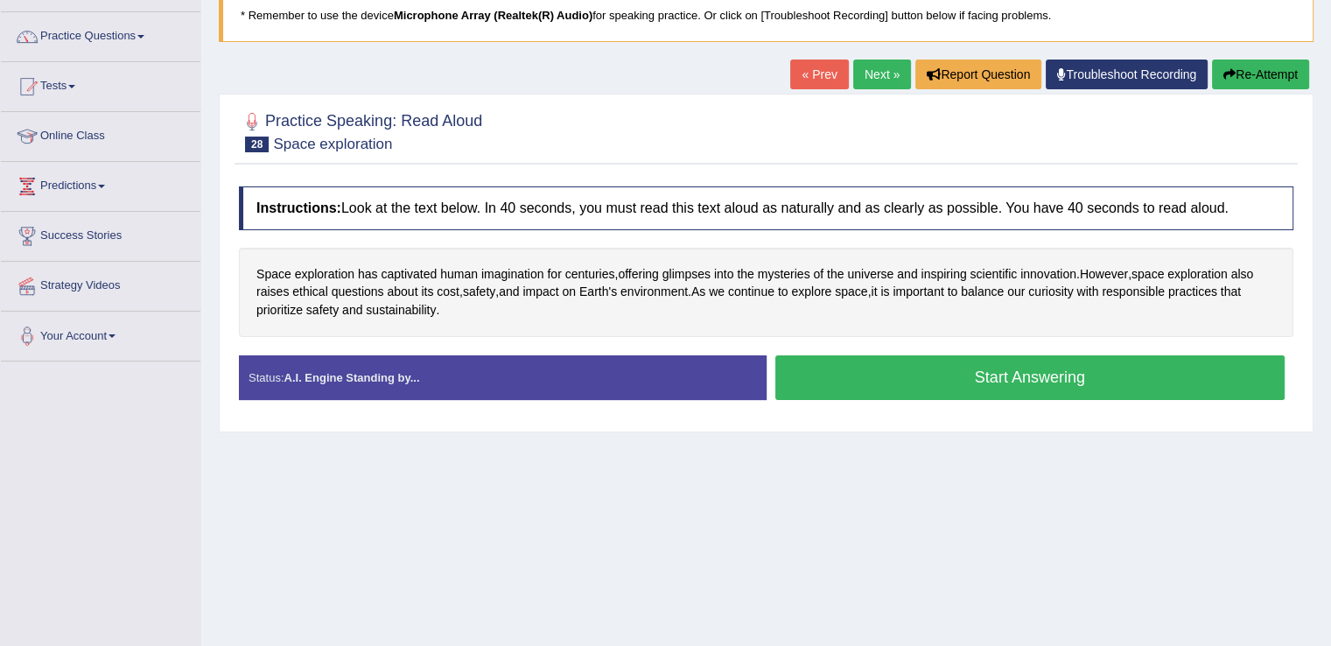
scroll to position [125, 0]
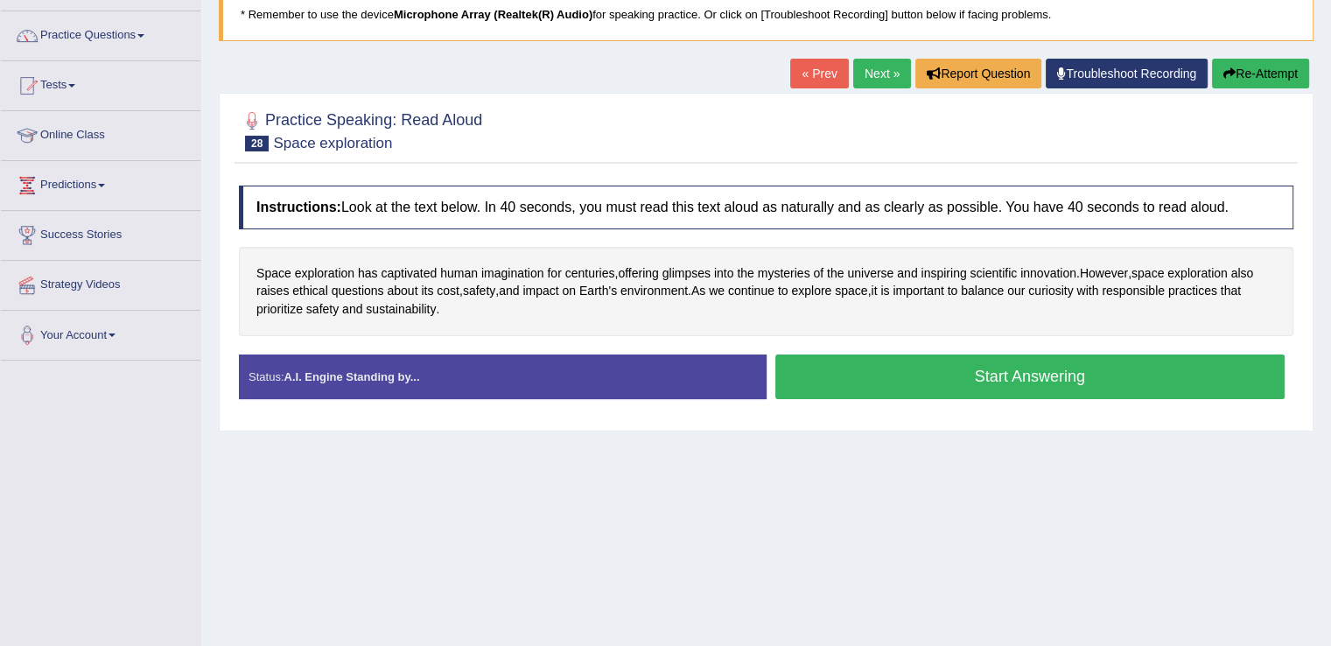
click at [893, 381] on button "Start Answering" at bounding box center [1030, 376] width 510 height 45
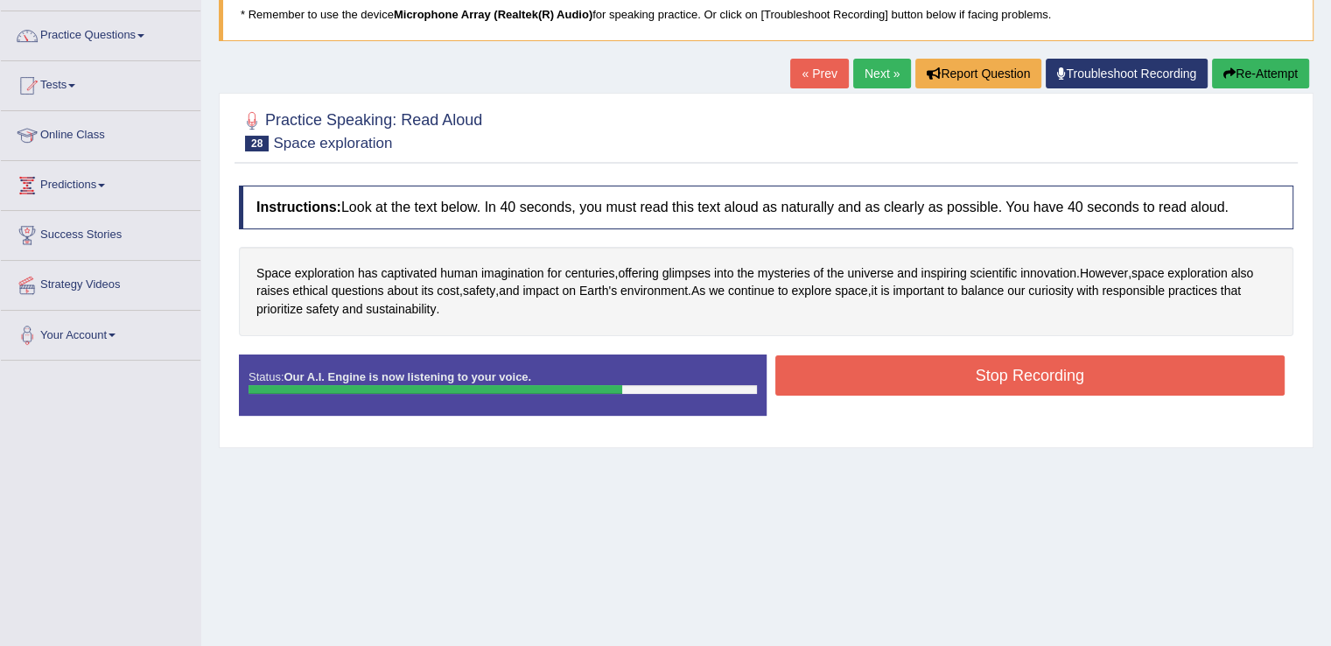
click at [893, 381] on button "Stop Recording" at bounding box center [1030, 375] width 510 height 40
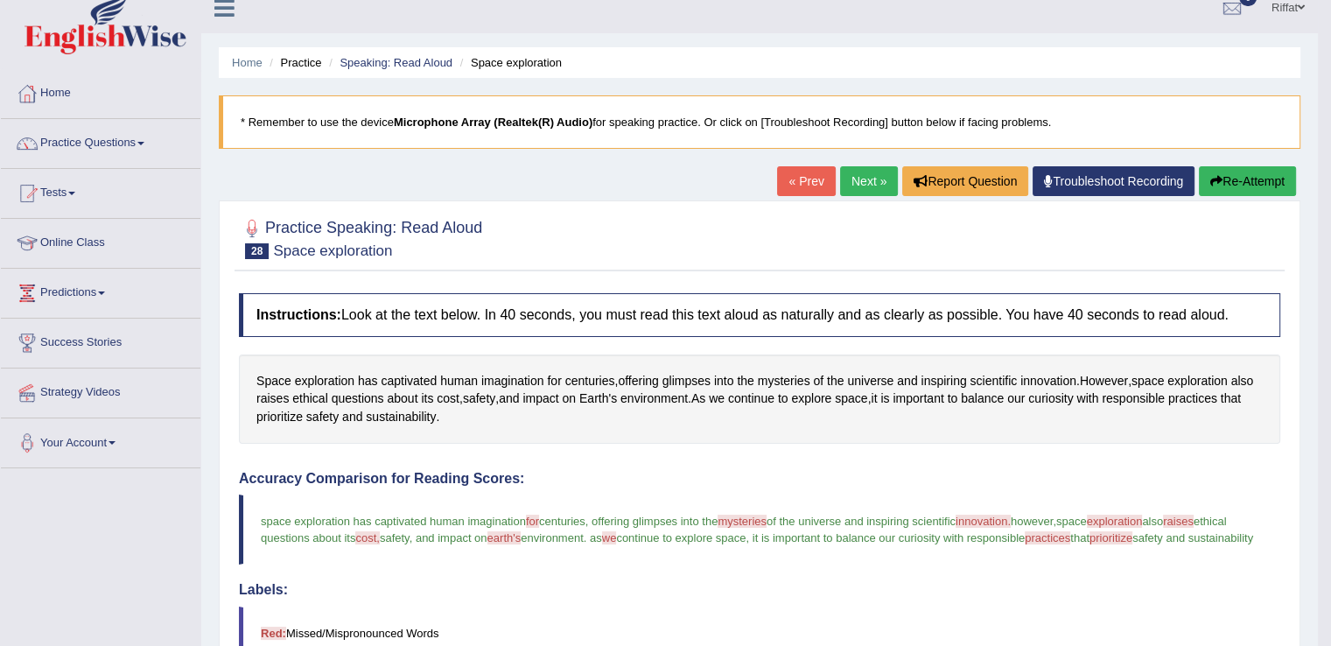
scroll to position [0, 0]
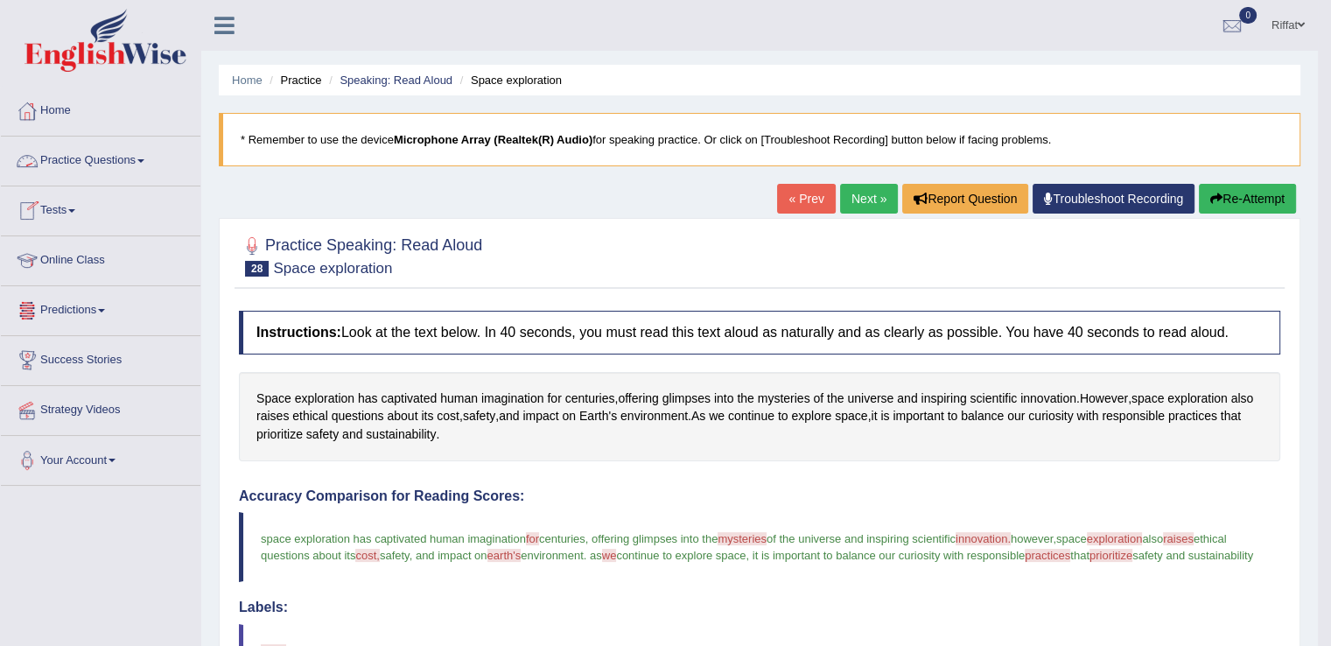
click at [158, 165] on link "Practice Questions" at bounding box center [101, 159] width 200 height 44
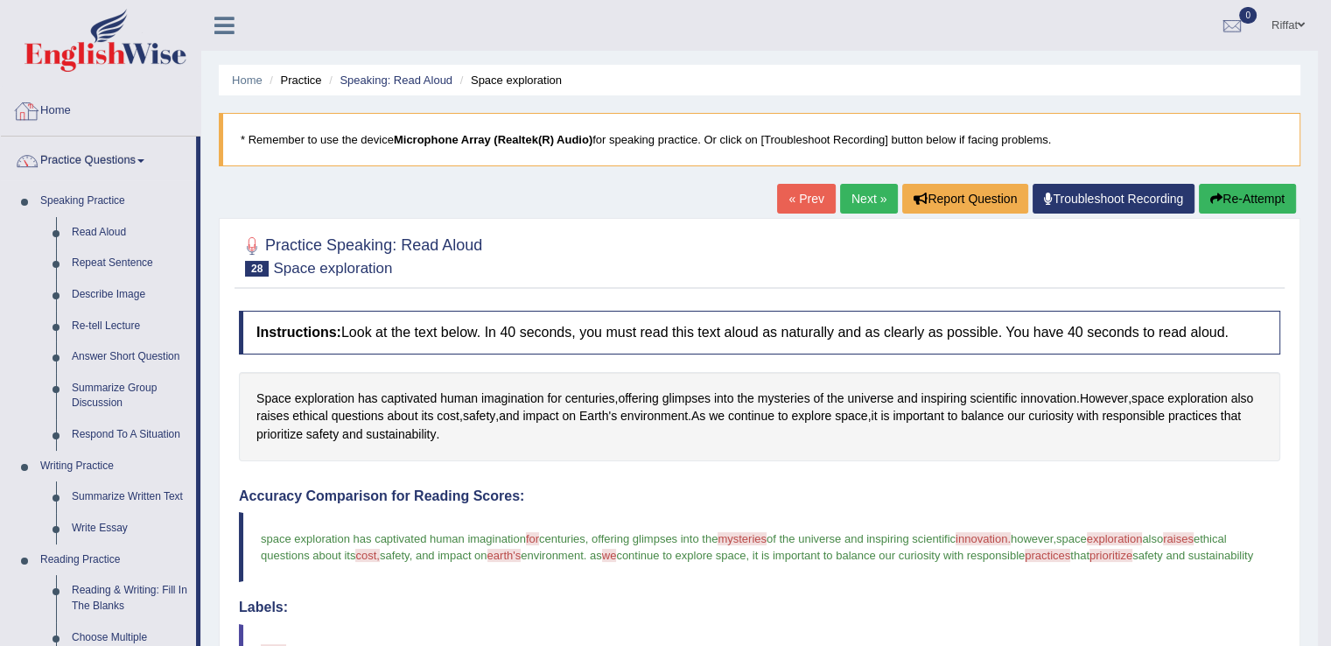
click at [77, 108] on link "Home" at bounding box center [101, 109] width 200 height 44
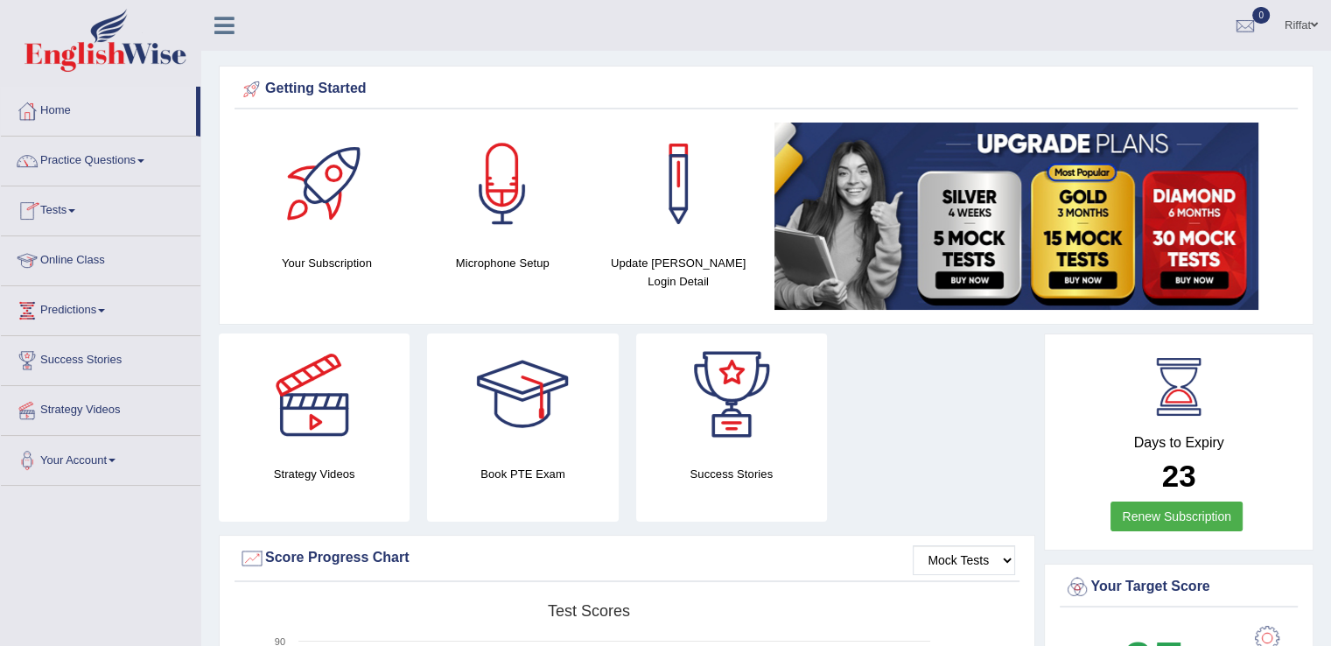
click at [124, 250] on link "Online Class" at bounding box center [101, 258] width 200 height 44
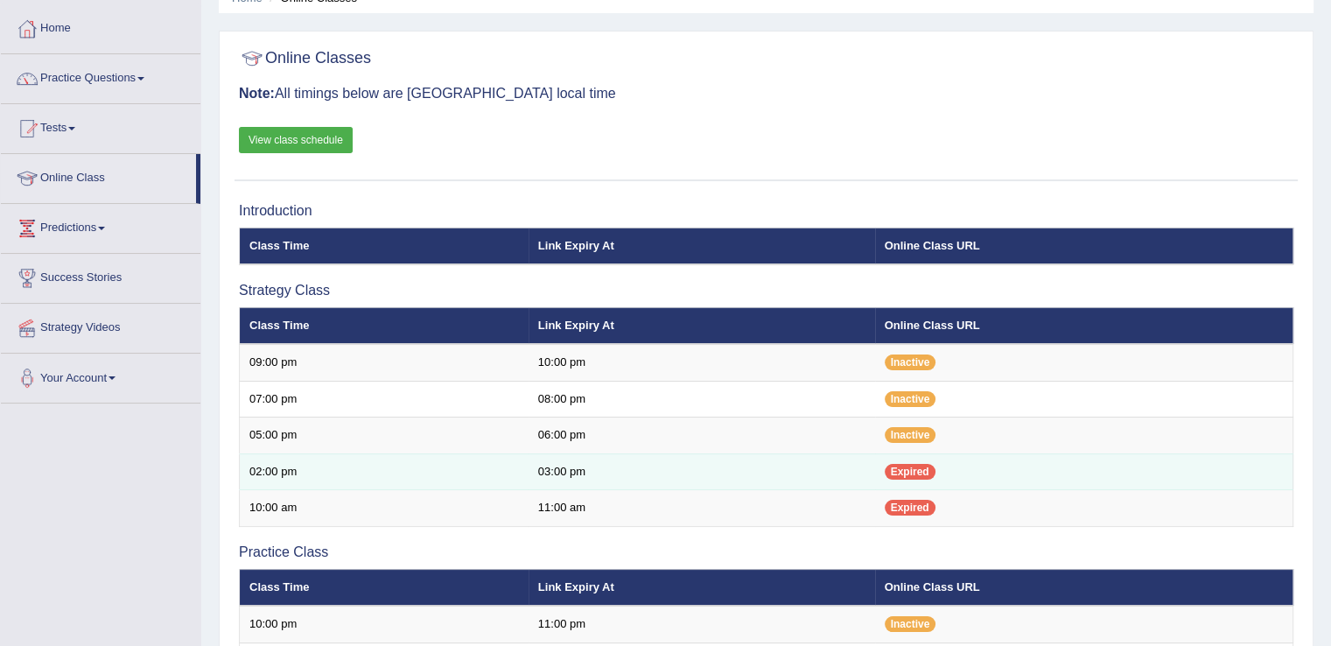
scroll to position [81, 0]
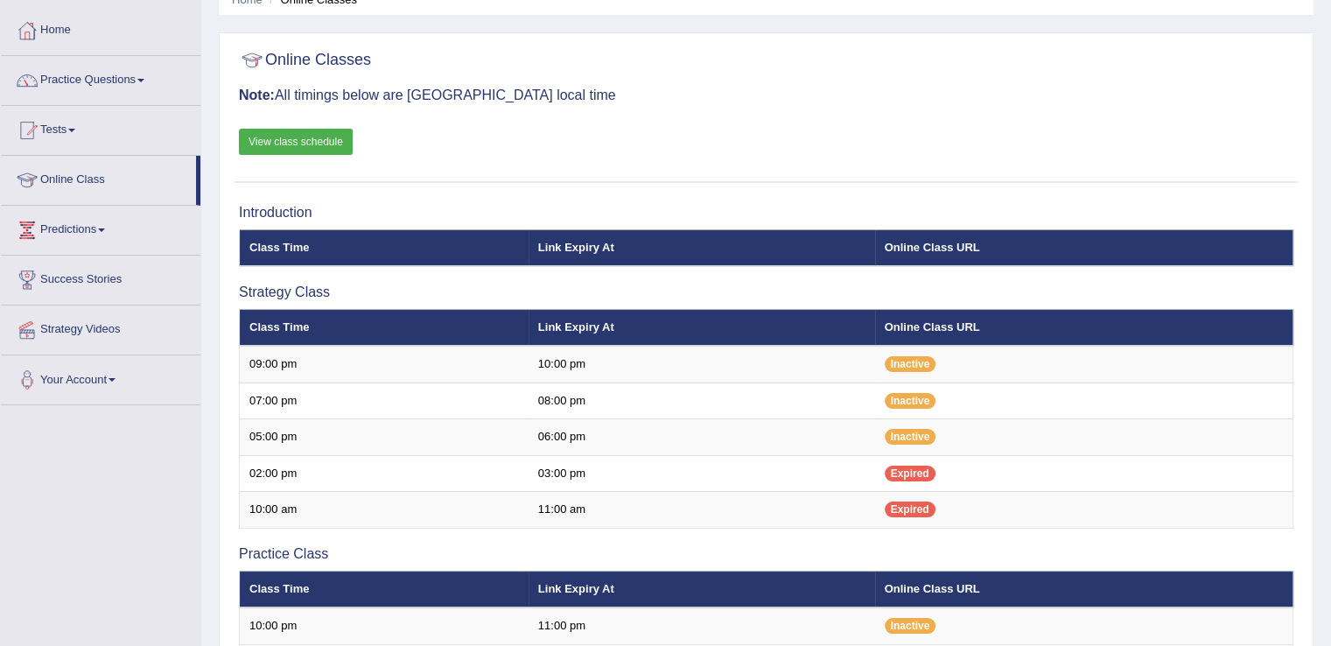
click at [335, 144] on link "View class schedule" at bounding box center [296, 142] width 114 height 26
click at [156, 81] on link "Practice Questions" at bounding box center [101, 78] width 200 height 44
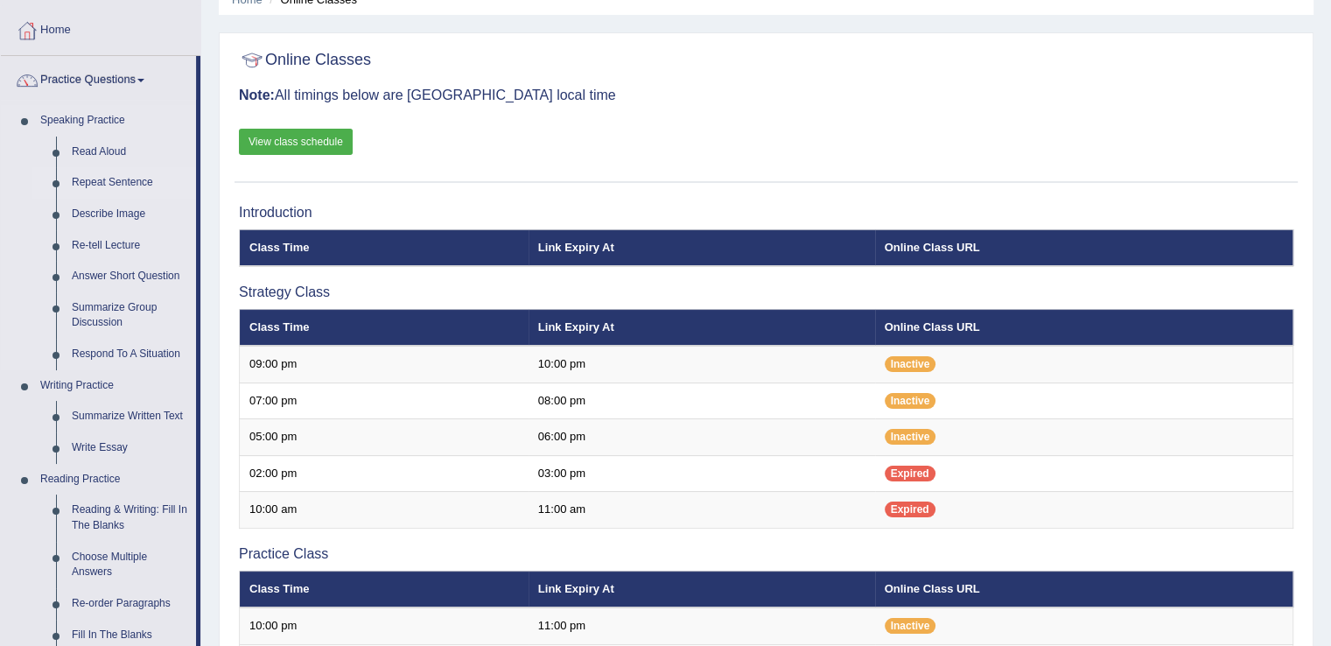
click at [123, 184] on link "Repeat Sentence" at bounding box center [130, 183] width 132 height 32
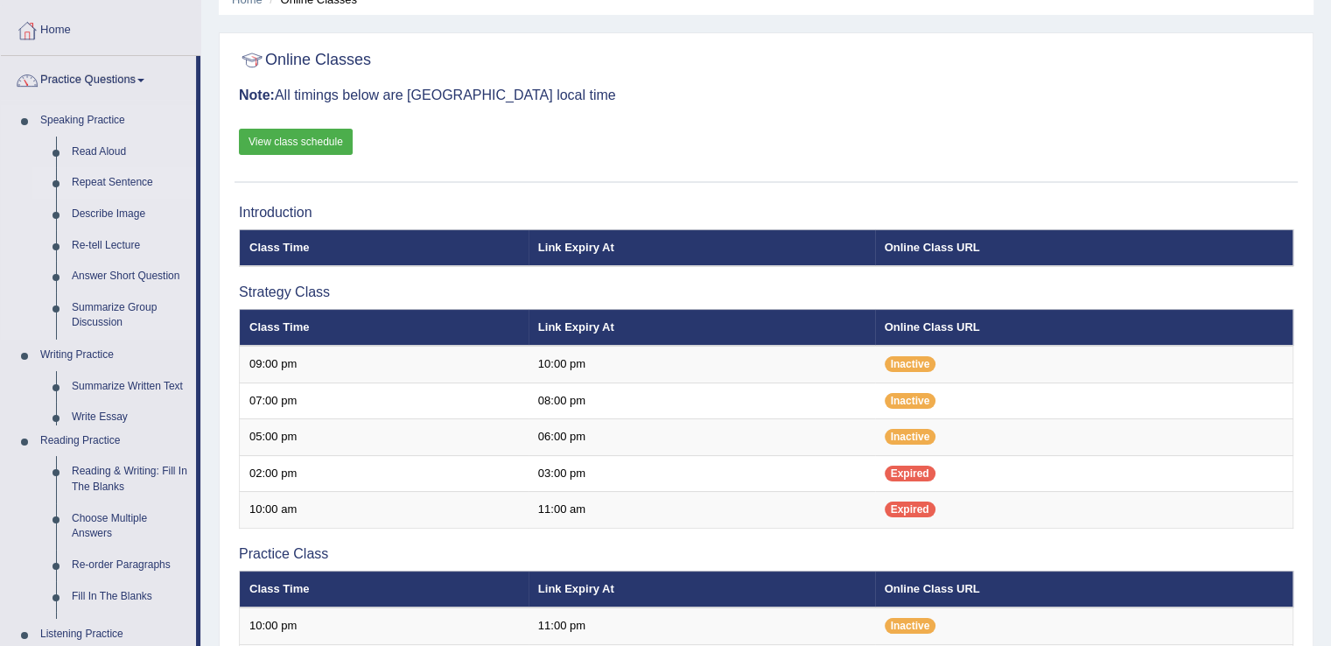
click at [123, 184] on link "Repeat Sentence" at bounding box center [130, 183] width 132 height 32
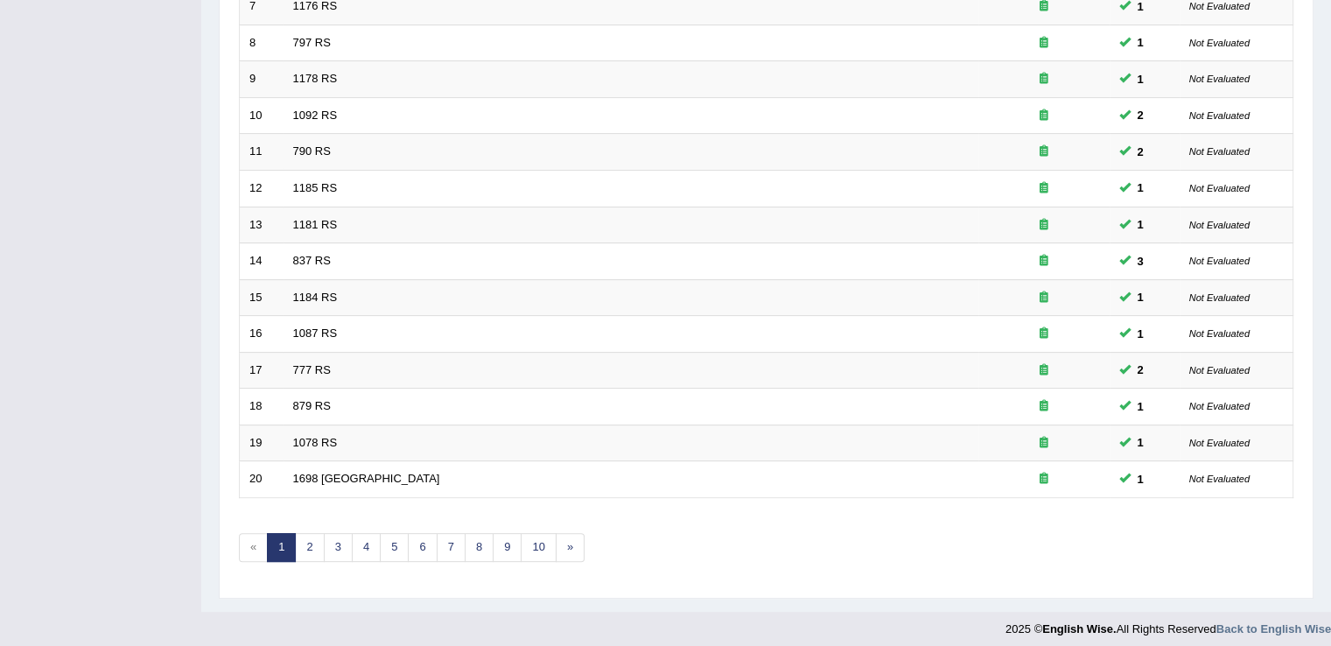
scroll to position [508, 0]
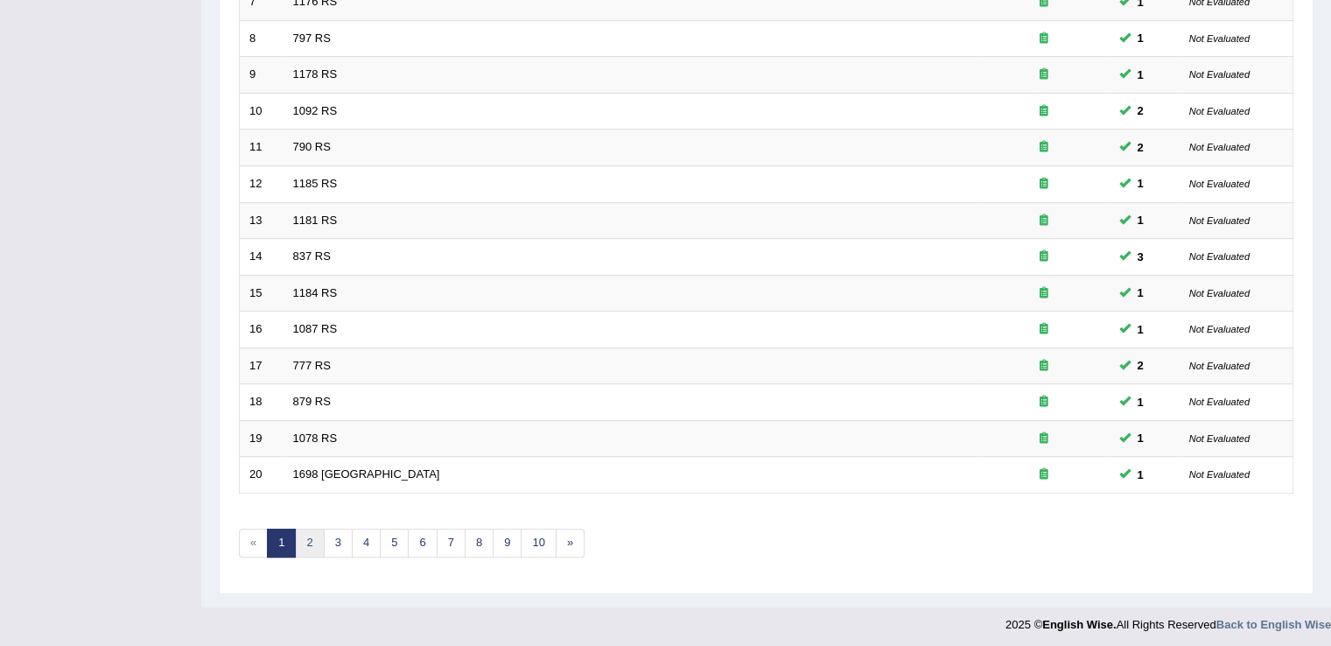
click at [311, 535] on link "2" at bounding box center [309, 543] width 29 height 29
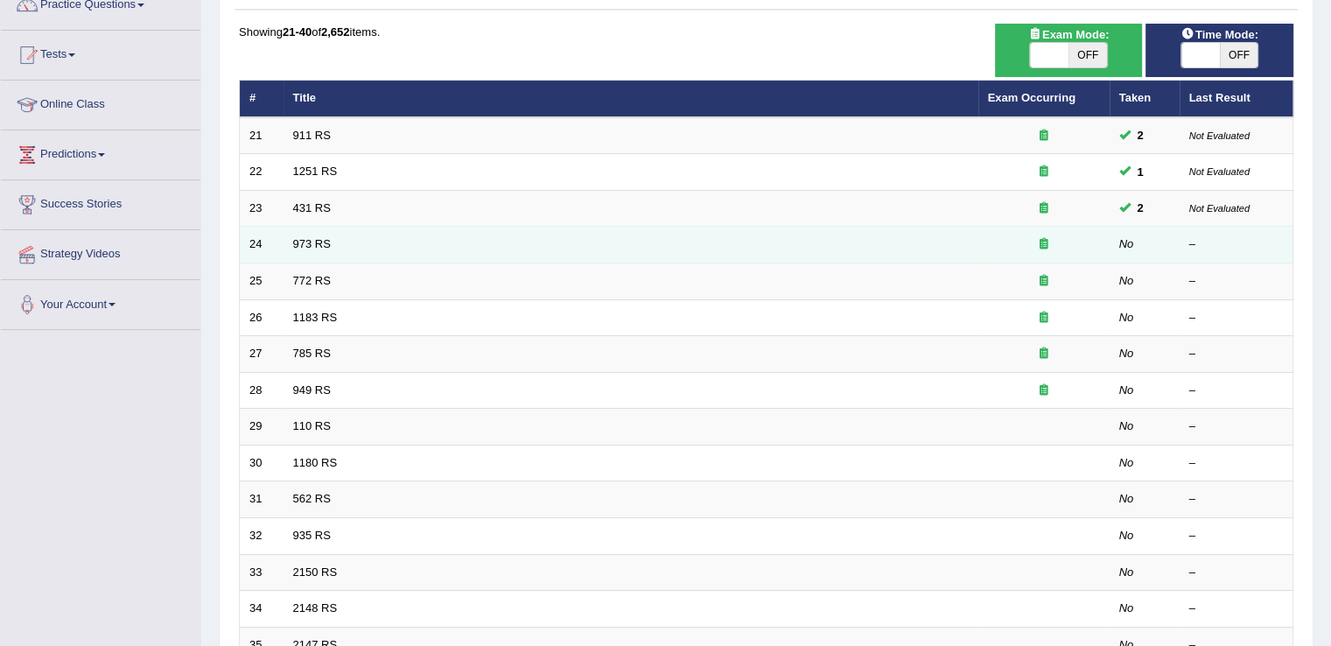
scroll to position [154, 0]
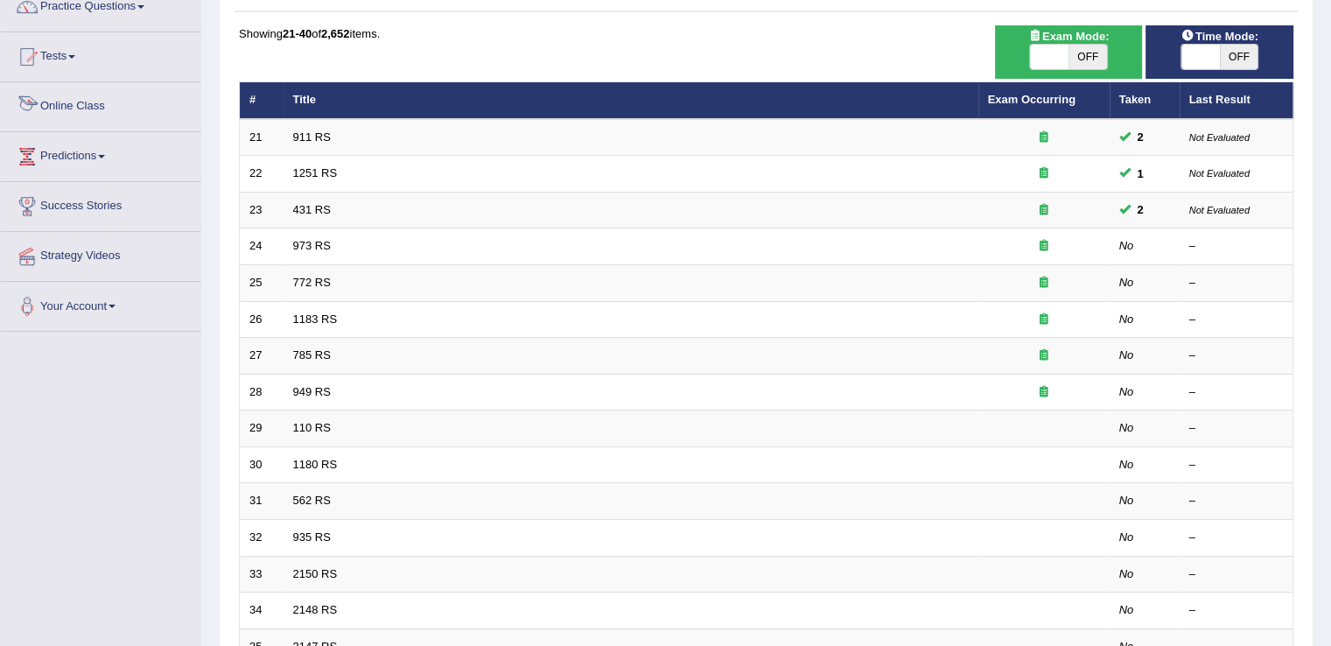
click at [158, 98] on link "Online Class" at bounding box center [101, 104] width 200 height 44
